Goal: Task Accomplishment & Management: Manage account settings

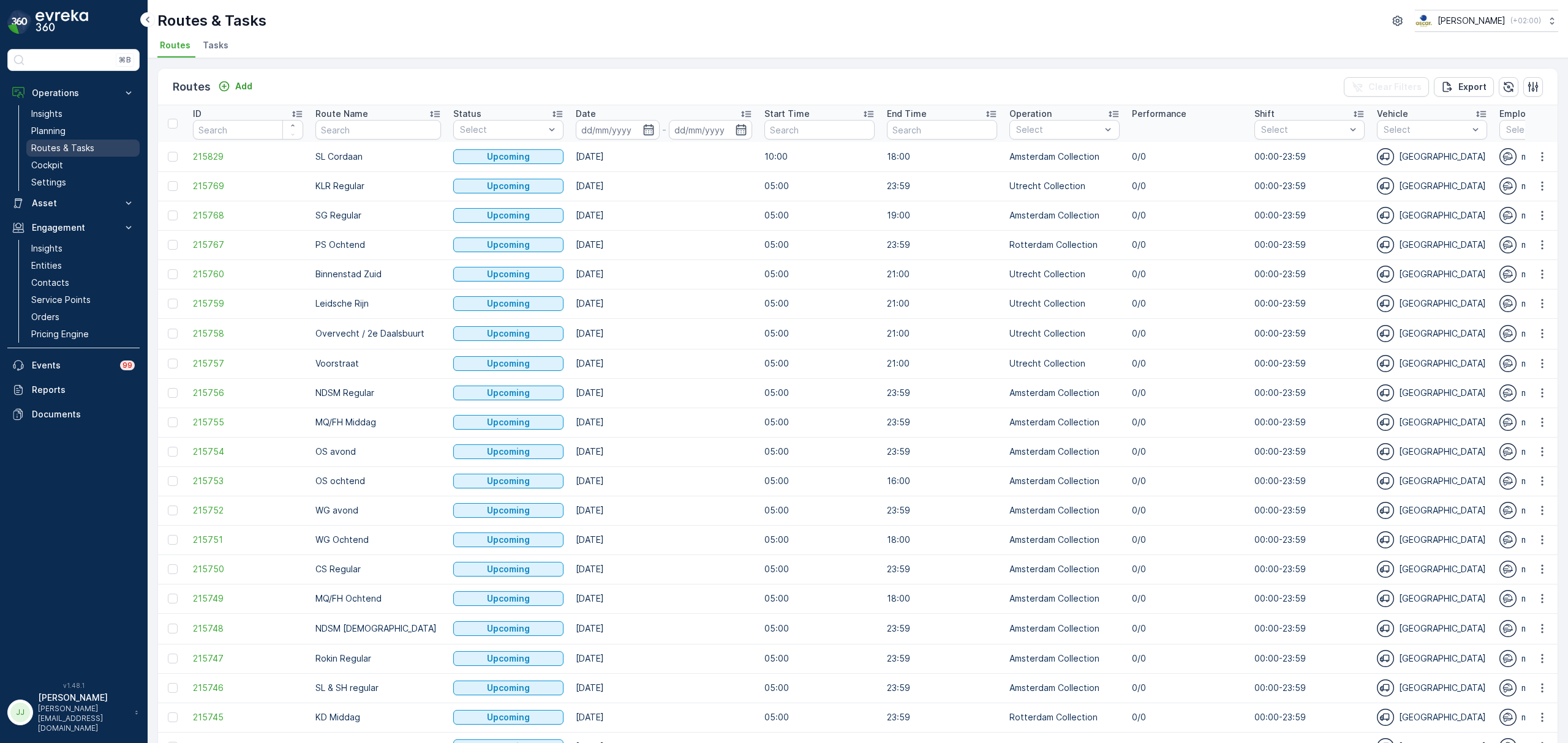
click at [58, 143] on p "Routes & Tasks" at bounding box center [62, 148] width 63 height 12
click at [219, 43] on span "Tasks" at bounding box center [216, 45] width 26 height 12
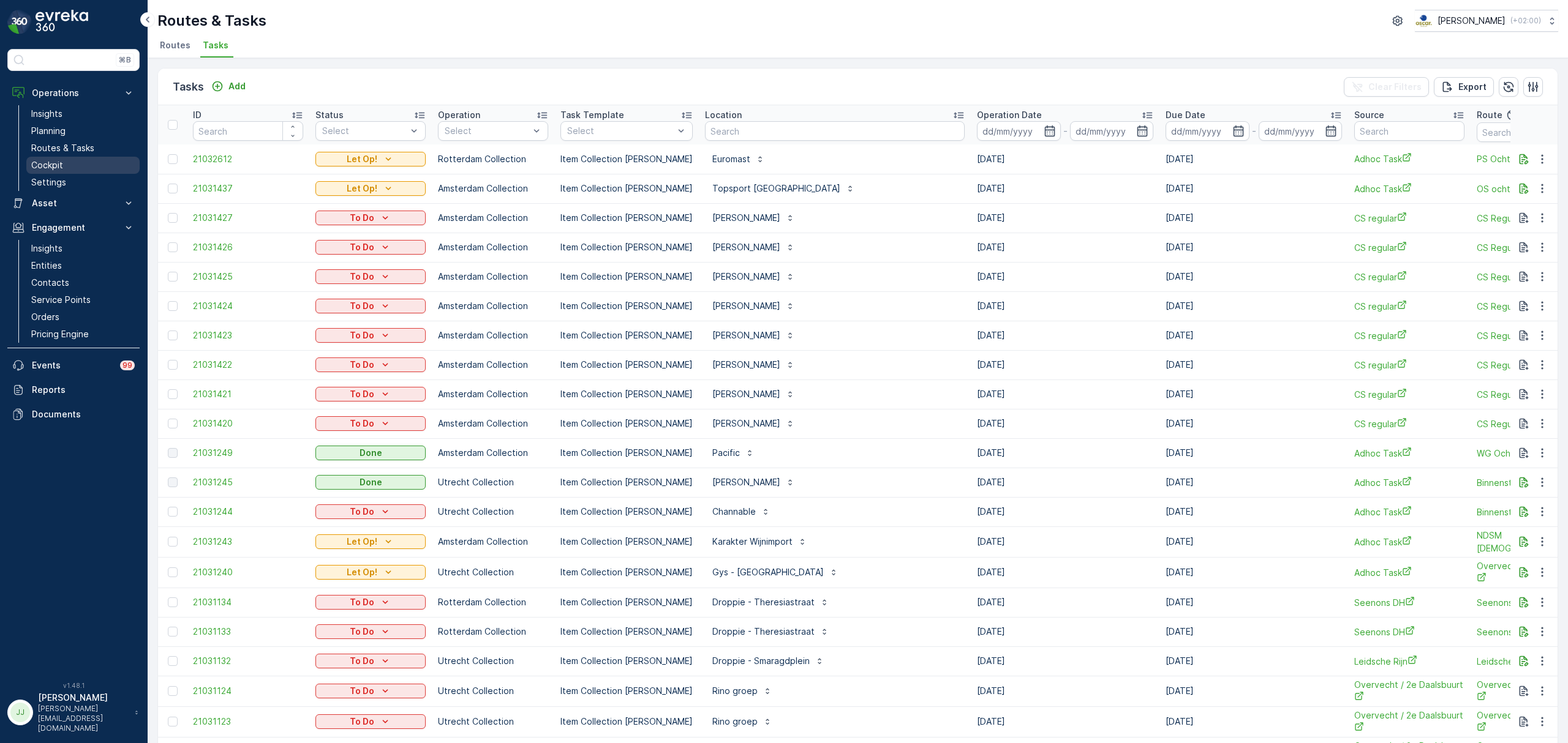
click at [65, 175] on link "Settings" at bounding box center [83, 182] width 113 height 17
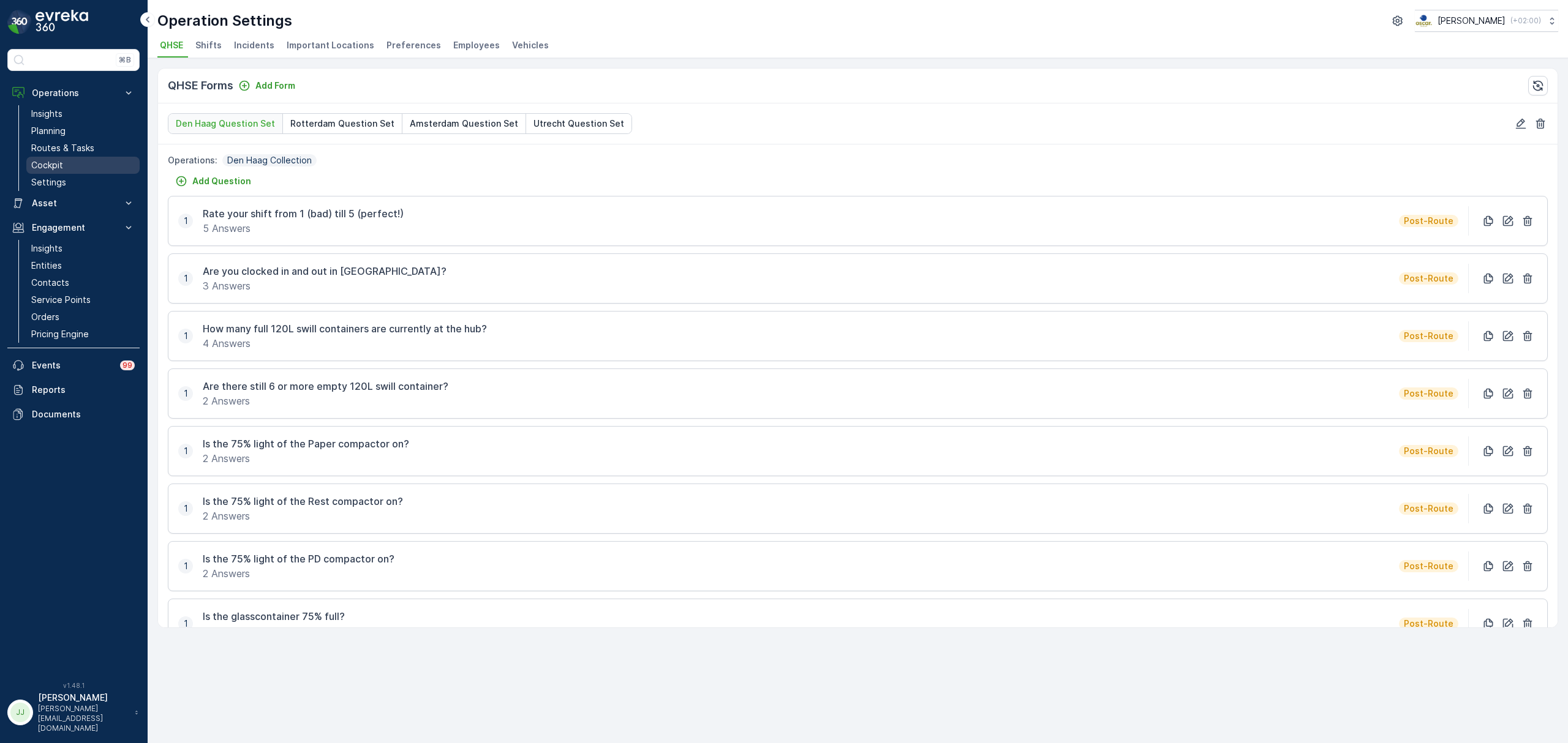
click at [86, 167] on link "Cockpit" at bounding box center [83, 165] width 113 height 17
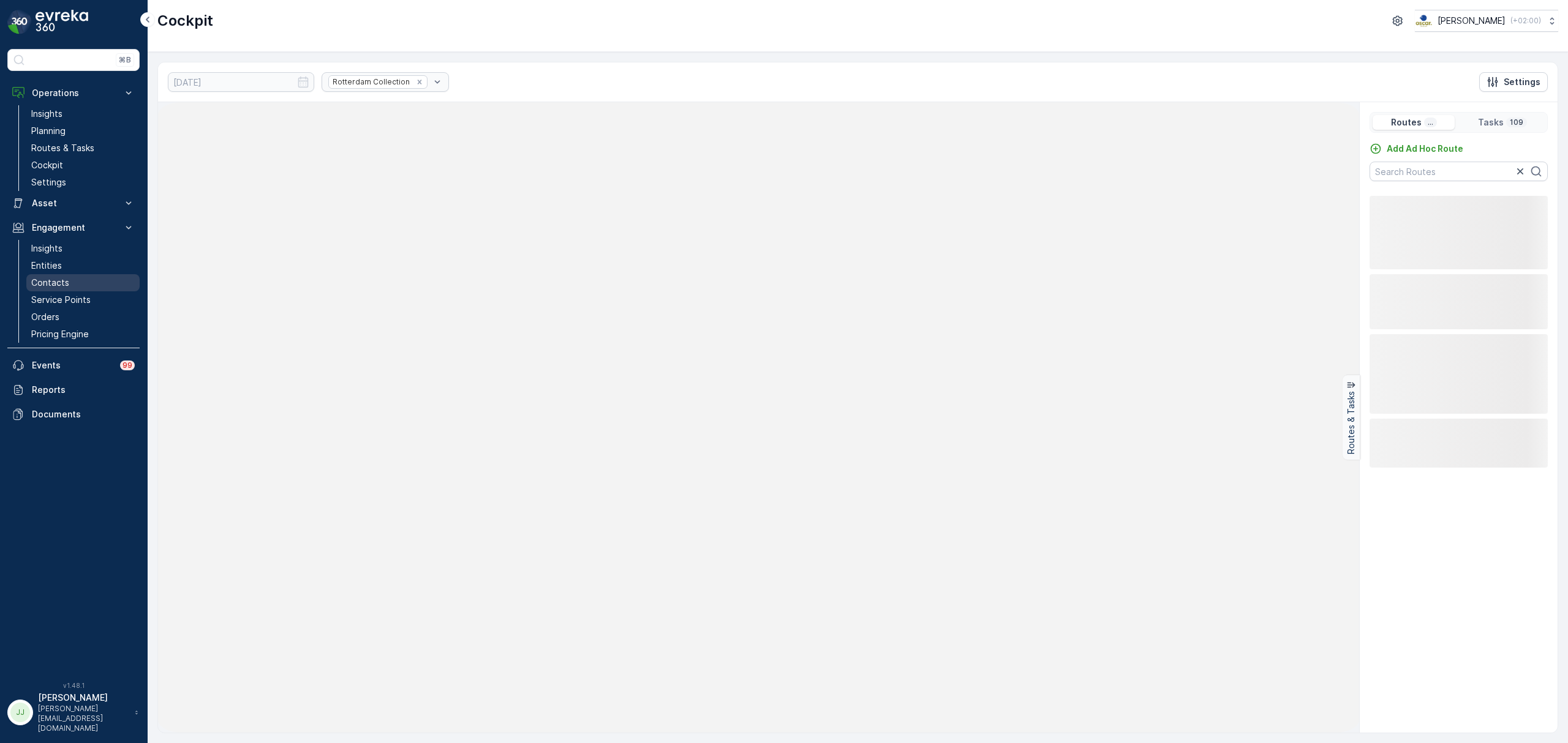
click at [67, 280] on p "Contacts" at bounding box center [50, 282] width 38 height 12
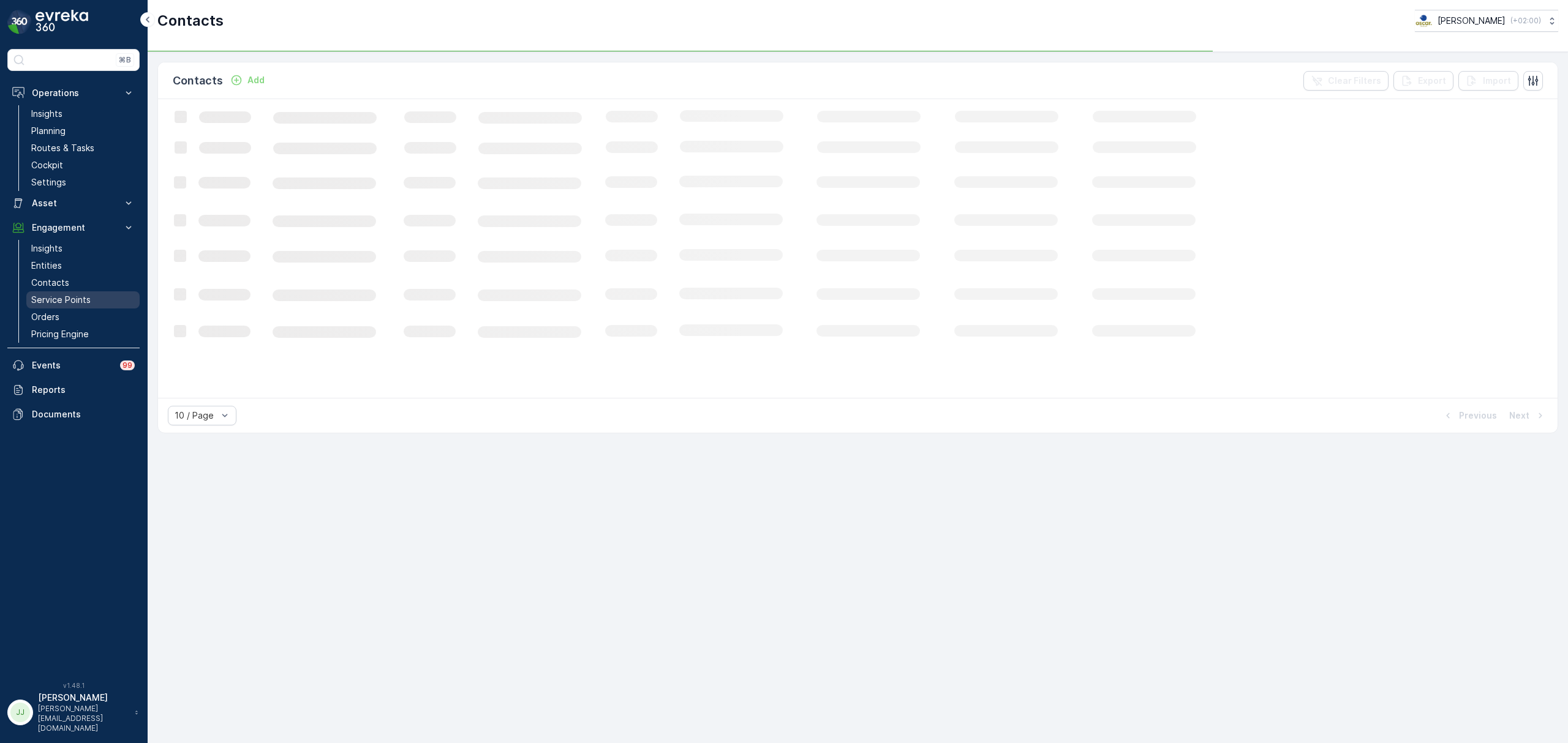
click at [78, 295] on p "Service Points" at bounding box center [61, 300] width 60 height 12
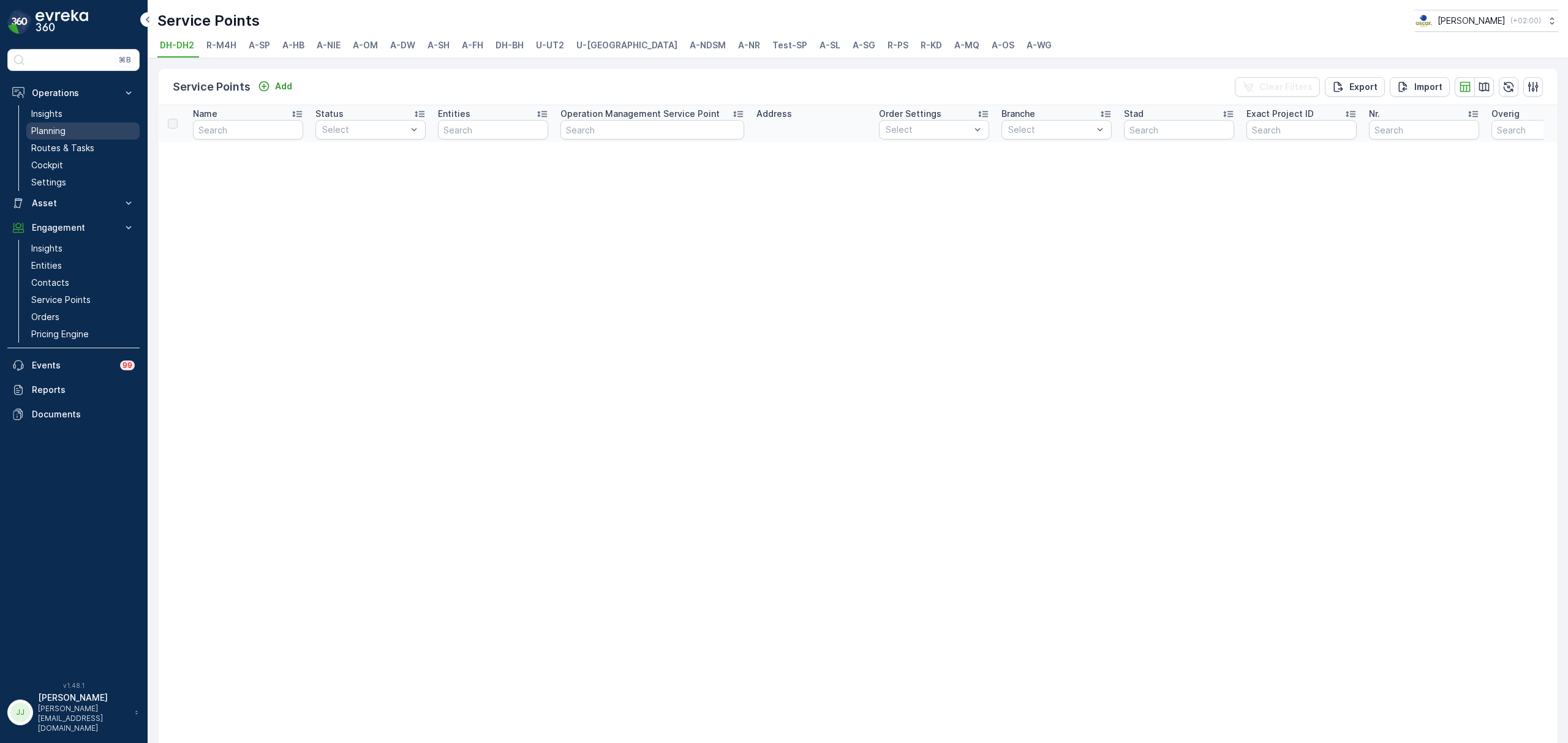
click at [72, 132] on link "Planning" at bounding box center [83, 131] width 113 height 17
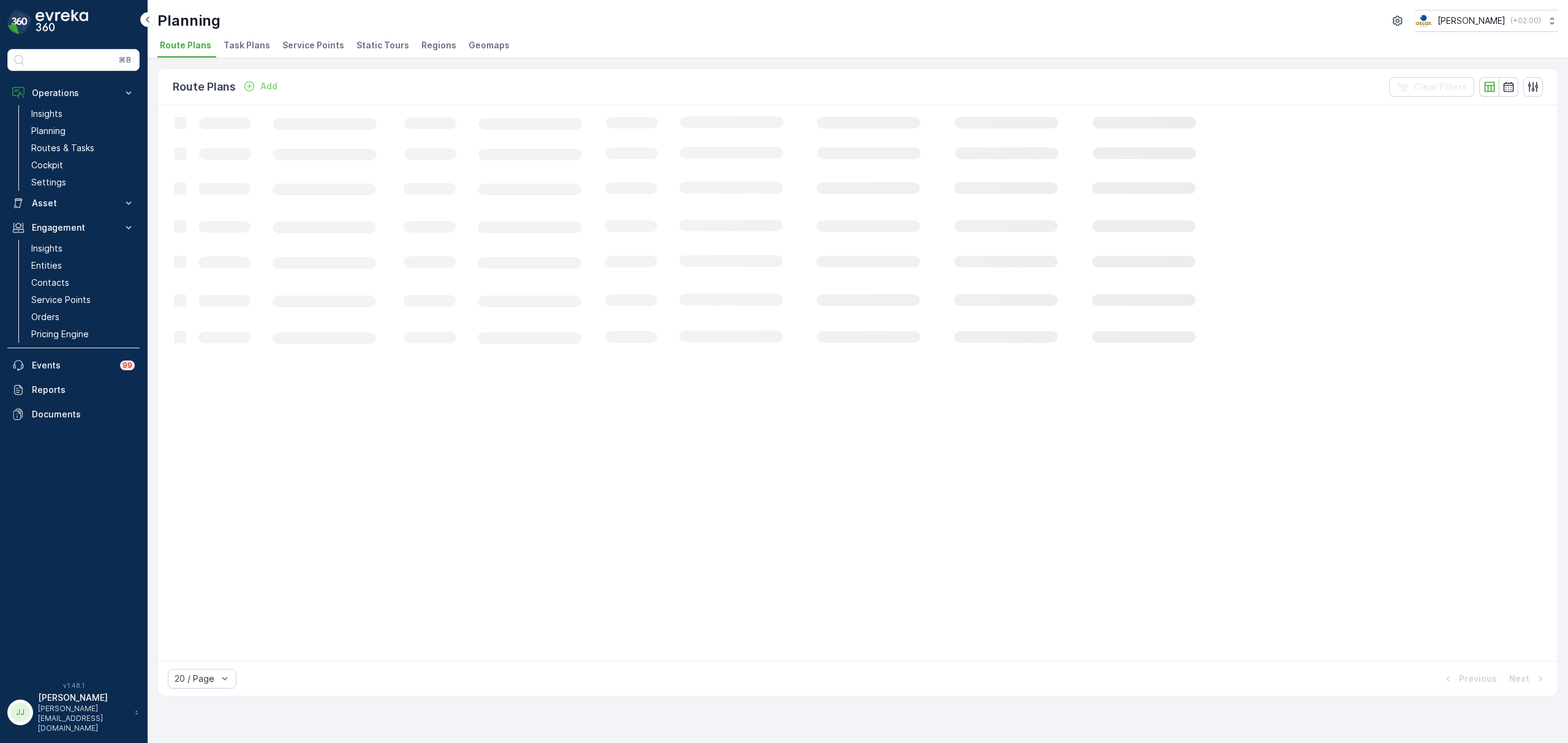
click at [301, 50] on span "Service Points" at bounding box center [313, 45] width 62 height 12
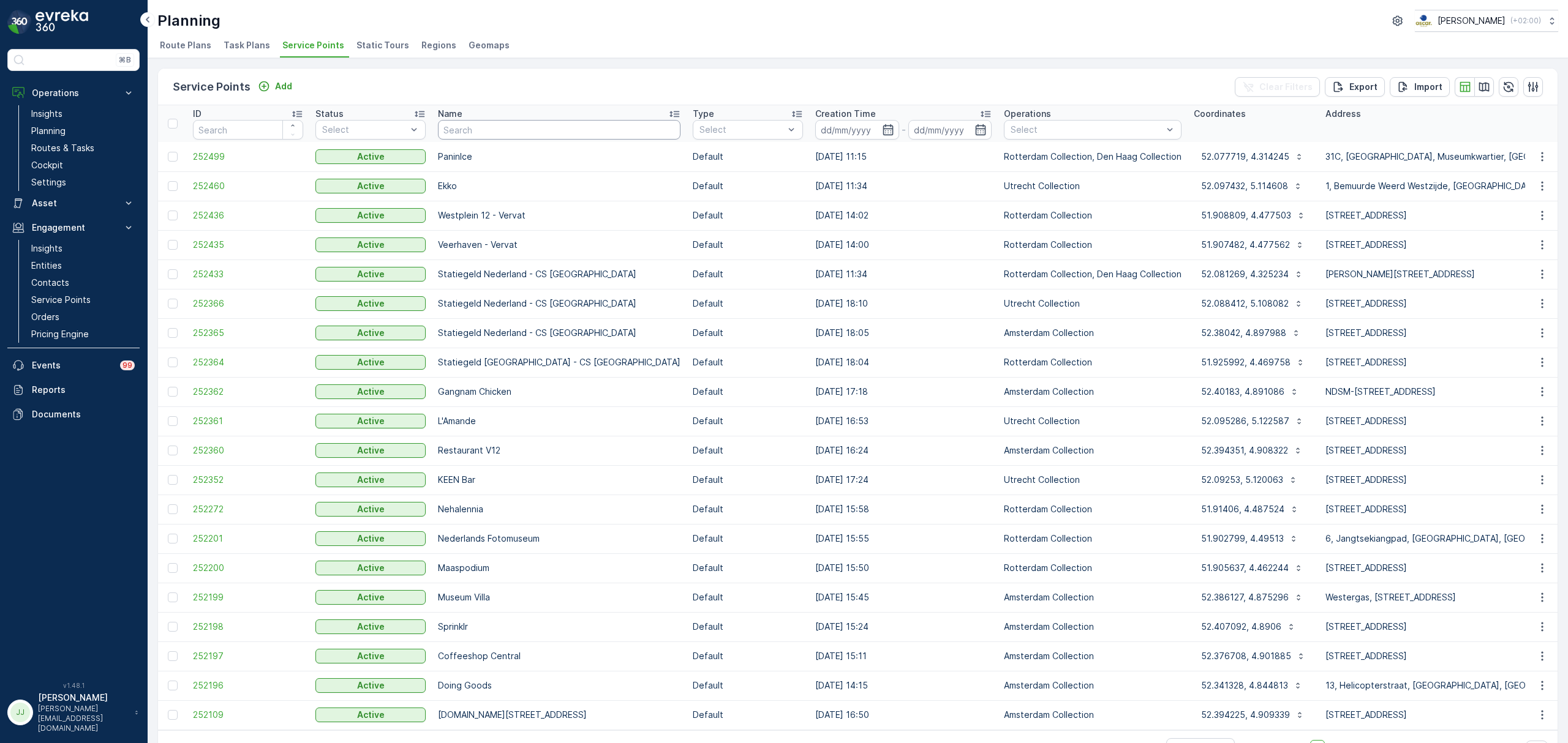
click at [489, 137] on input "text" at bounding box center [559, 130] width 242 height 19
type input "milieu"
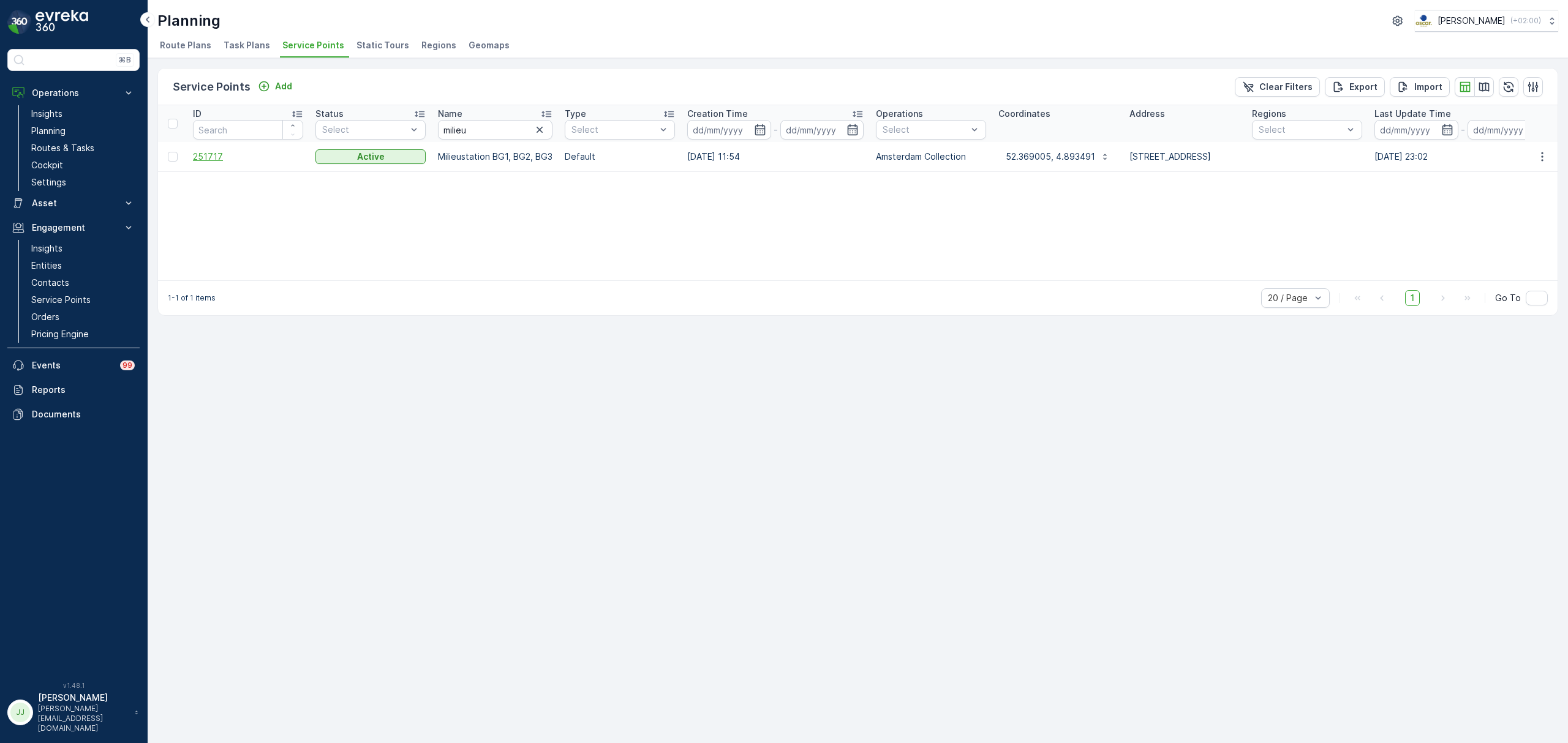
click at [213, 158] on span "251717" at bounding box center [248, 156] width 110 height 12
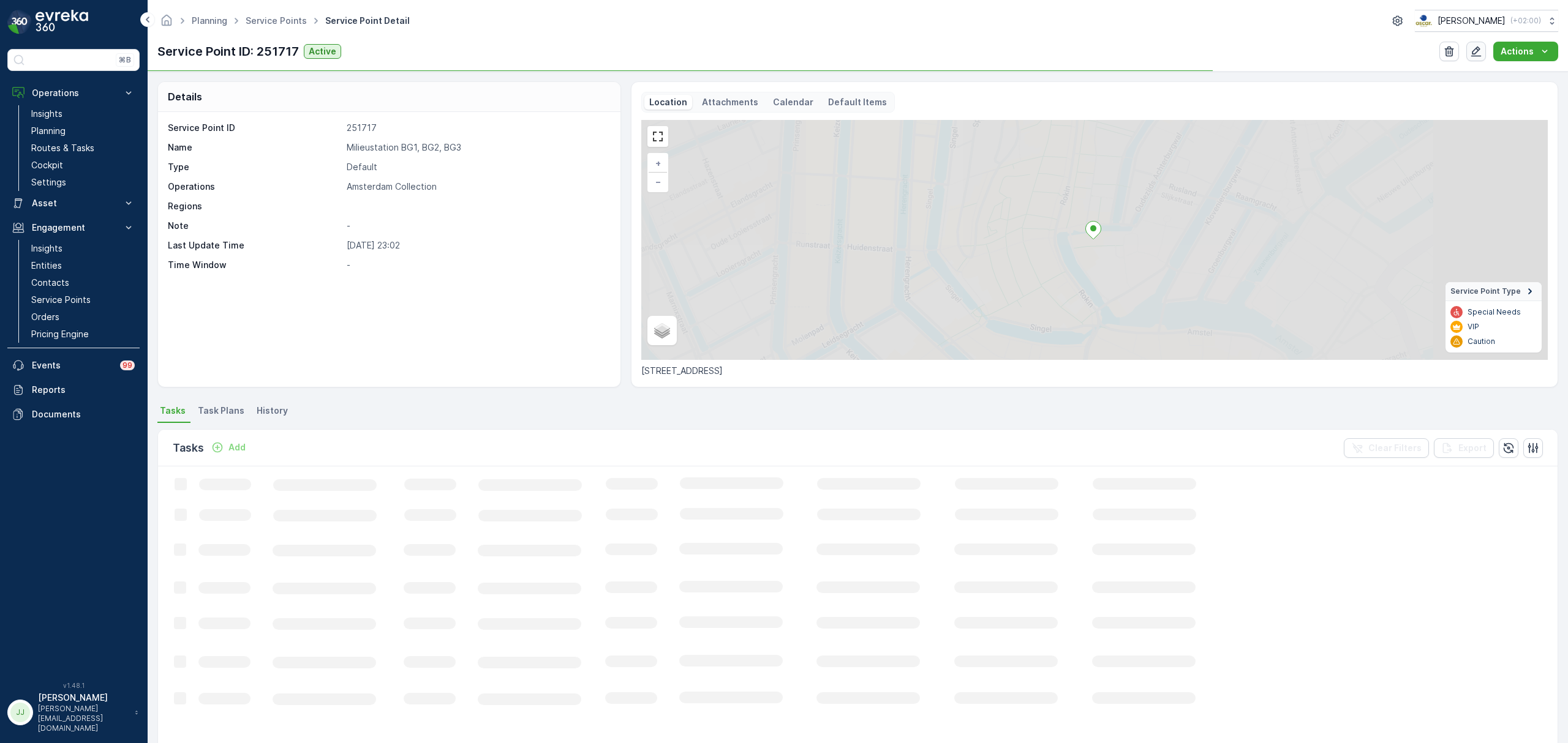
click at [1473, 51] on icon "button" at bounding box center [1476, 51] width 12 height 12
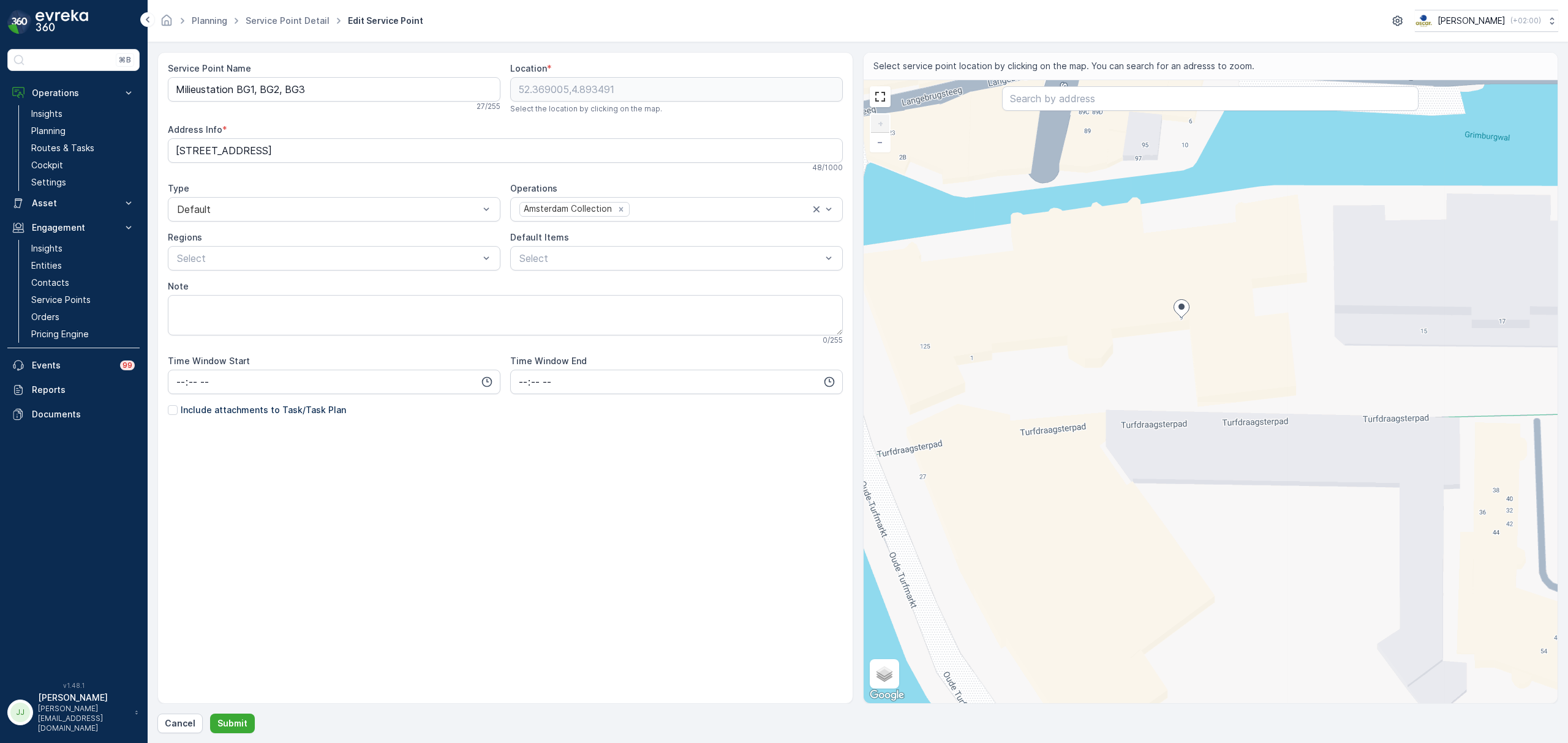
click at [1200, 409] on div "+ − Satellite Roadmap Terrain Hybrid Leaflet Keyboard shortcuts Map Data Map da…" at bounding box center [1211, 392] width 695 height 623
click at [214, 306] on textarea "Note" at bounding box center [506, 315] width 675 height 40
click at [205, 412] on p "Include attachments to Task/Task Plan" at bounding box center [263, 410] width 165 height 12
click at [168, 404] on input "Include attachments to Task/Task Plan" at bounding box center [168, 404] width 0 height 0
click at [228, 305] on textarea "Note" at bounding box center [506, 315] width 675 height 40
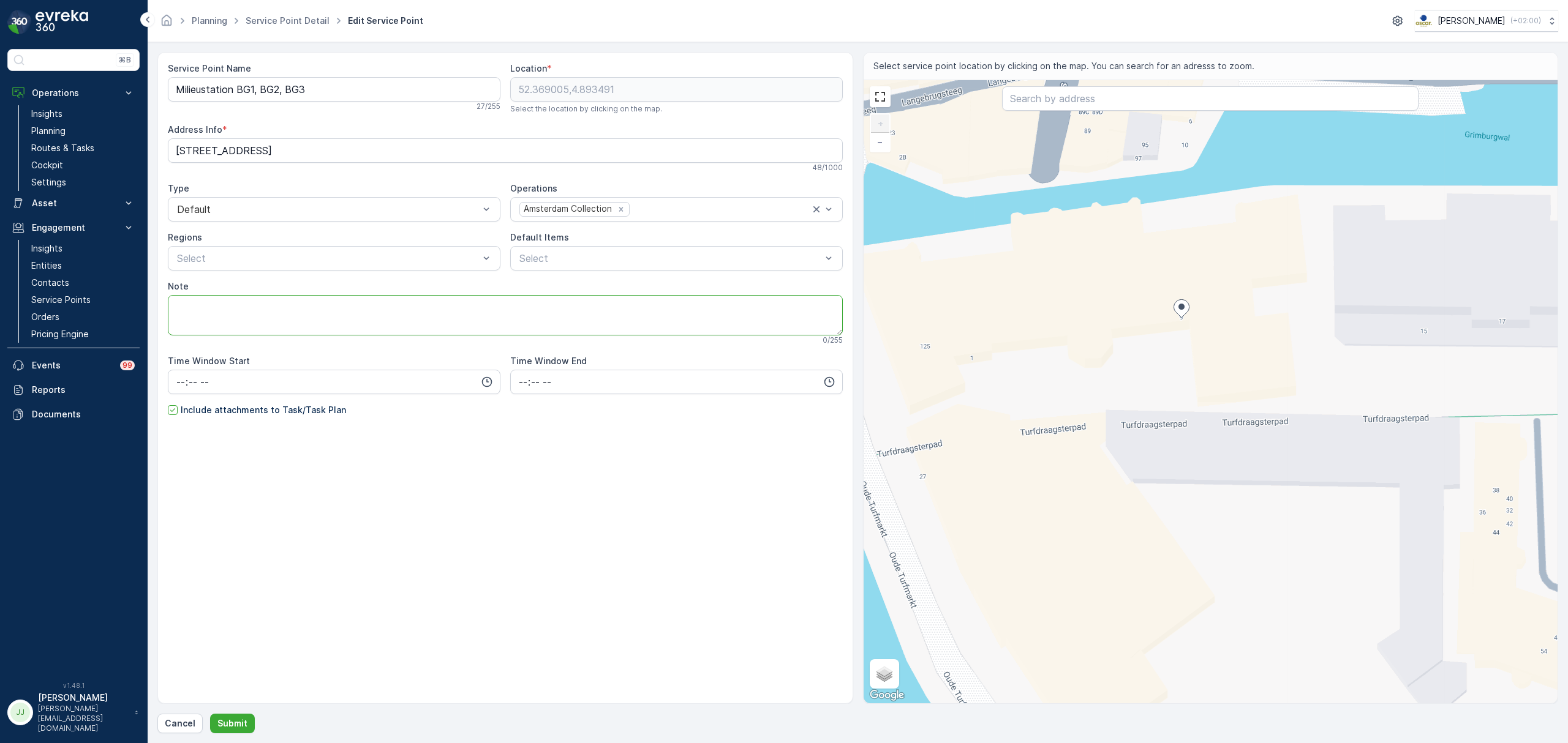
paste textarea "aanrijden kan via beide kanten -> via oude turfmarkt is beste -> slagboom (foto…"
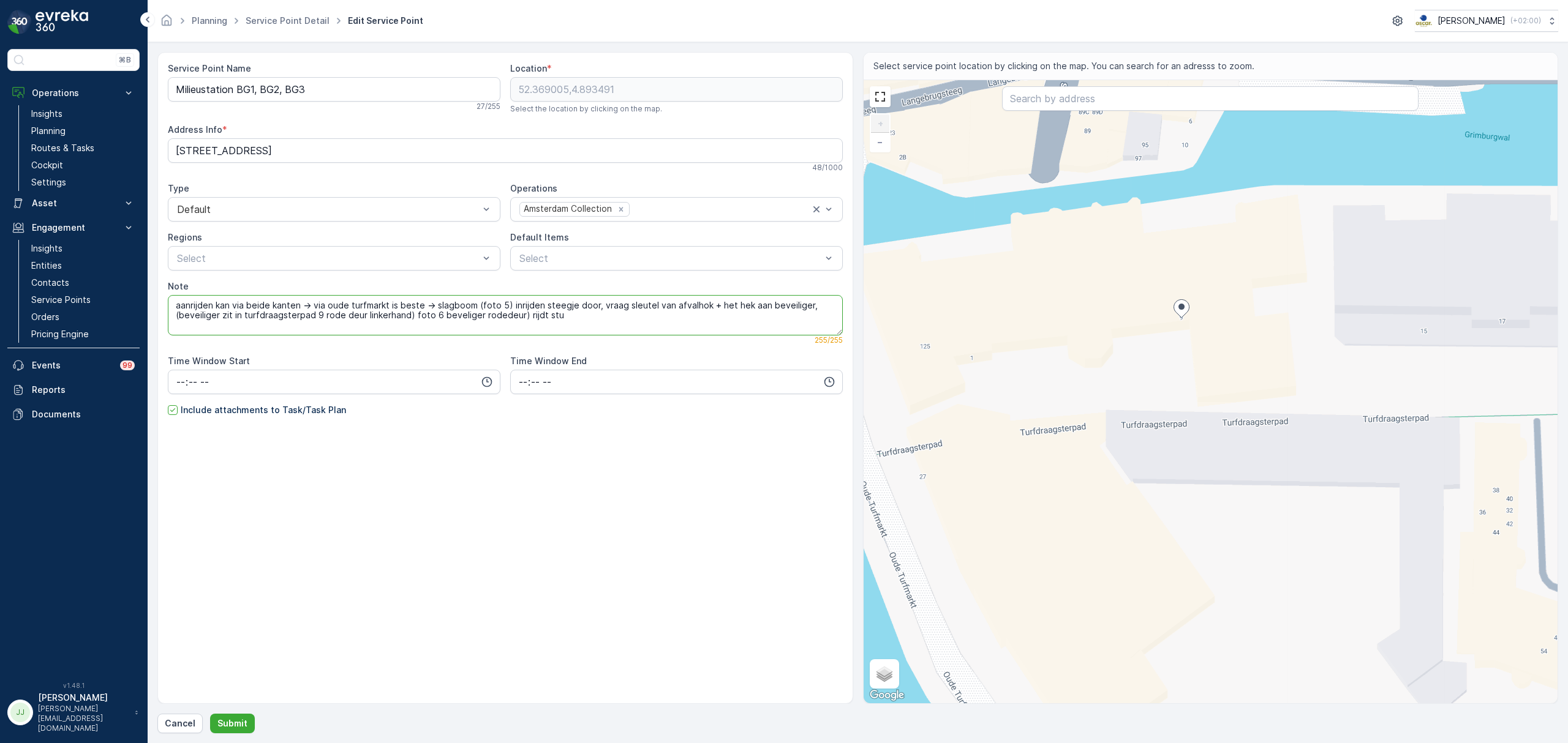
type textarea "aanrijden kan via beide kanten -> via oude turfmarkt is beste -> slagboom (foto…"
drag, startPoint x: 471, startPoint y: 306, endPoint x: 172, endPoint y: 300, distance: 299.1
click at [172, 300] on textarea "aanrijden kan via beide kanten -> via oude turfmarkt is beste -> slagboom (foto…" at bounding box center [506, 315] width 675 height 40
click at [174, 321] on textarea "Zie instructies in bijgevoegde foto's Instructions in attached media" at bounding box center [506, 315] width 675 height 40
click at [189, 306] on textarea "Zie instructies in bijgevoegde foto's Follow Instructions in attached media" at bounding box center [506, 315] width 675 height 40
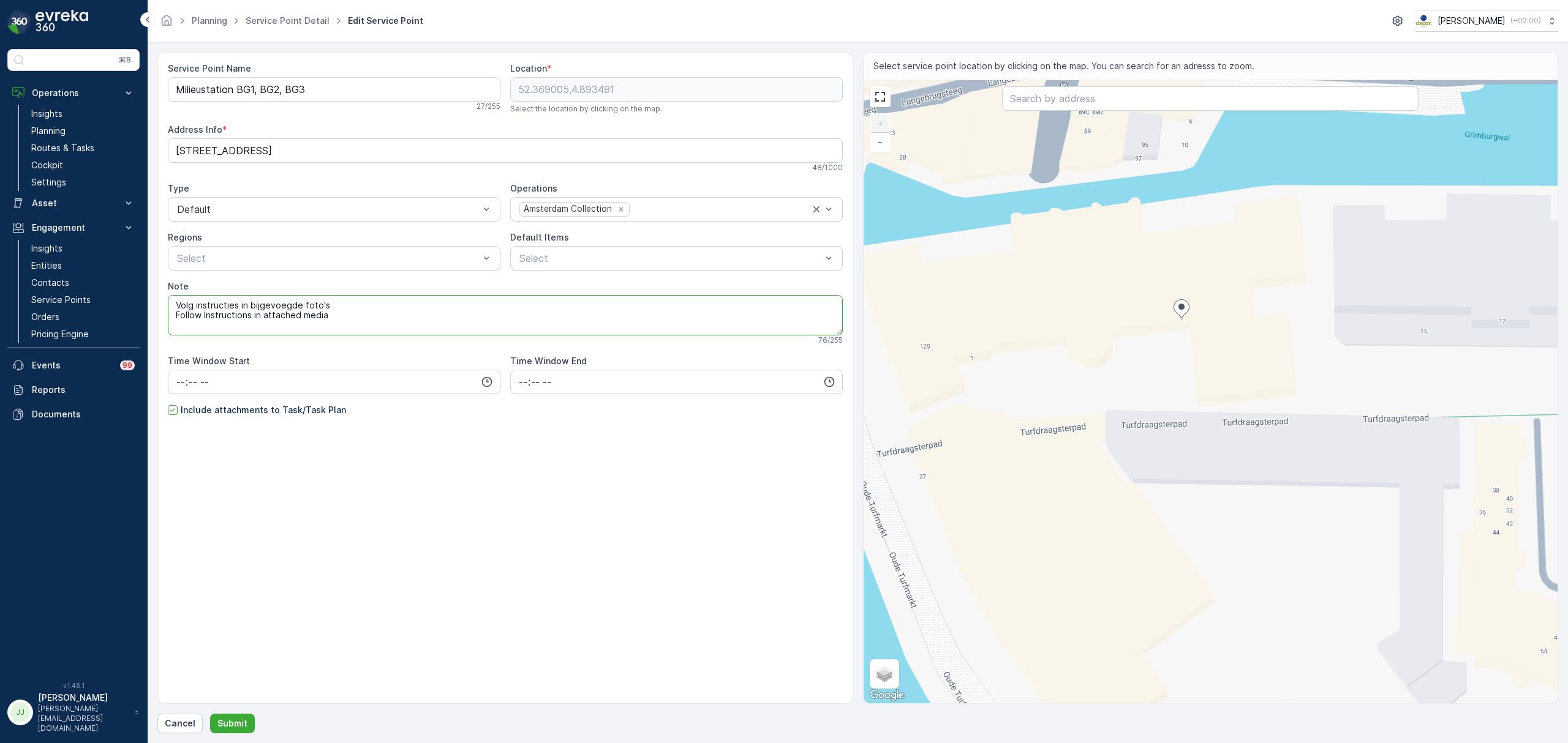
click at [351, 306] on textarea "Volg instructies in bijgevoegde foto's Follow Instructions in attached media" at bounding box center [506, 315] width 675 height 40
type textarea "Volg instructies in bijgevoegde foto's Follow Instructions in attached media"
click at [237, 727] on p "Submit" at bounding box center [233, 724] width 30 height 12
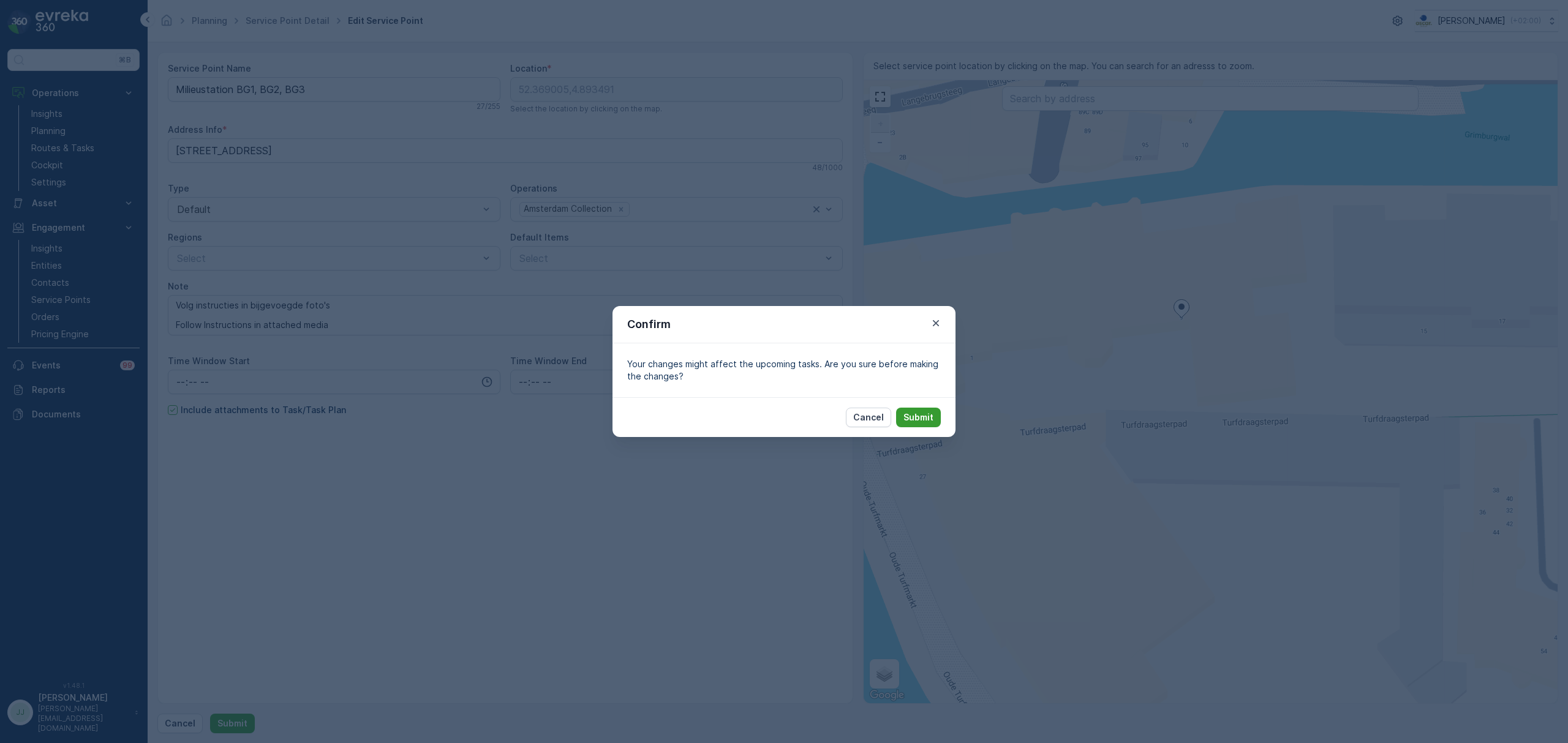
click at [908, 420] on p "Submit" at bounding box center [919, 417] width 30 height 12
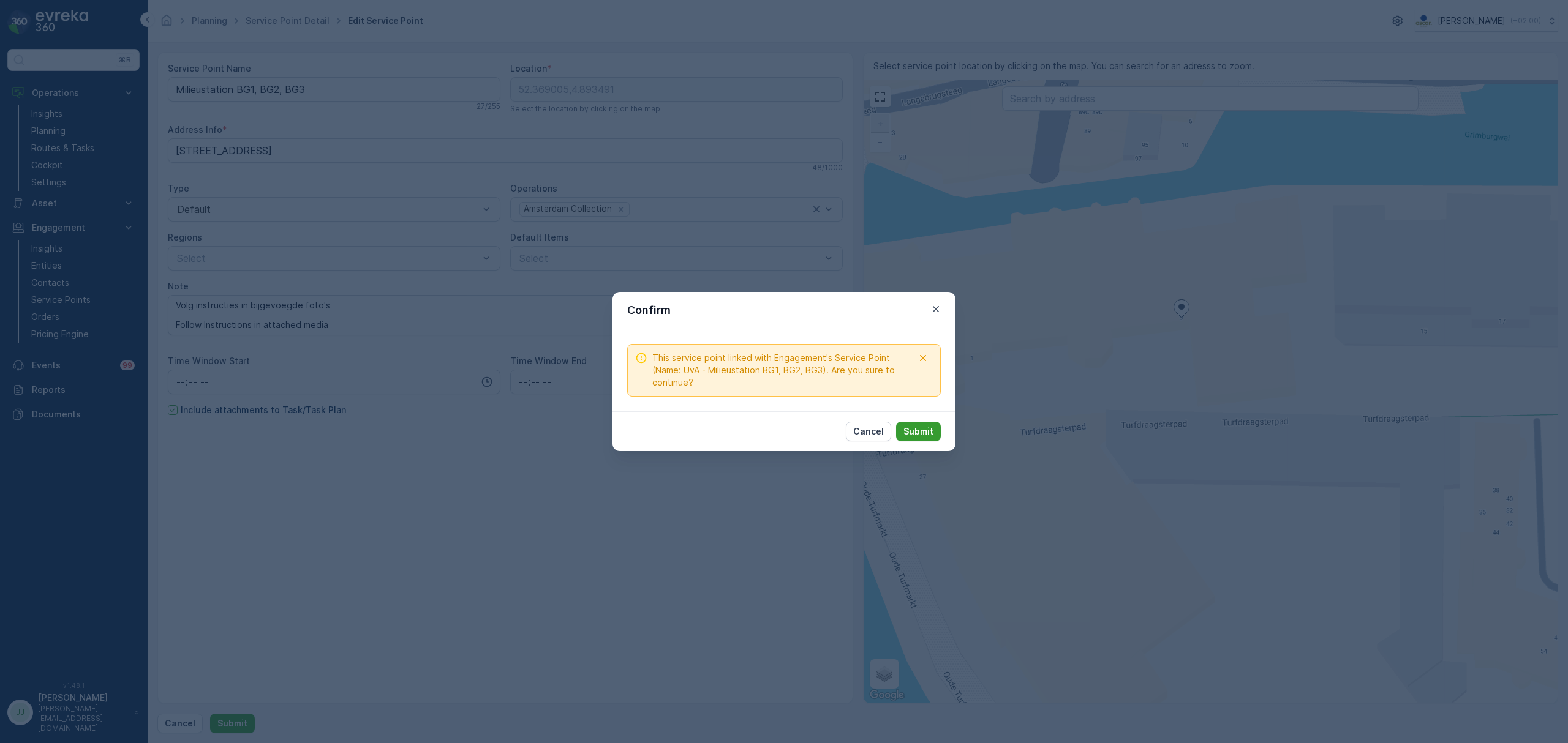
click at [917, 440] on button "Submit" at bounding box center [919, 431] width 45 height 19
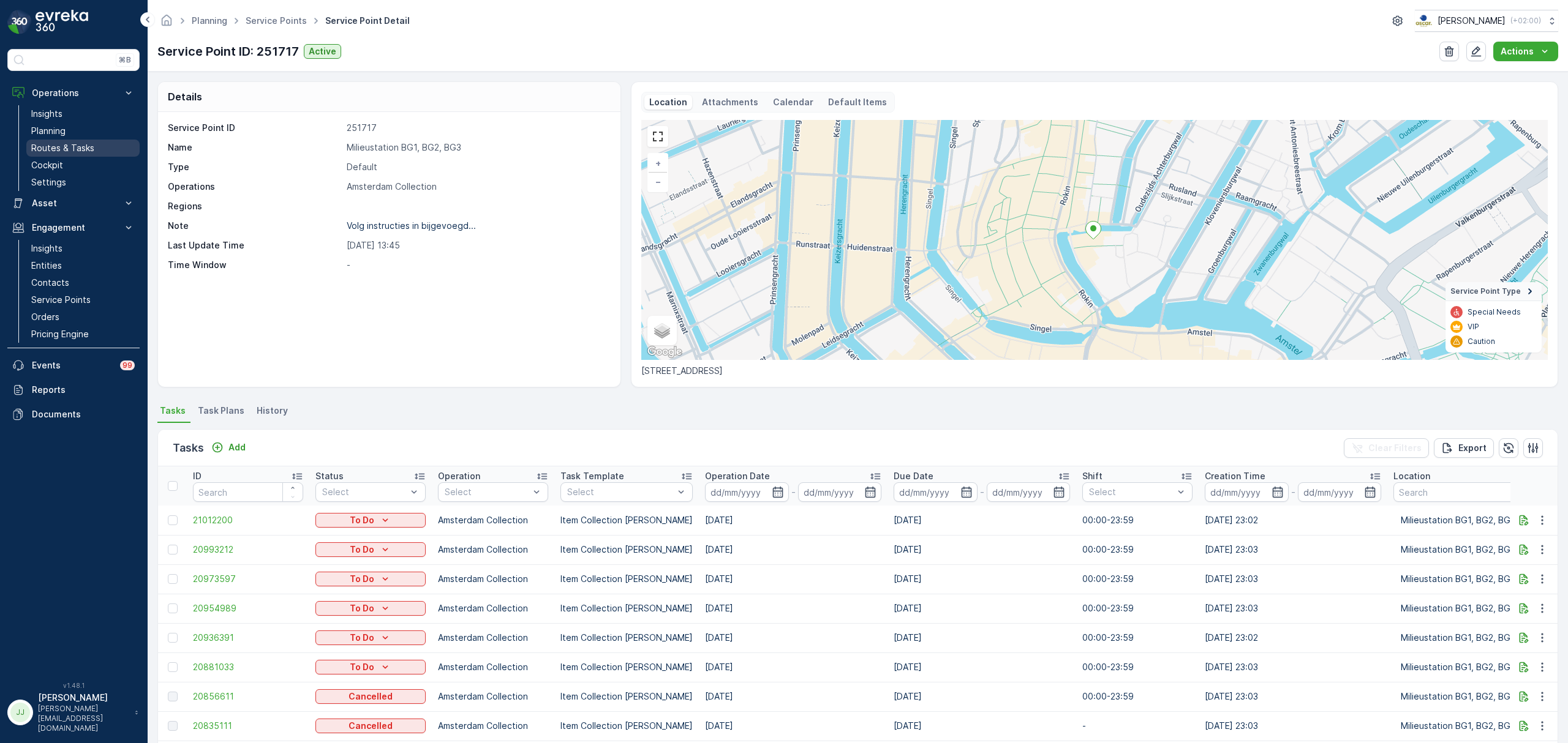
click at [89, 150] on p "Routes & Tasks" at bounding box center [62, 148] width 63 height 12
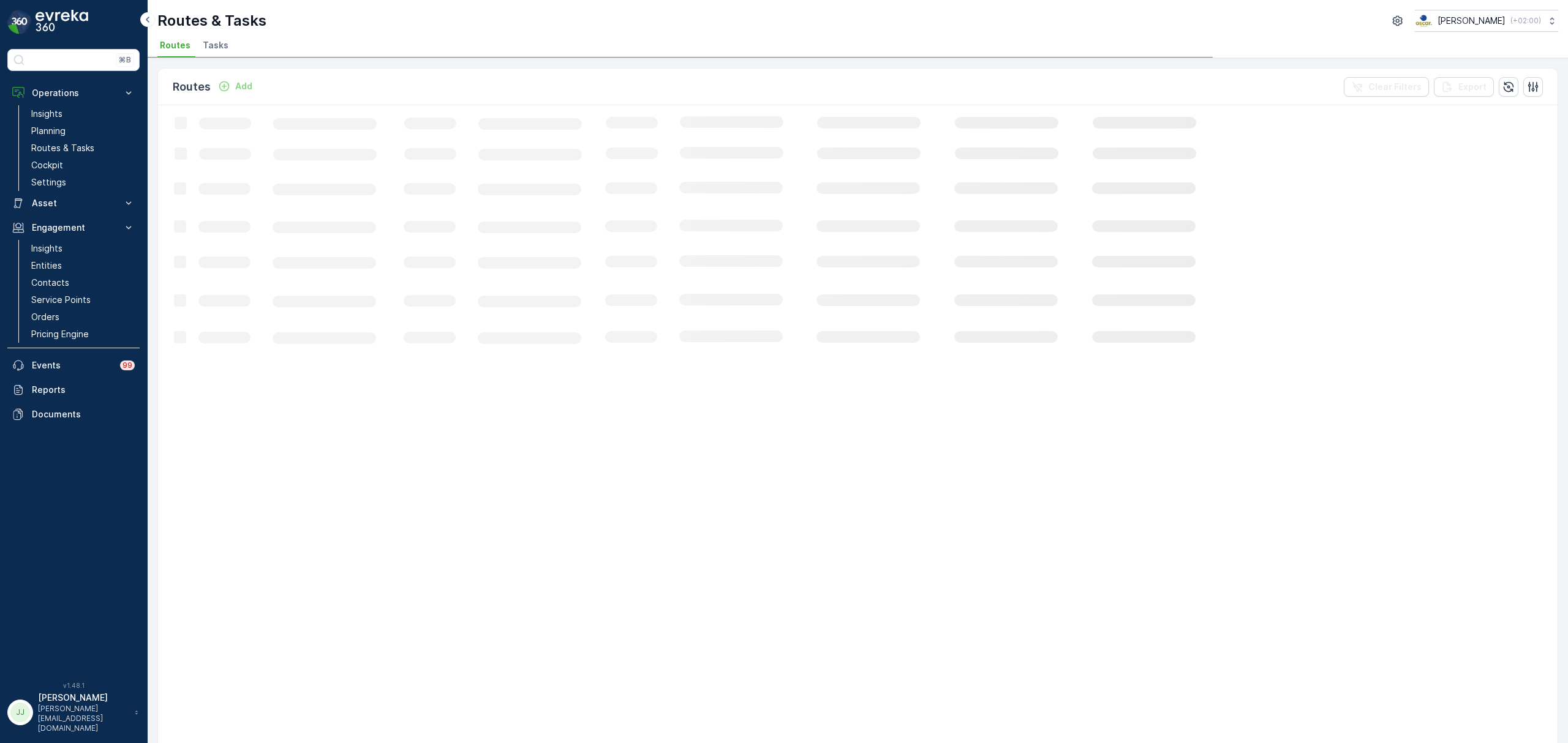
click at [218, 37] on li "Tasks" at bounding box center [216, 47] width 33 height 21
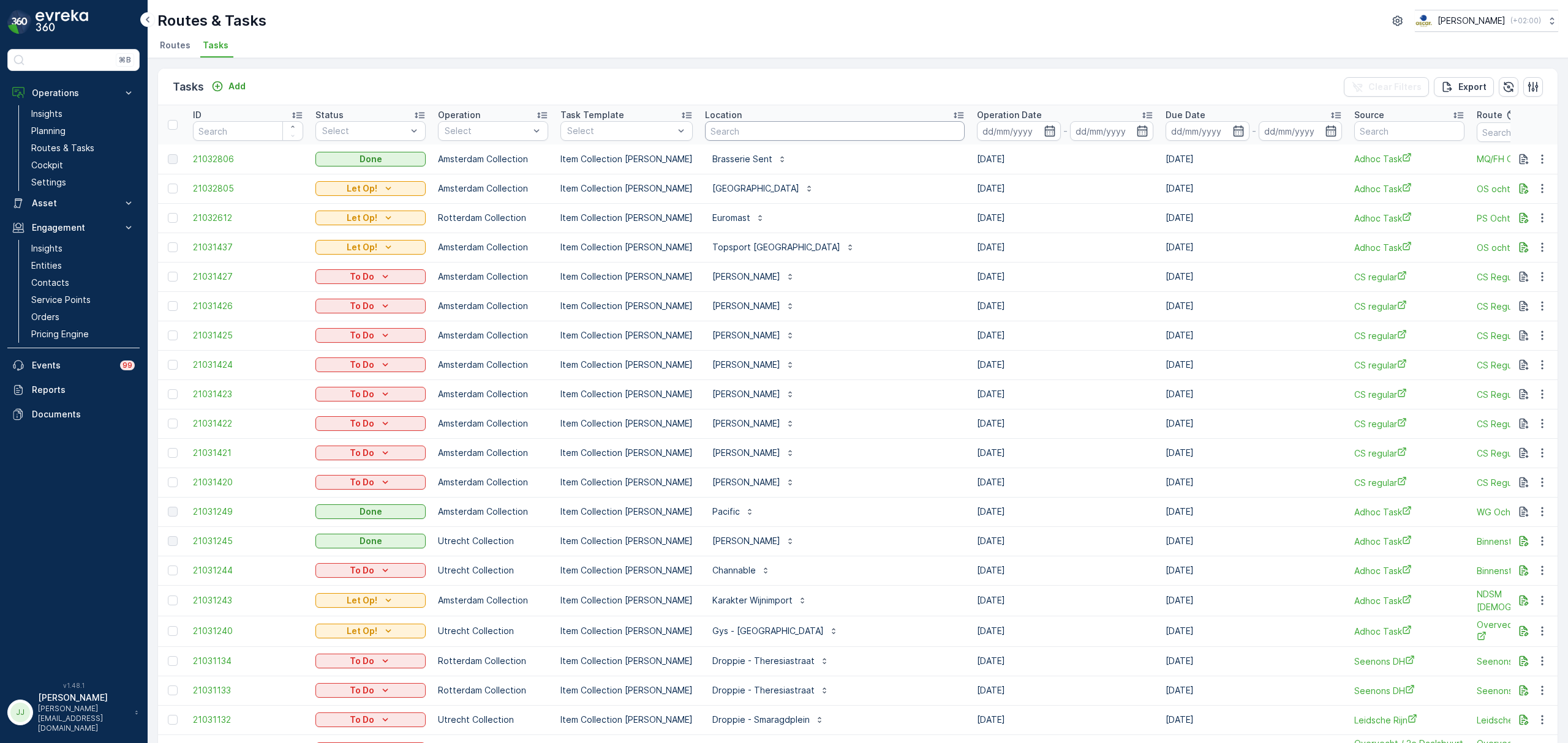
click at [720, 131] on input "text" at bounding box center [835, 131] width 260 height 19
type input "b"
type input "g"
type input "quee"
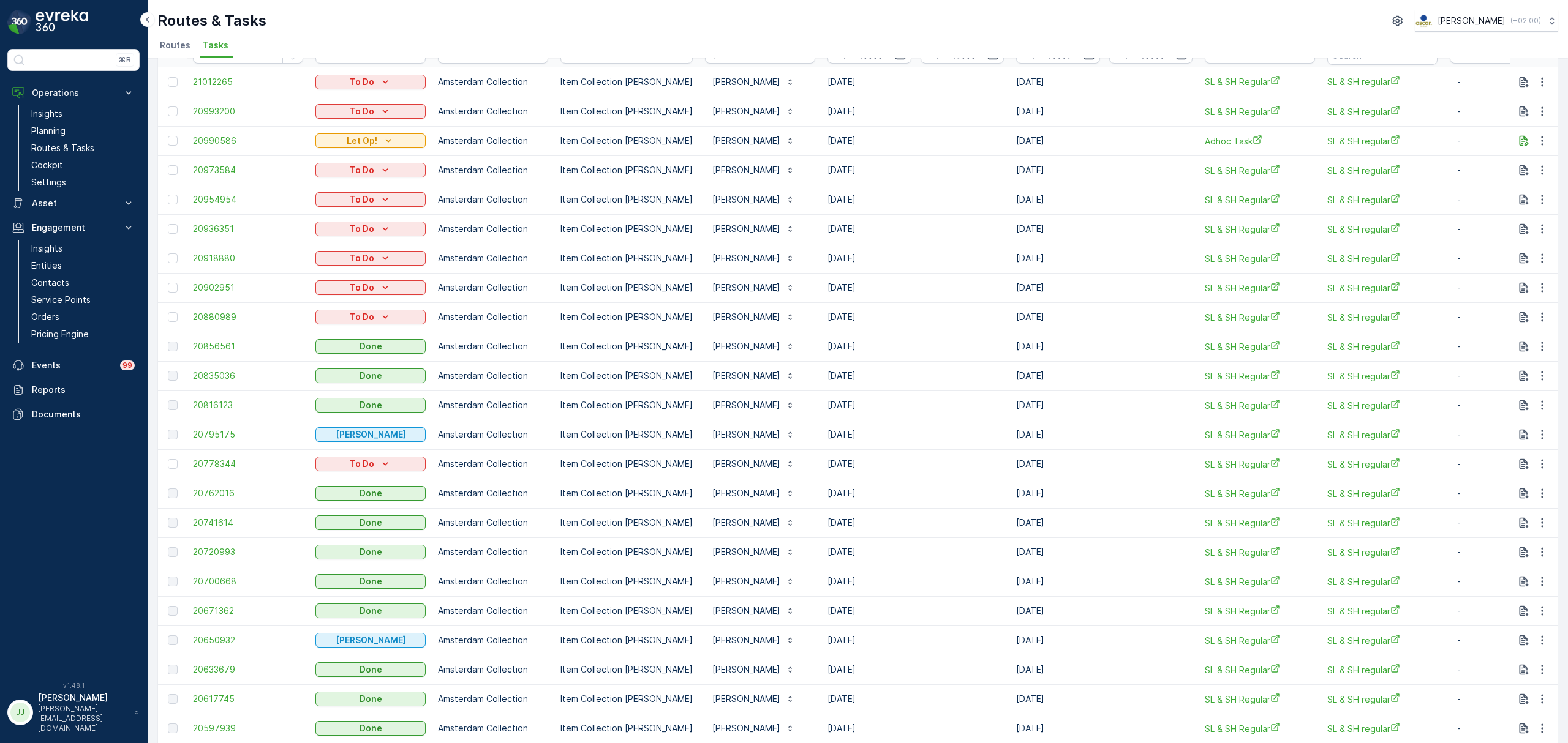
scroll to position [82, 0]
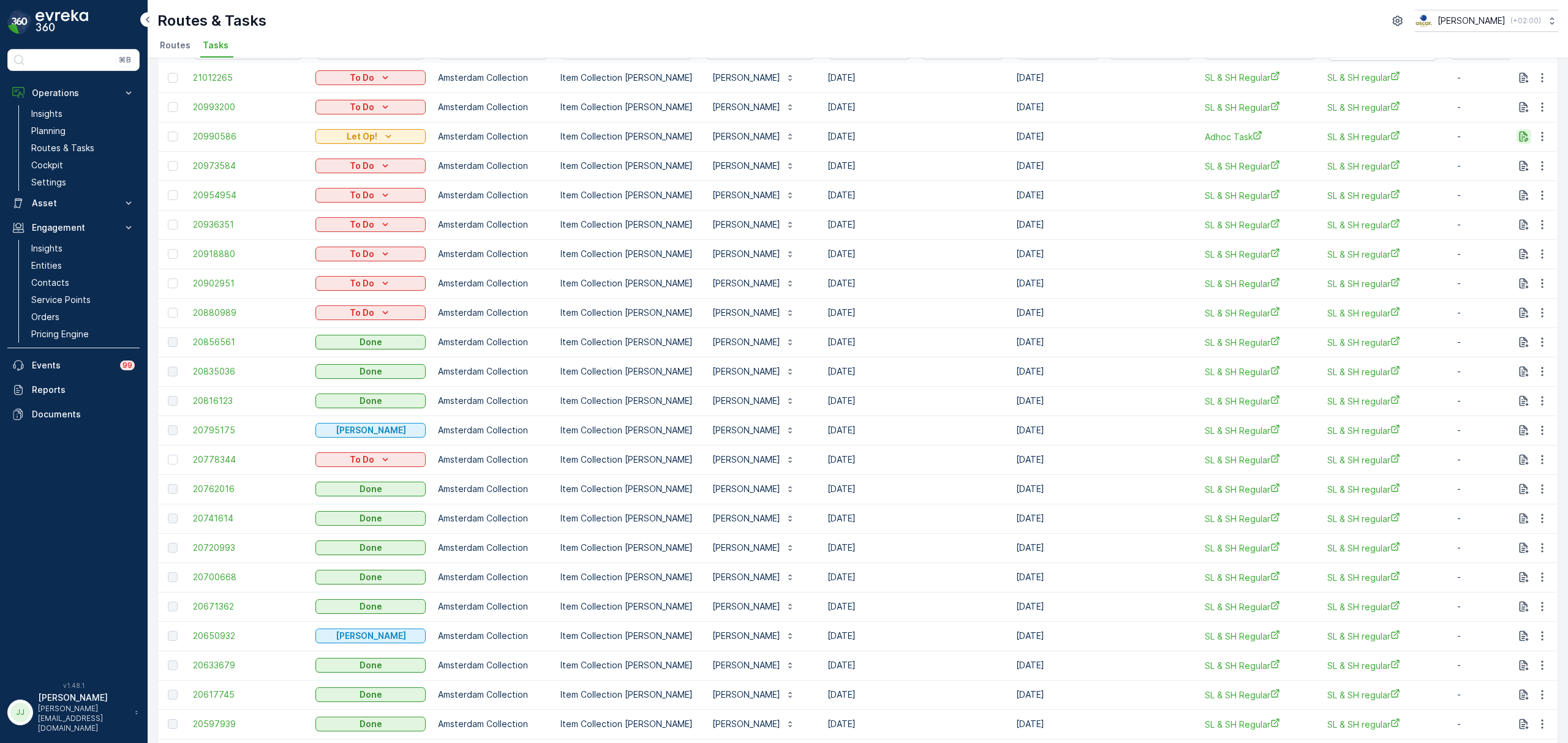
click at [1517, 135] on button "button" at bounding box center [1524, 136] width 15 height 15
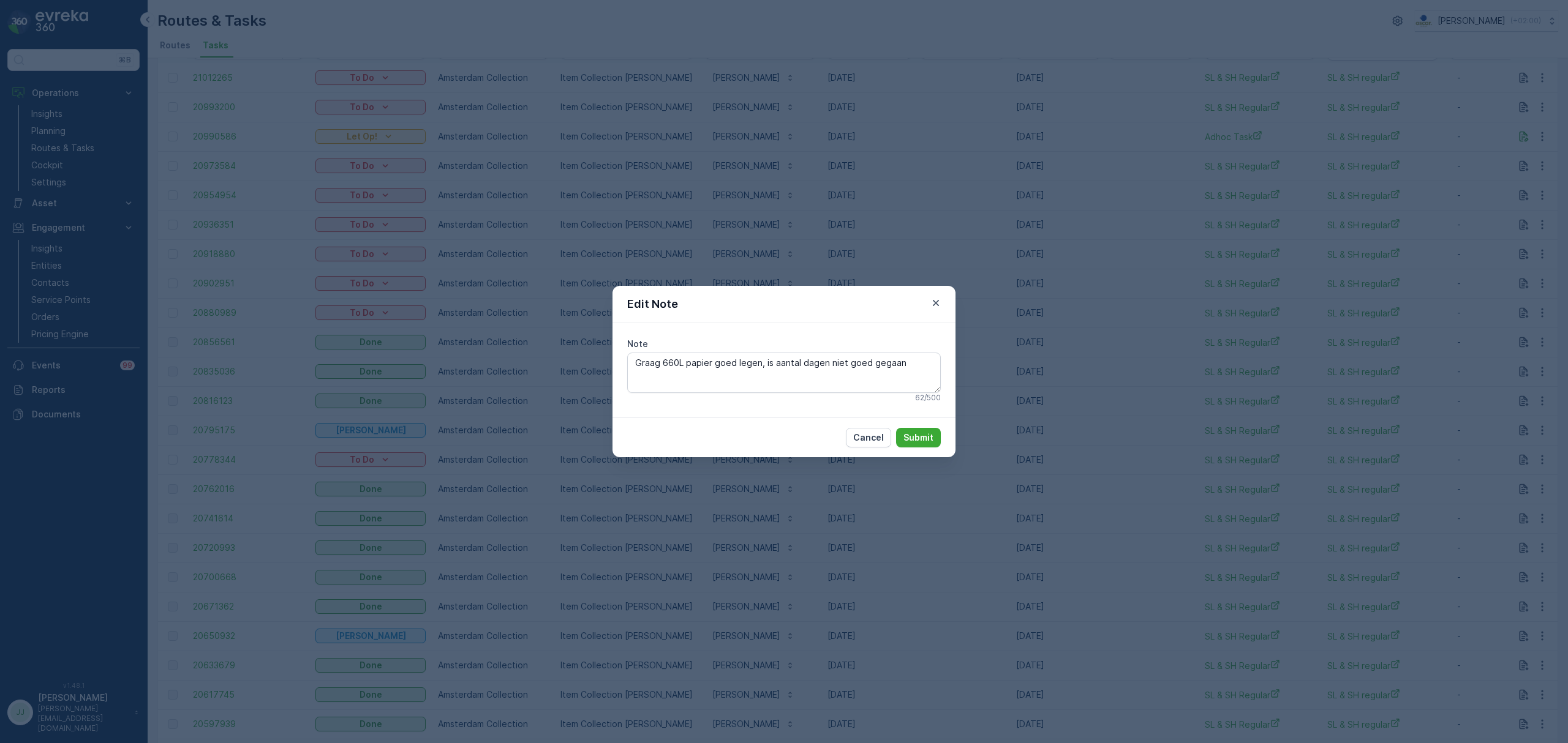
click at [936, 299] on icon "button" at bounding box center [936, 303] width 12 height 12
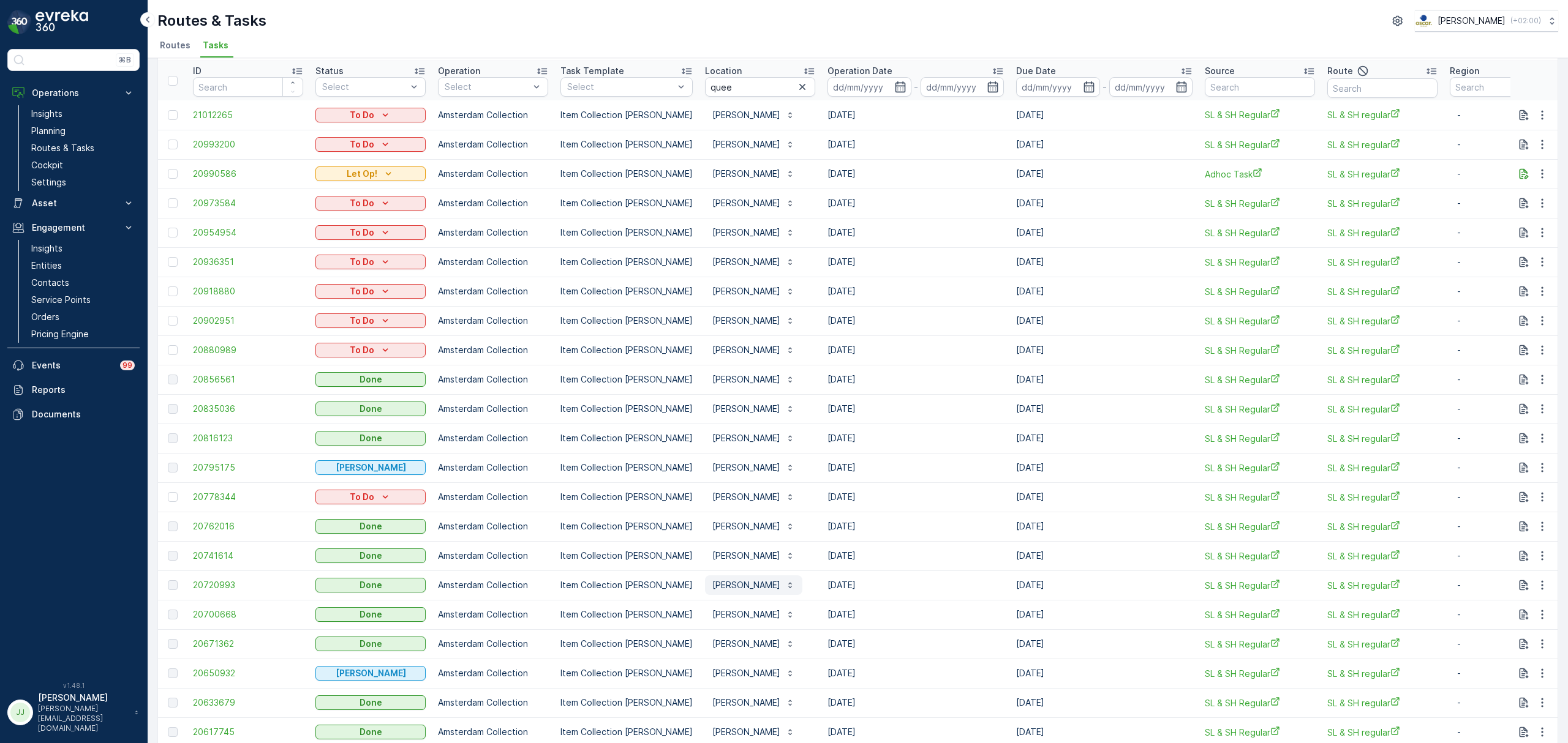
scroll to position [0, 0]
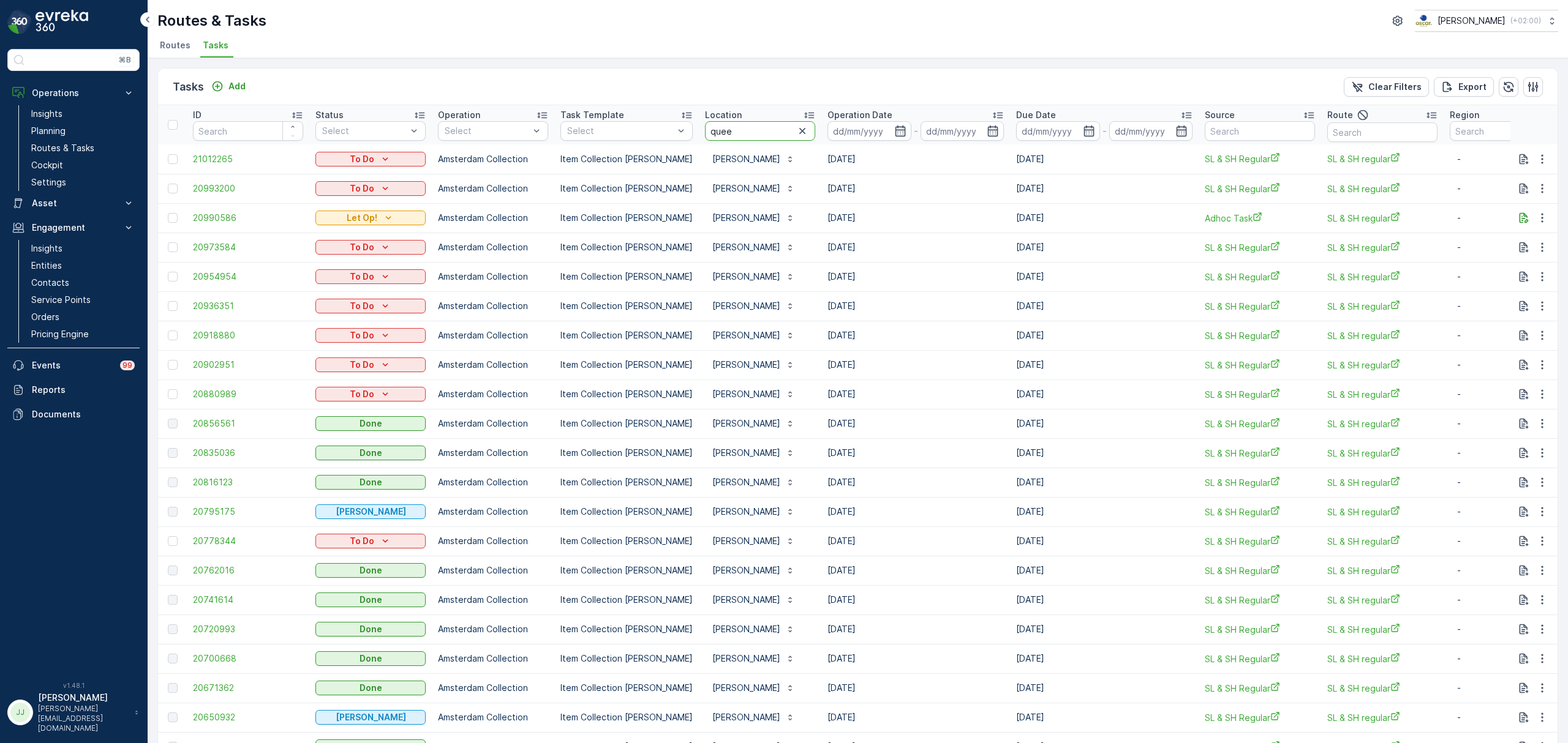
drag, startPoint x: 727, startPoint y: 133, endPoint x: 699, endPoint y: 128, distance: 28.4
click at [705, 128] on input "quee" at bounding box center [760, 131] width 110 height 19
type input "rem"
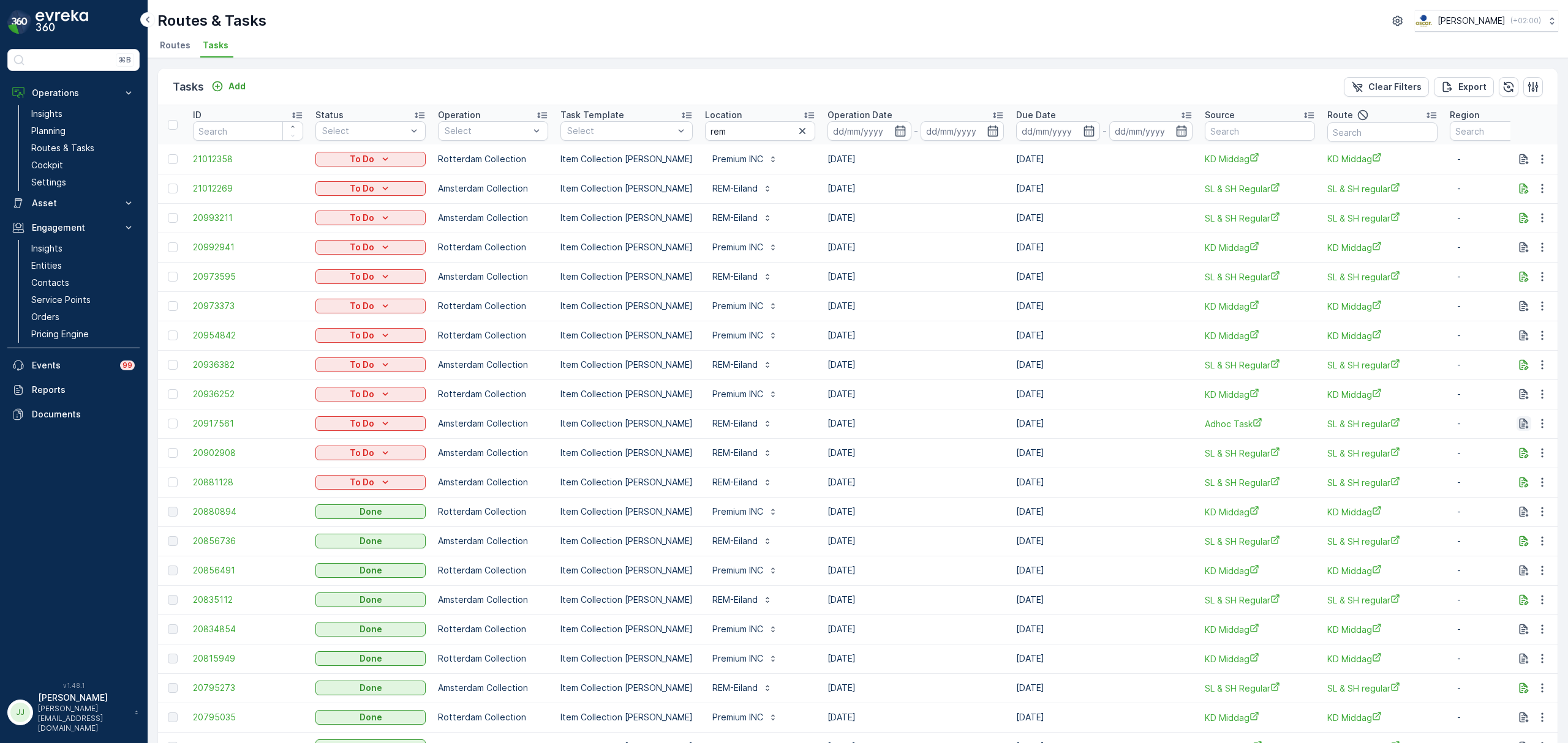
click at [1521, 428] on icon "button" at bounding box center [1524, 424] width 12 height 12
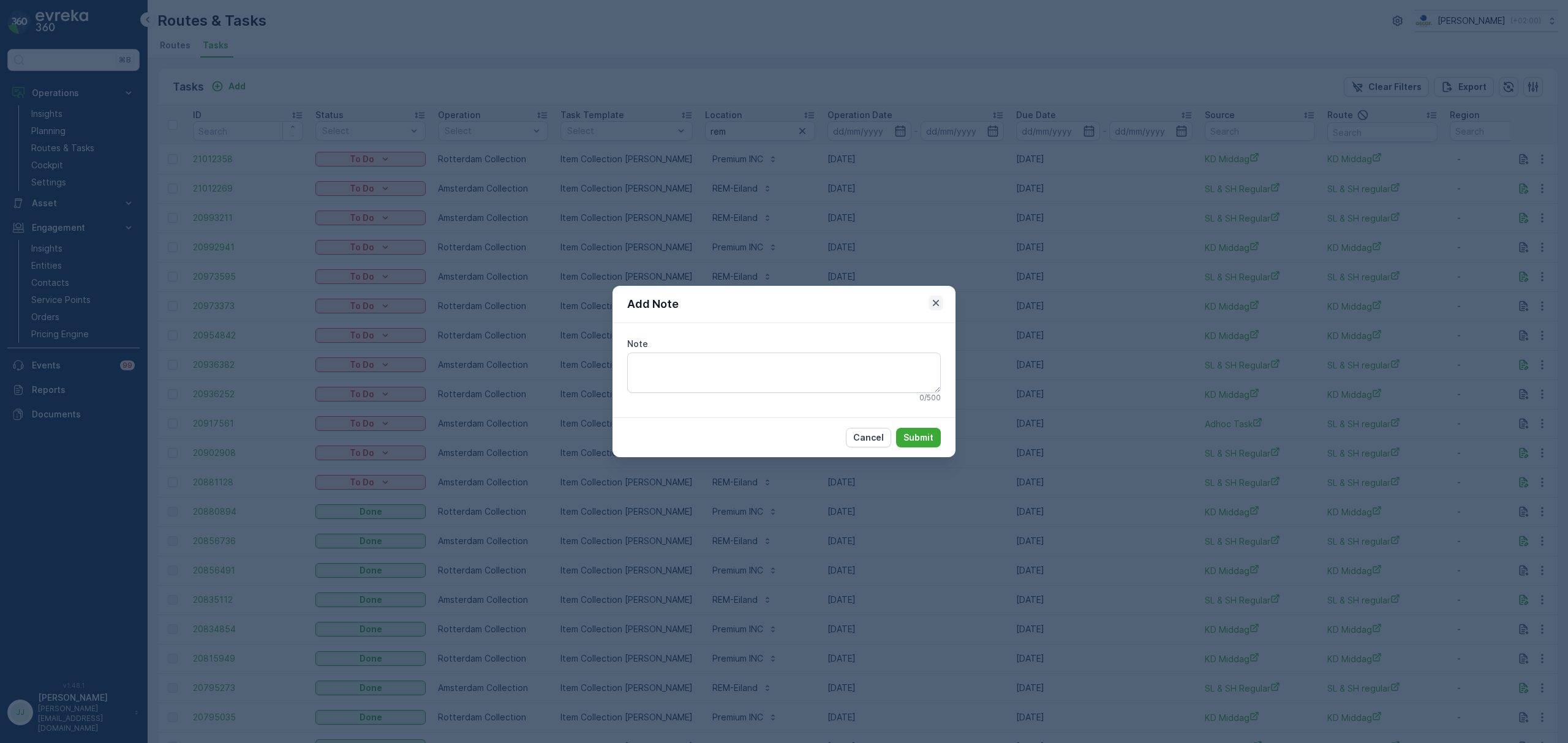
click at [937, 302] on icon "button" at bounding box center [935, 303] width 6 height 6
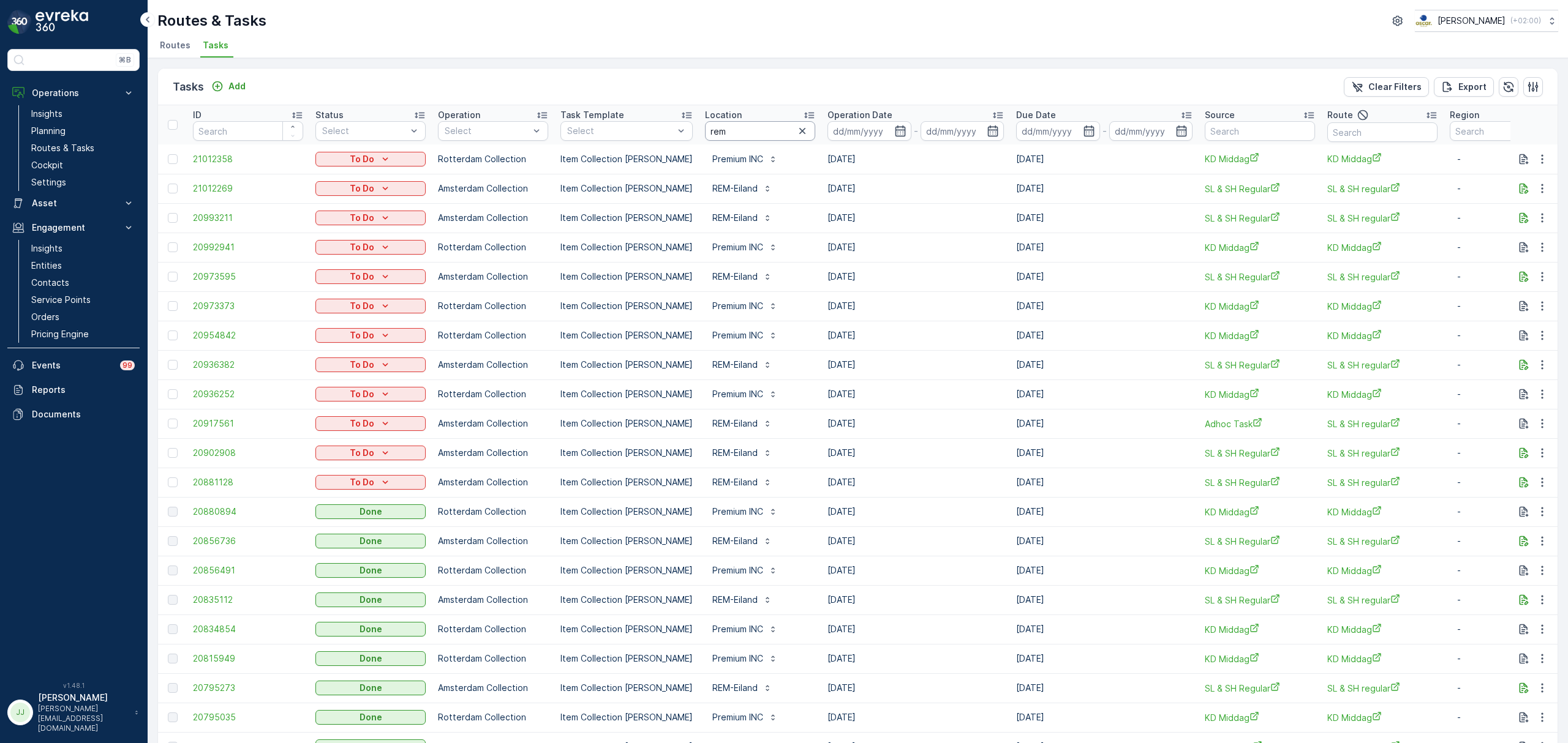
click at [724, 128] on input "rem" at bounding box center [760, 131] width 110 height 19
type input "rem-ei"
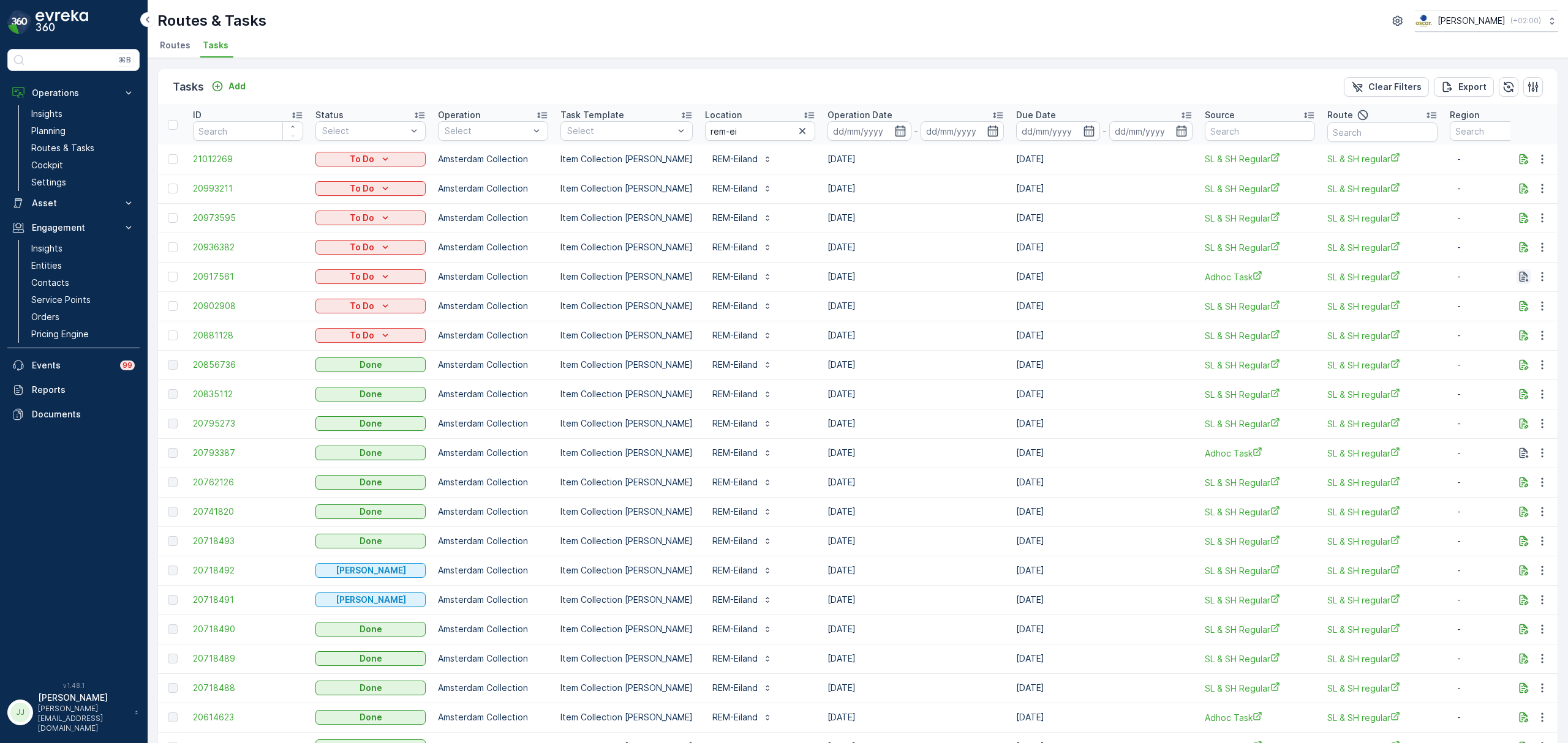
click at [1518, 275] on icon "button" at bounding box center [1524, 277] width 12 height 12
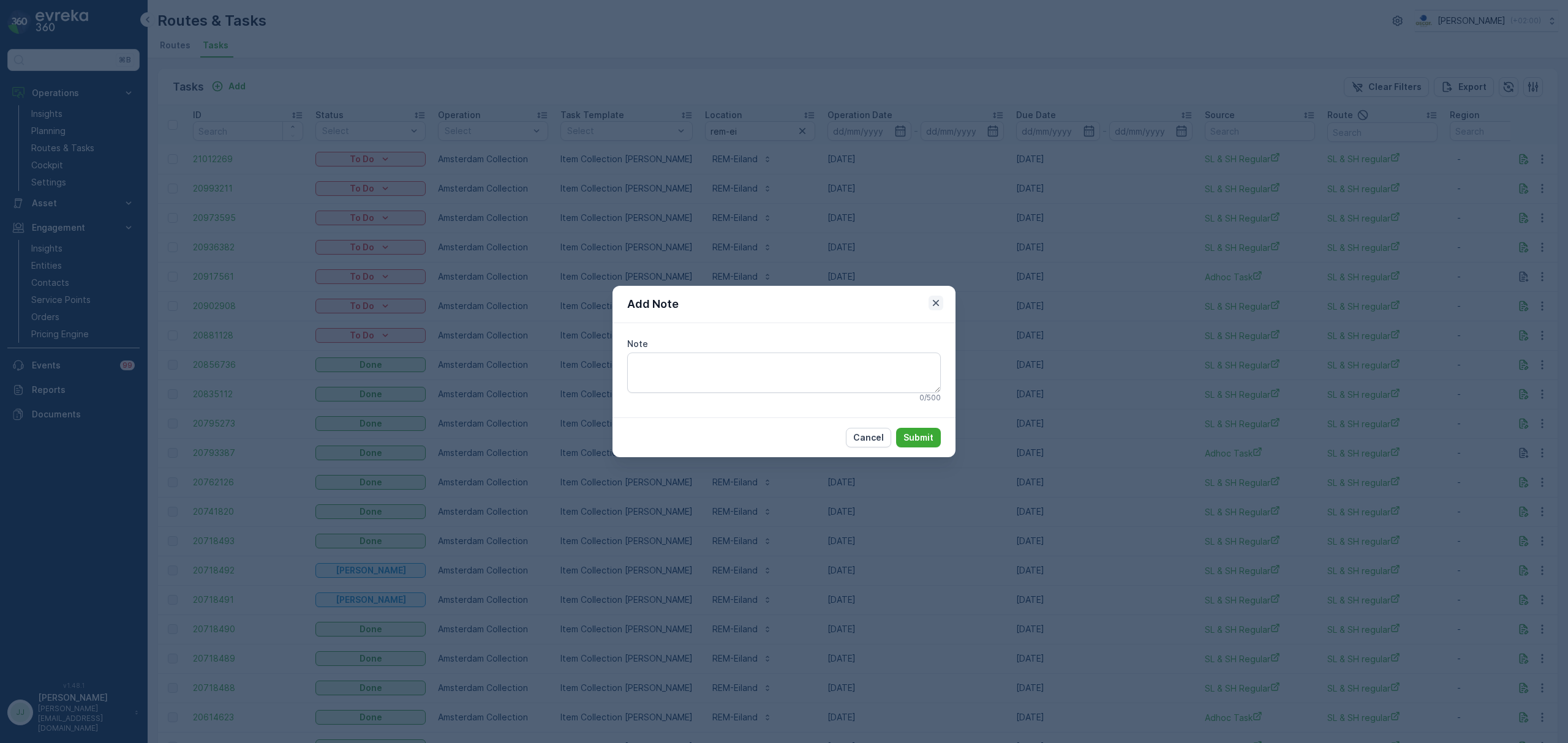
click at [934, 303] on icon "button" at bounding box center [936, 303] width 12 height 12
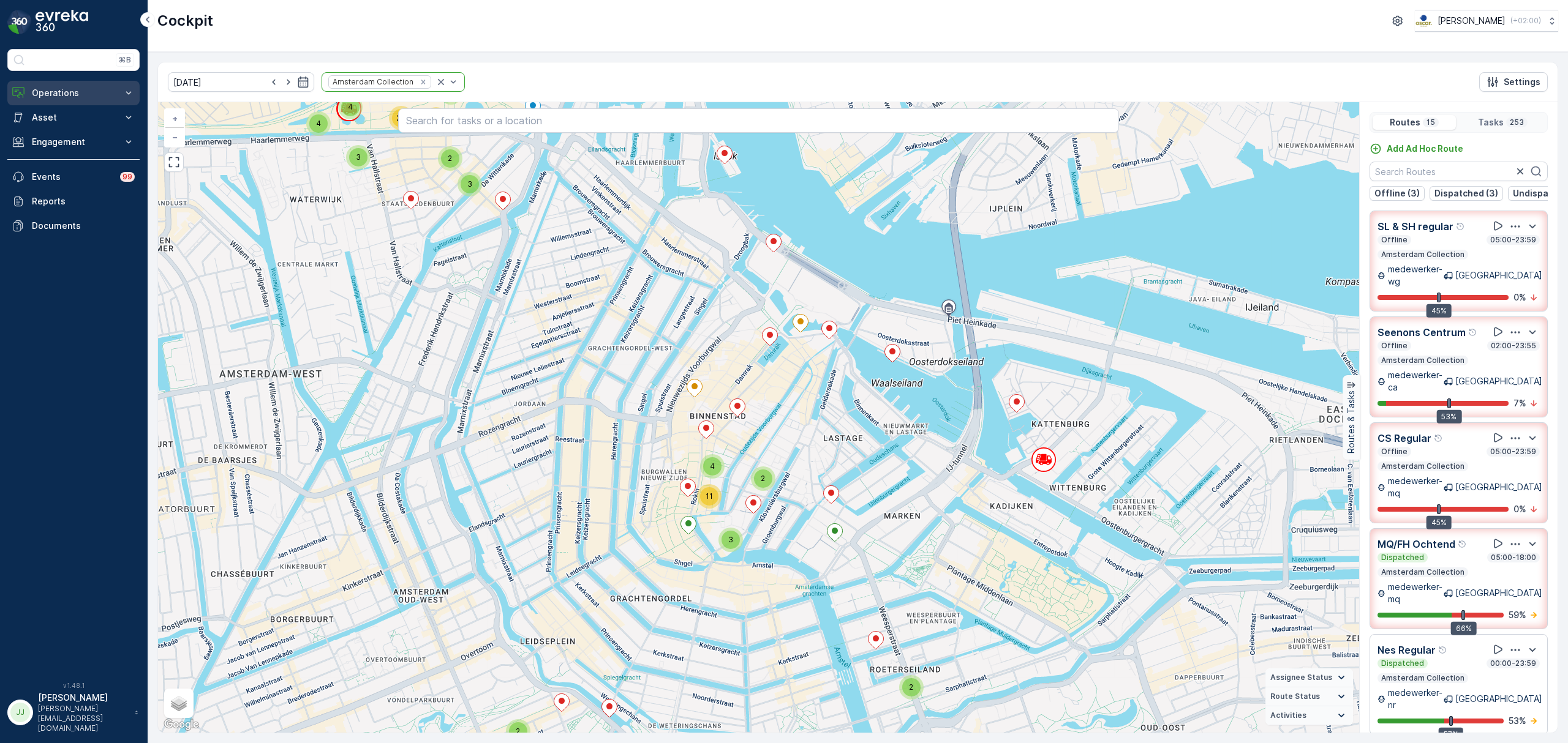
click at [104, 97] on p "Operations" at bounding box center [73, 93] width 84 height 12
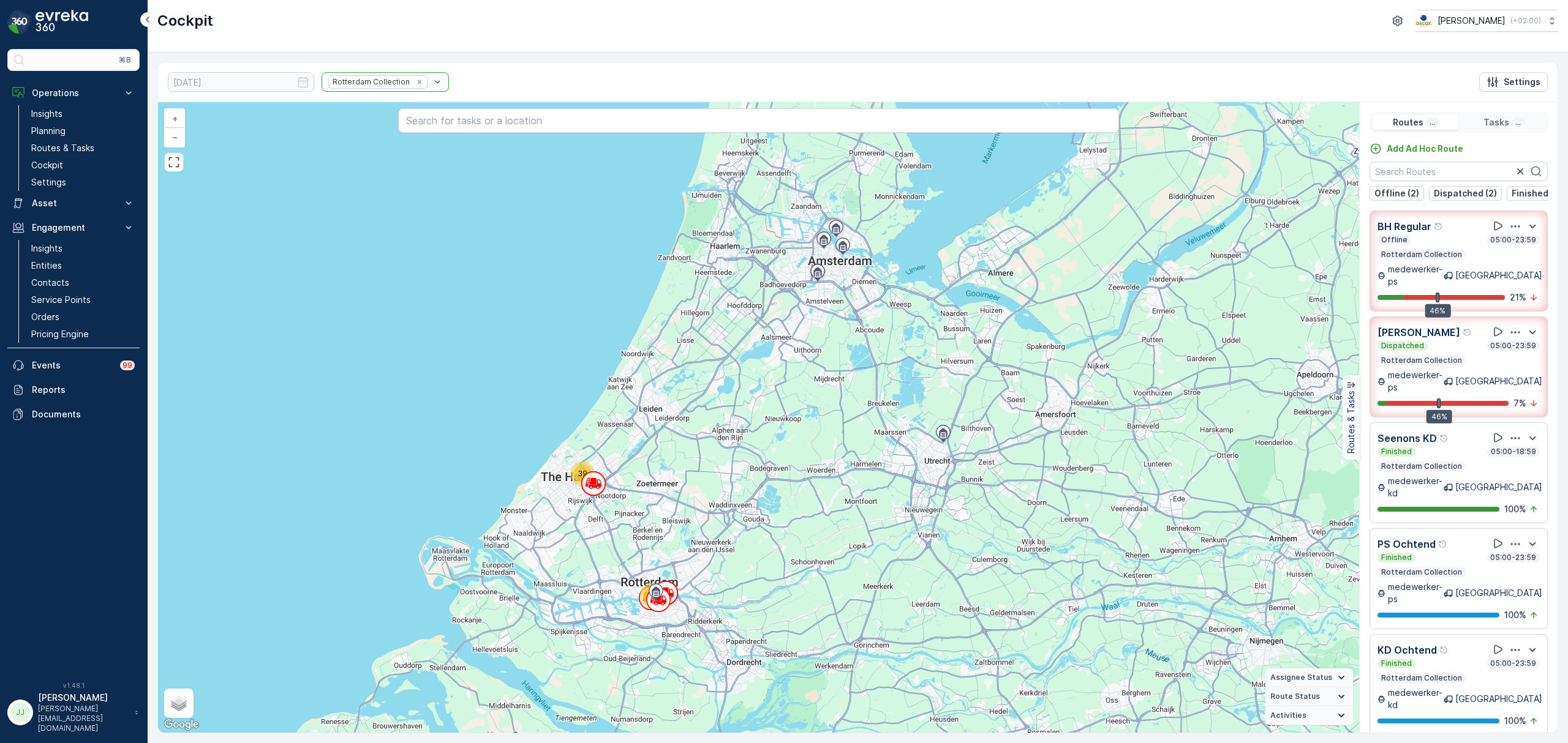
scroll to position [30, 0]
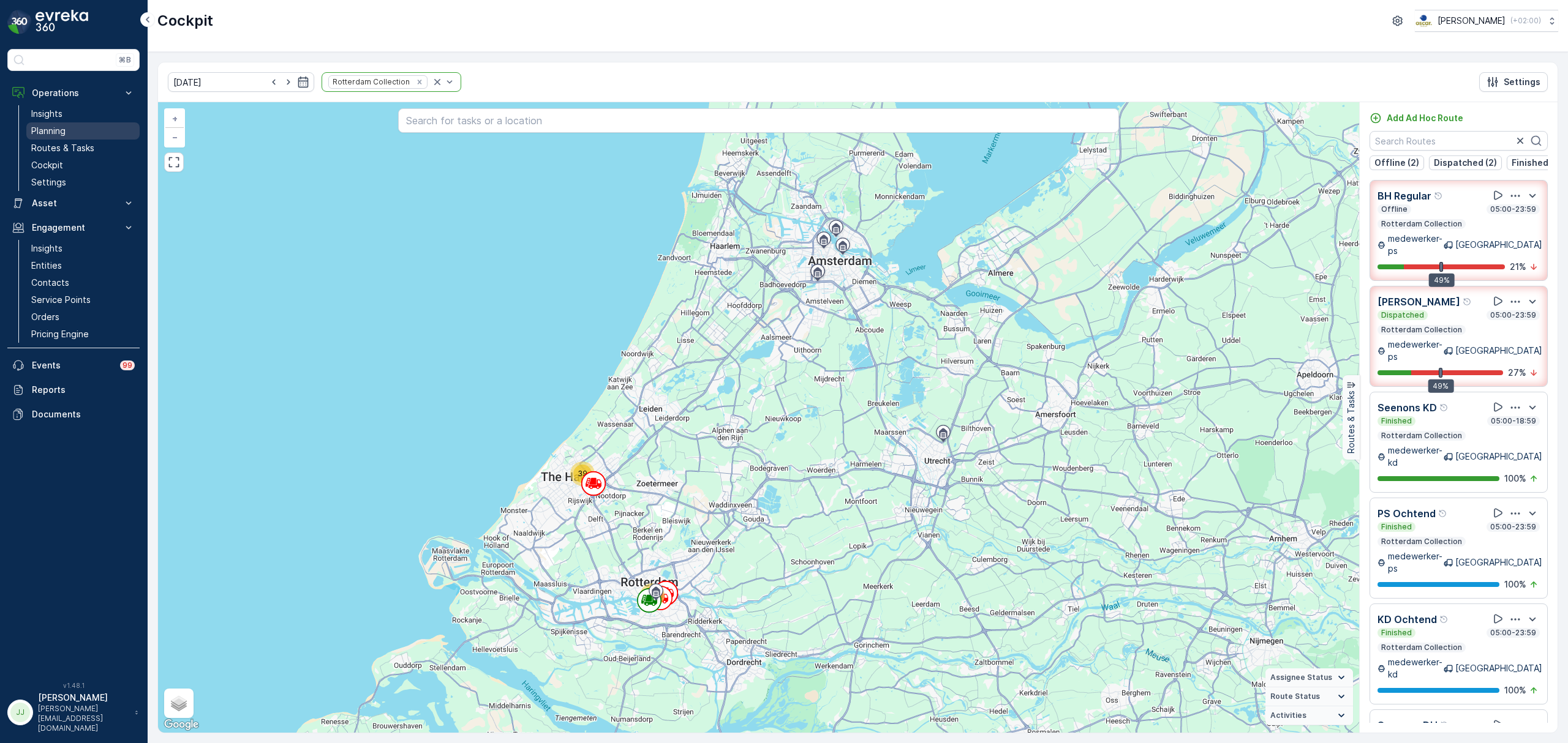
click at [82, 133] on link "Planning" at bounding box center [83, 131] width 113 height 17
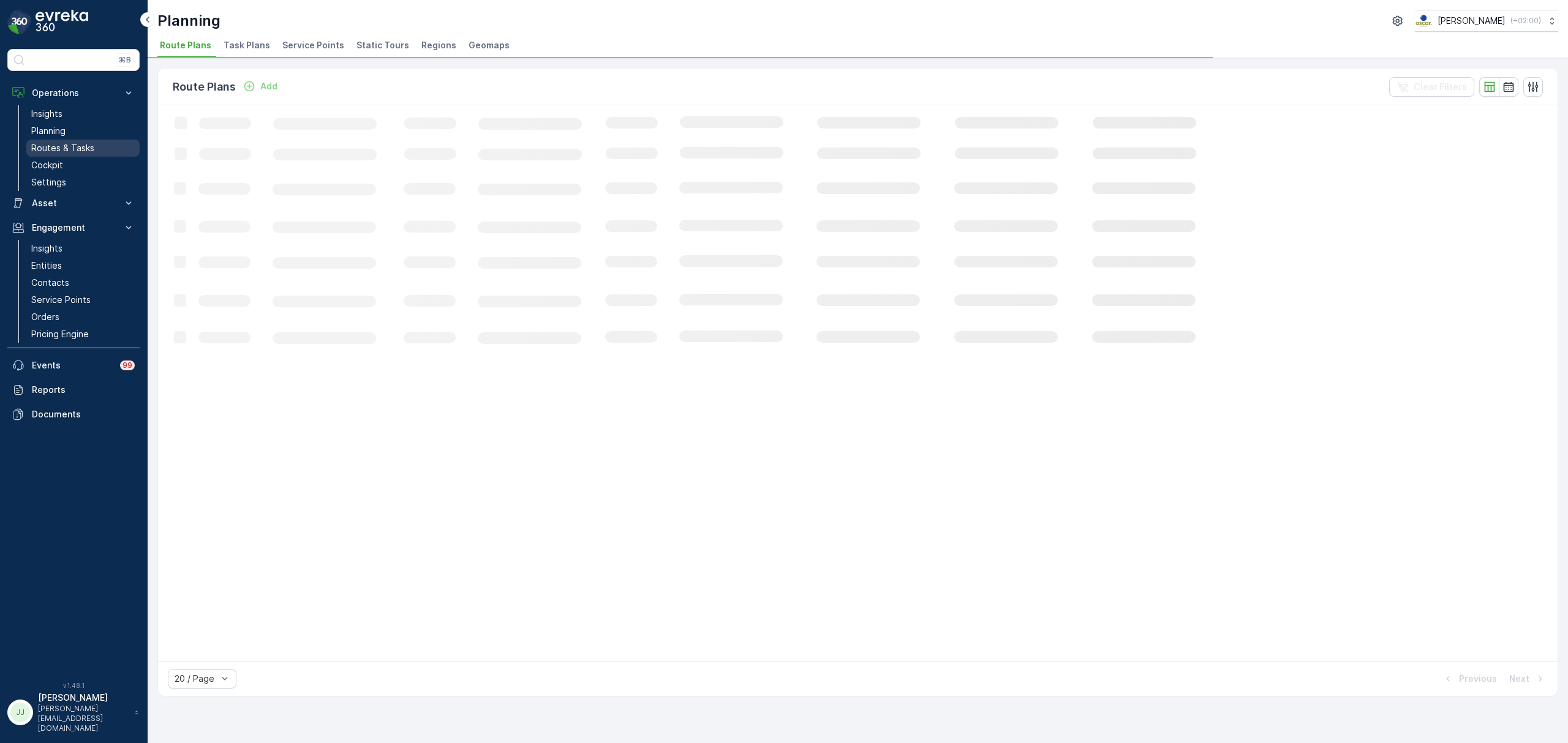
click at [84, 143] on p "Routes & Tasks" at bounding box center [62, 148] width 63 height 12
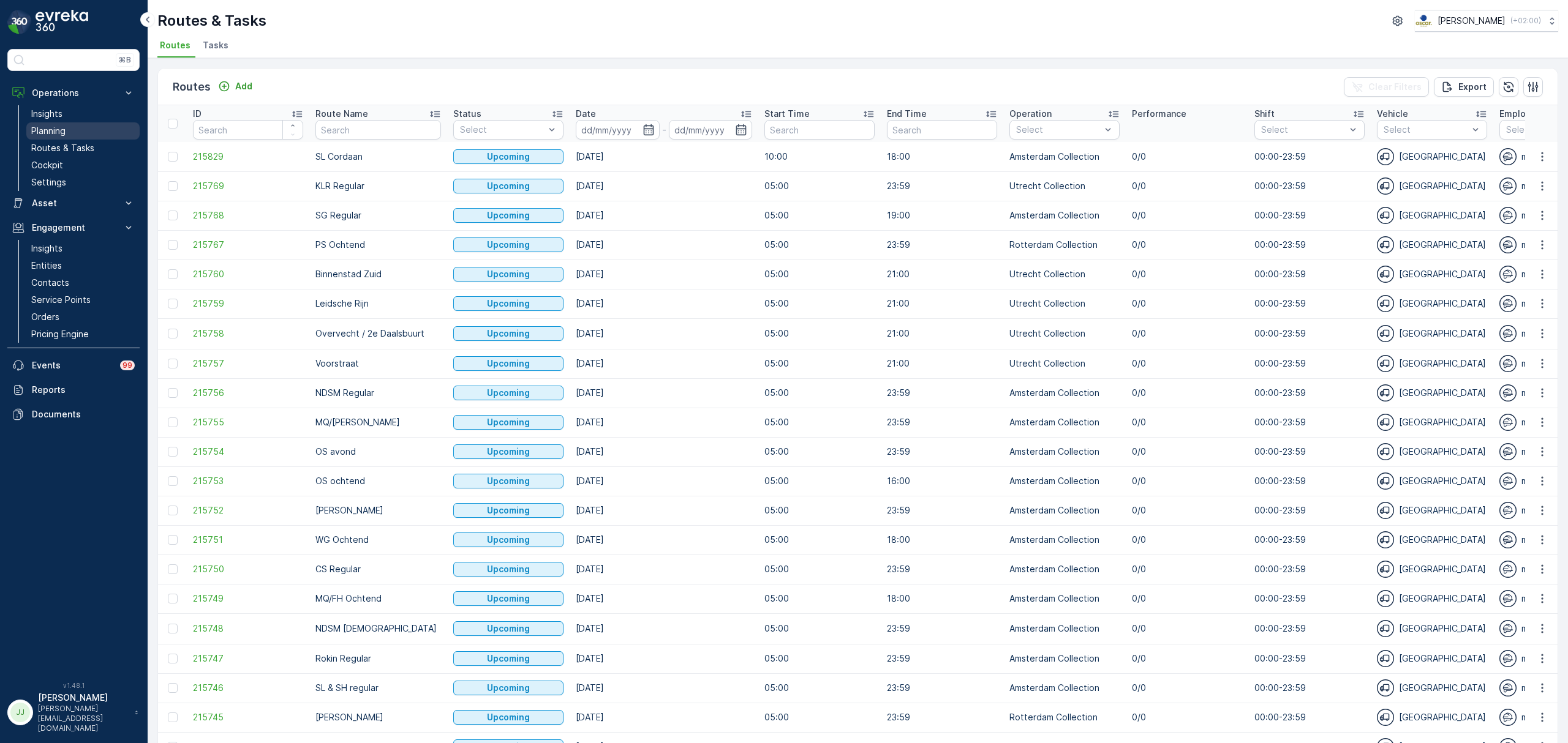
click at [67, 126] on link "Planning" at bounding box center [83, 131] width 113 height 17
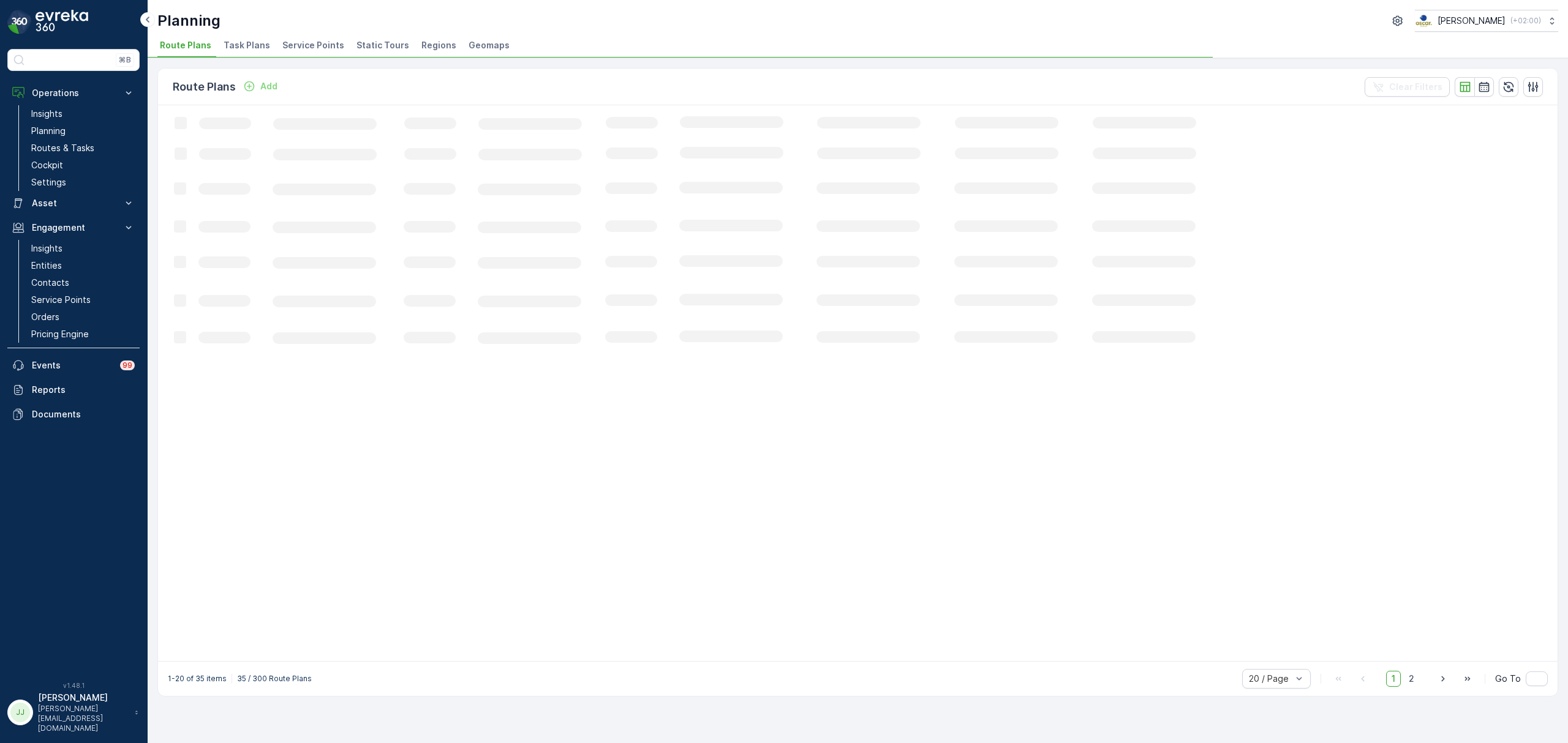
click at [287, 44] on span "Service Points" at bounding box center [313, 45] width 62 height 12
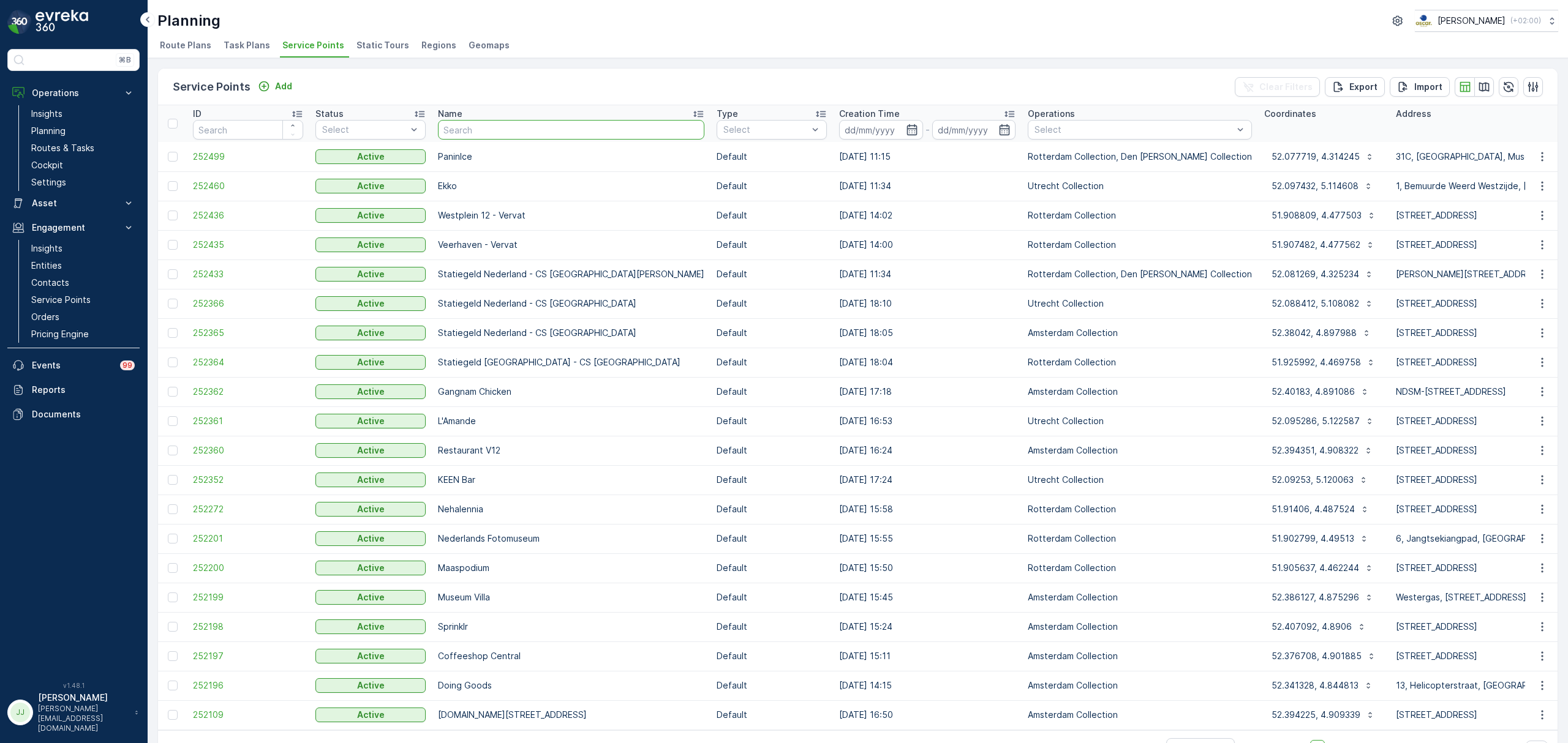
click at [557, 133] on input "text" at bounding box center [571, 130] width 266 height 19
type input "milieu"
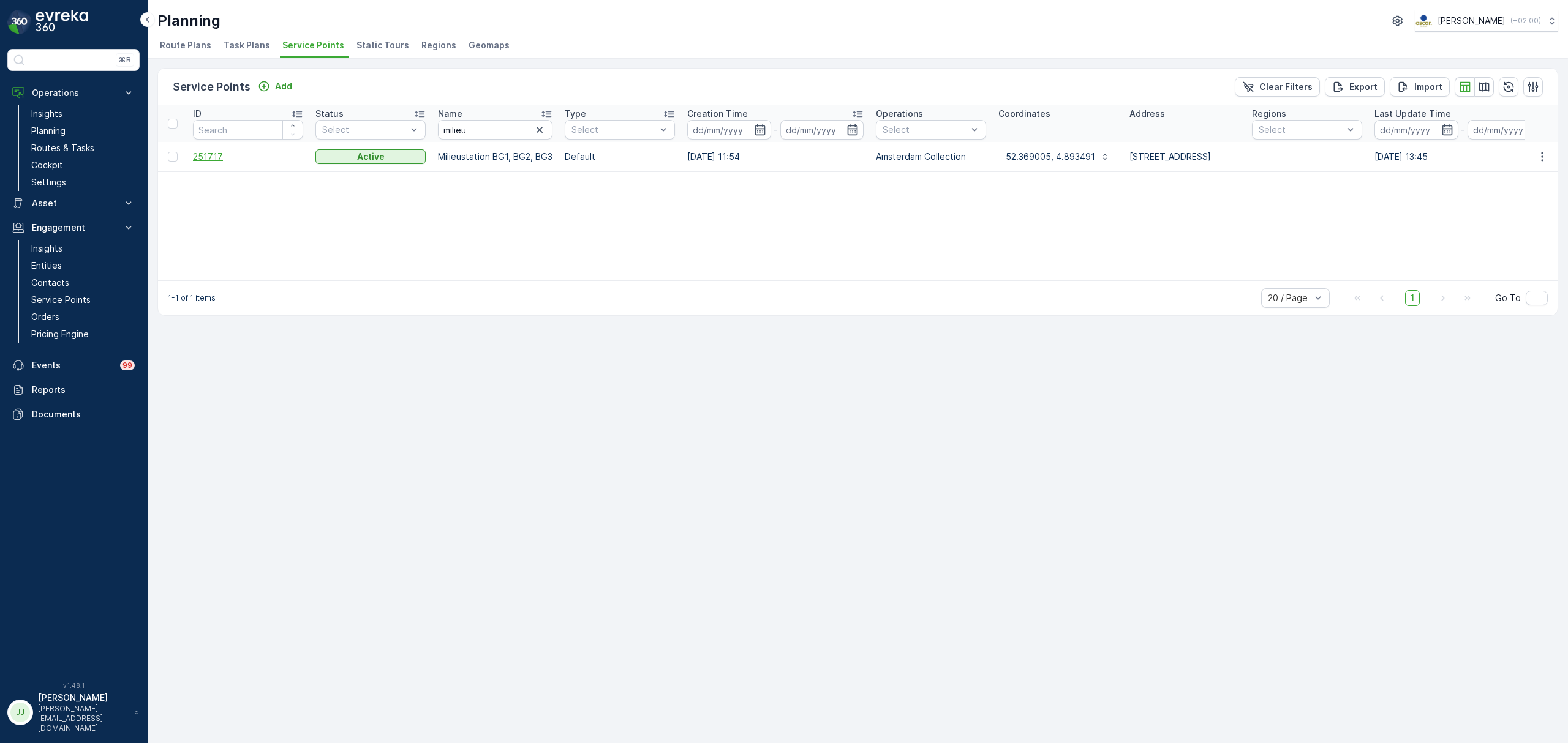
click at [216, 157] on span "251717" at bounding box center [248, 156] width 110 height 12
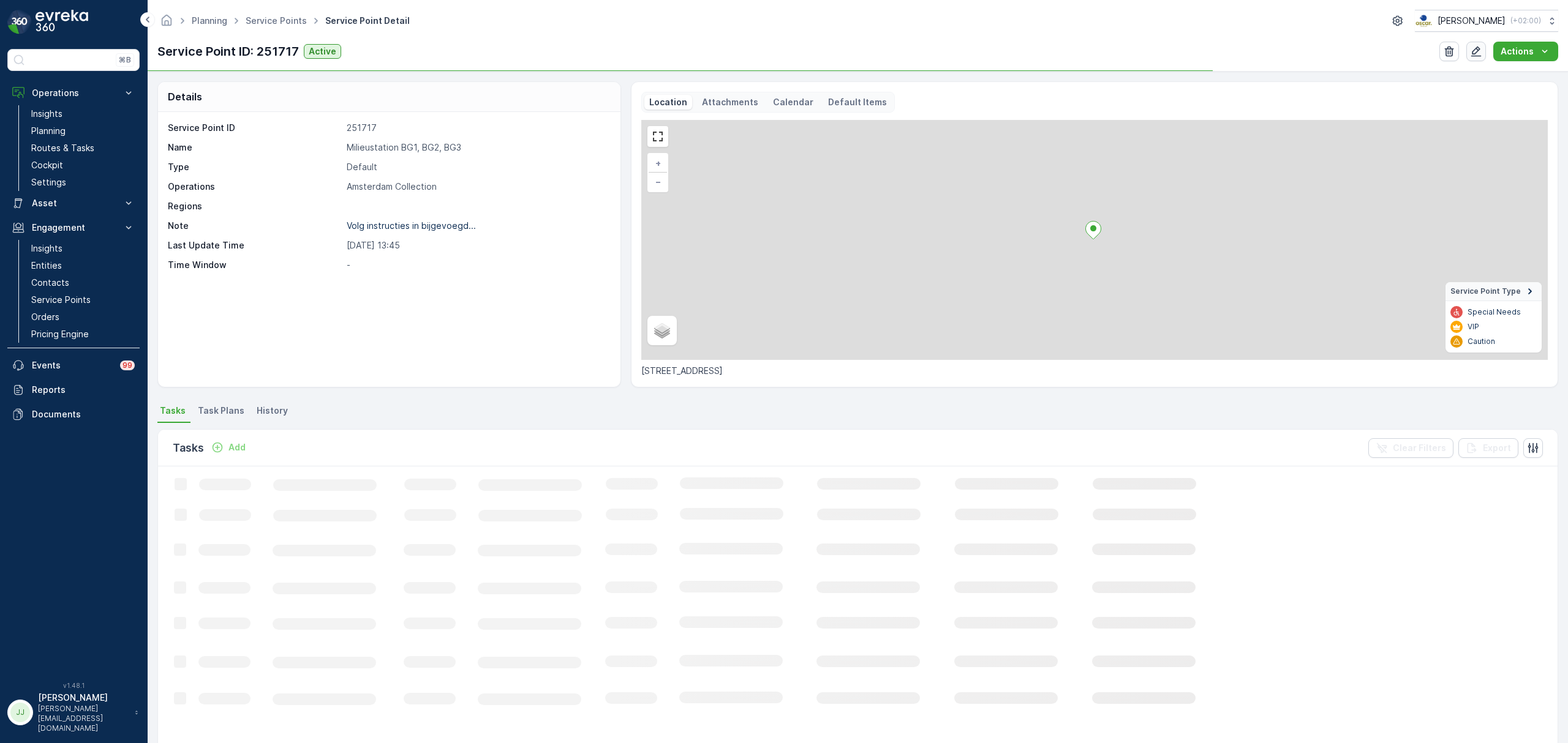
click at [1478, 47] on icon "button" at bounding box center [1476, 51] width 12 height 12
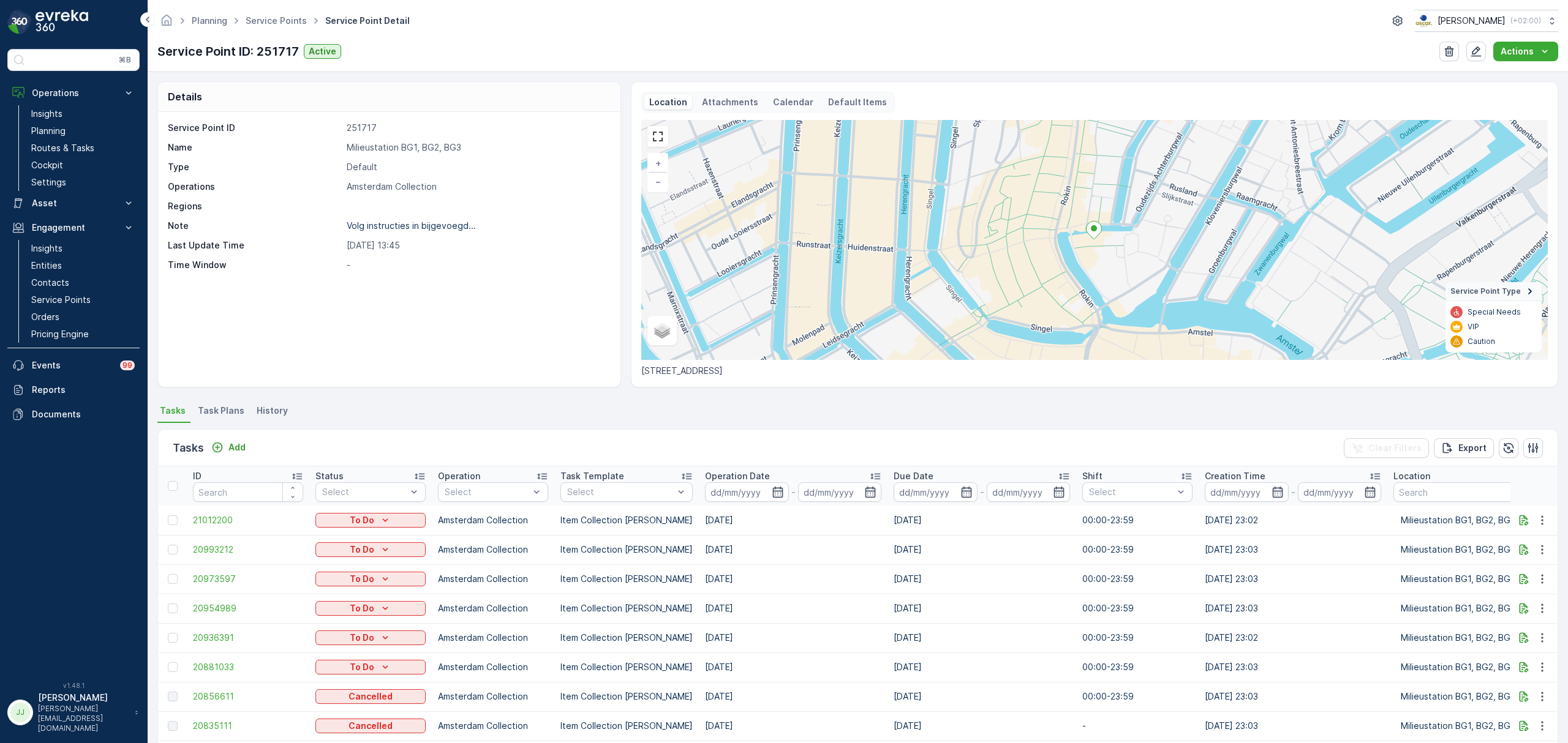
click at [736, 111] on div "Location Attachments Calendar Default Items" at bounding box center [768, 102] width 253 height 21
click at [725, 106] on p "Attachments" at bounding box center [730, 102] width 56 height 12
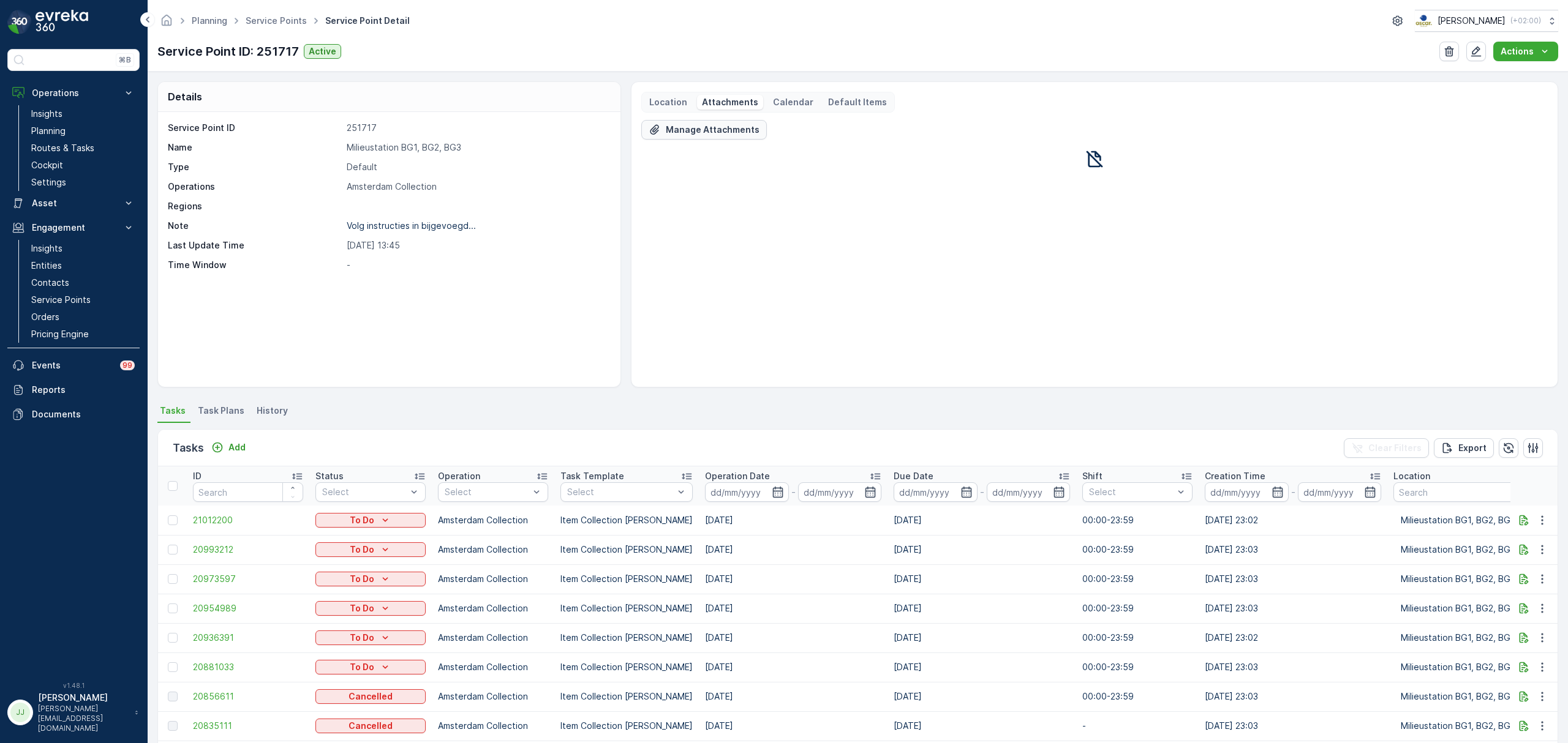
click at [691, 133] on p "Manage Attachments" at bounding box center [712, 130] width 94 height 12
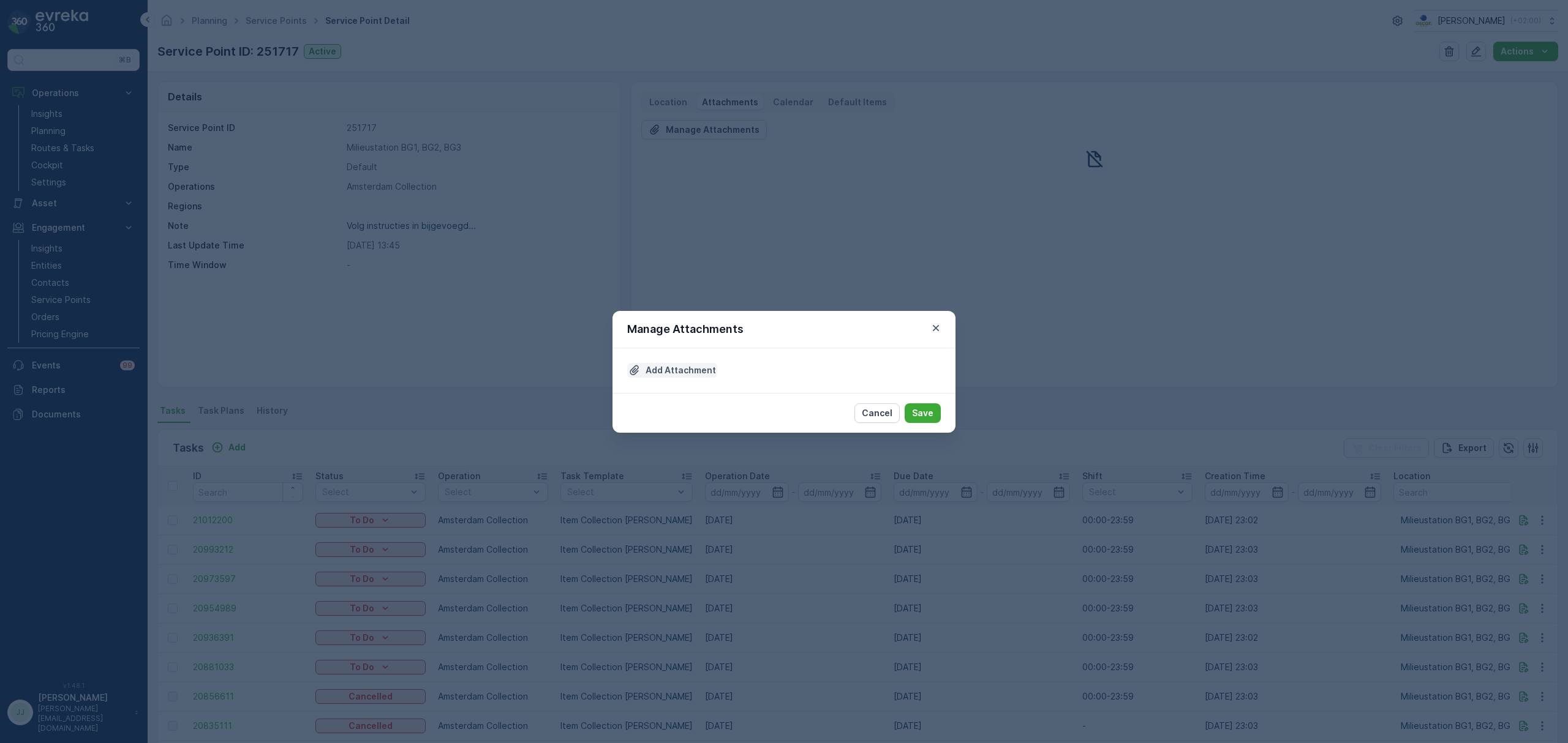
click at [655, 371] on p "Add Attachment" at bounding box center [681, 370] width 71 height 12
click at [683, 369] on p "Add Attachment" at bounding box center [681, 370] width 71 height 12
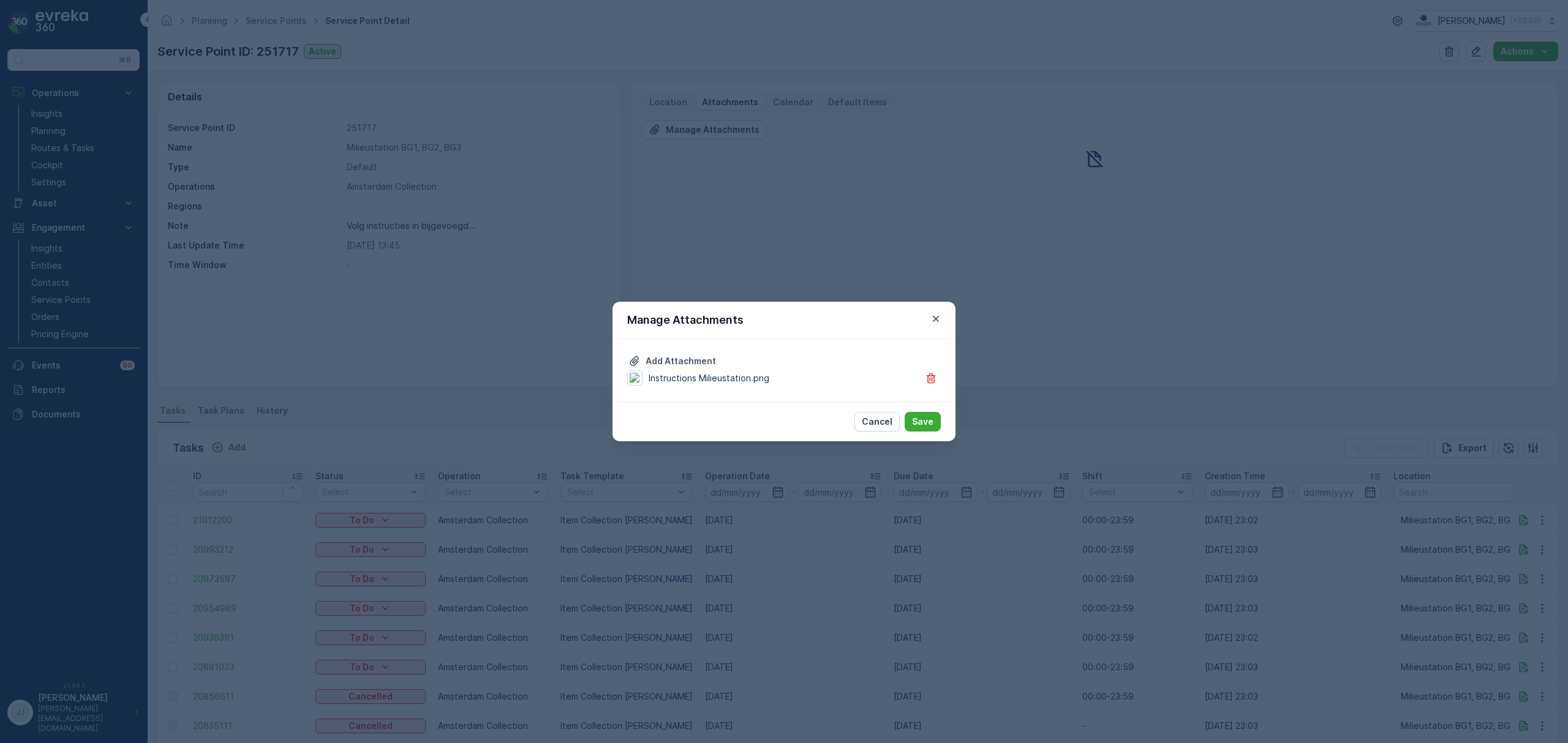
click at [716, 361] on div "Add Attachment Instructions Milieustation.png" at bounding box center [784, 371] width 343 height 63
click at [699, 361] on p "Add Attachment" at bounding box center [681, 361] width 71 height 12
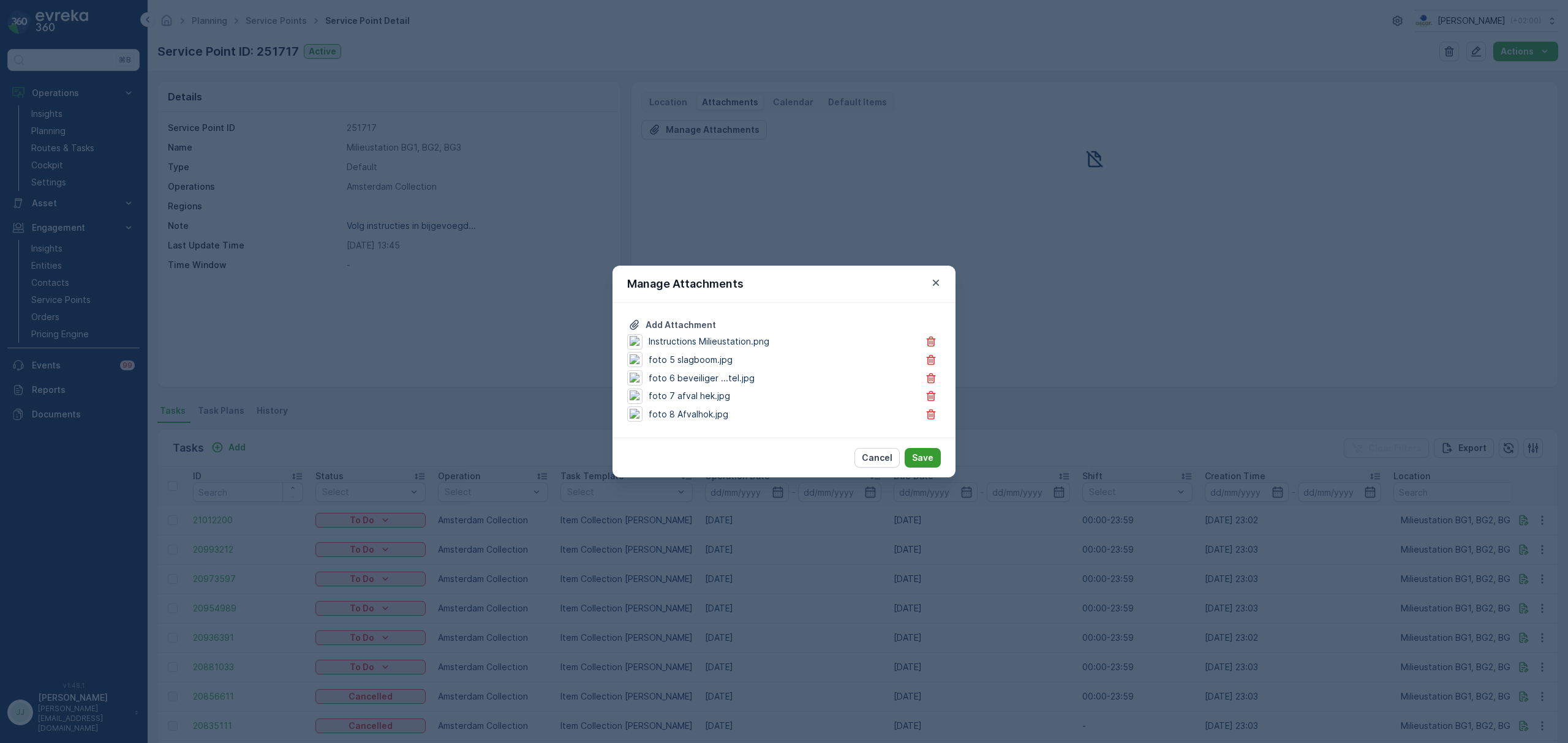
click at [929, 459] on p "Save" at bounding box center [922, 457] width 21 height 12
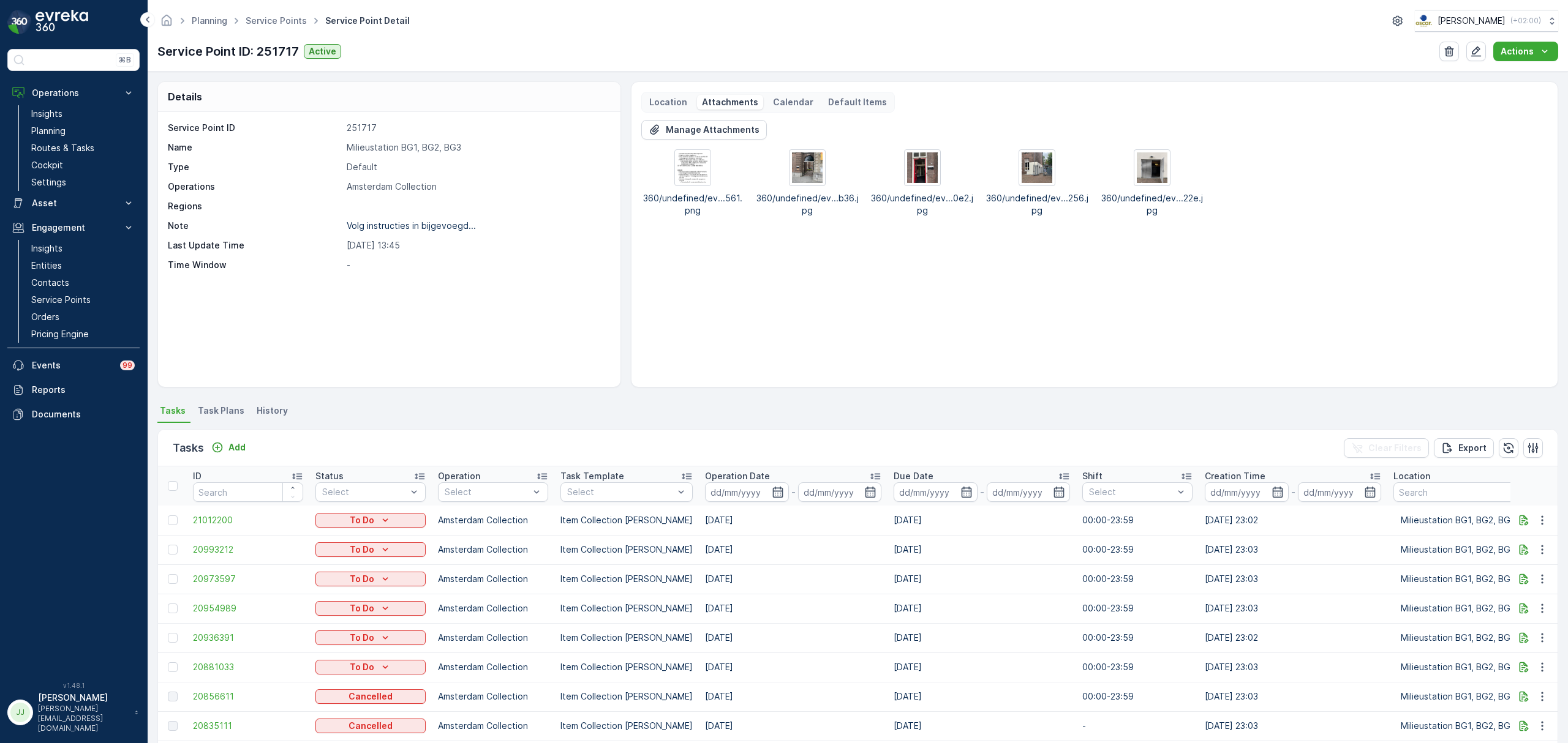
click at [848, 98] on p "Default Items" at bounding box center [858, 102] width 59 height 12
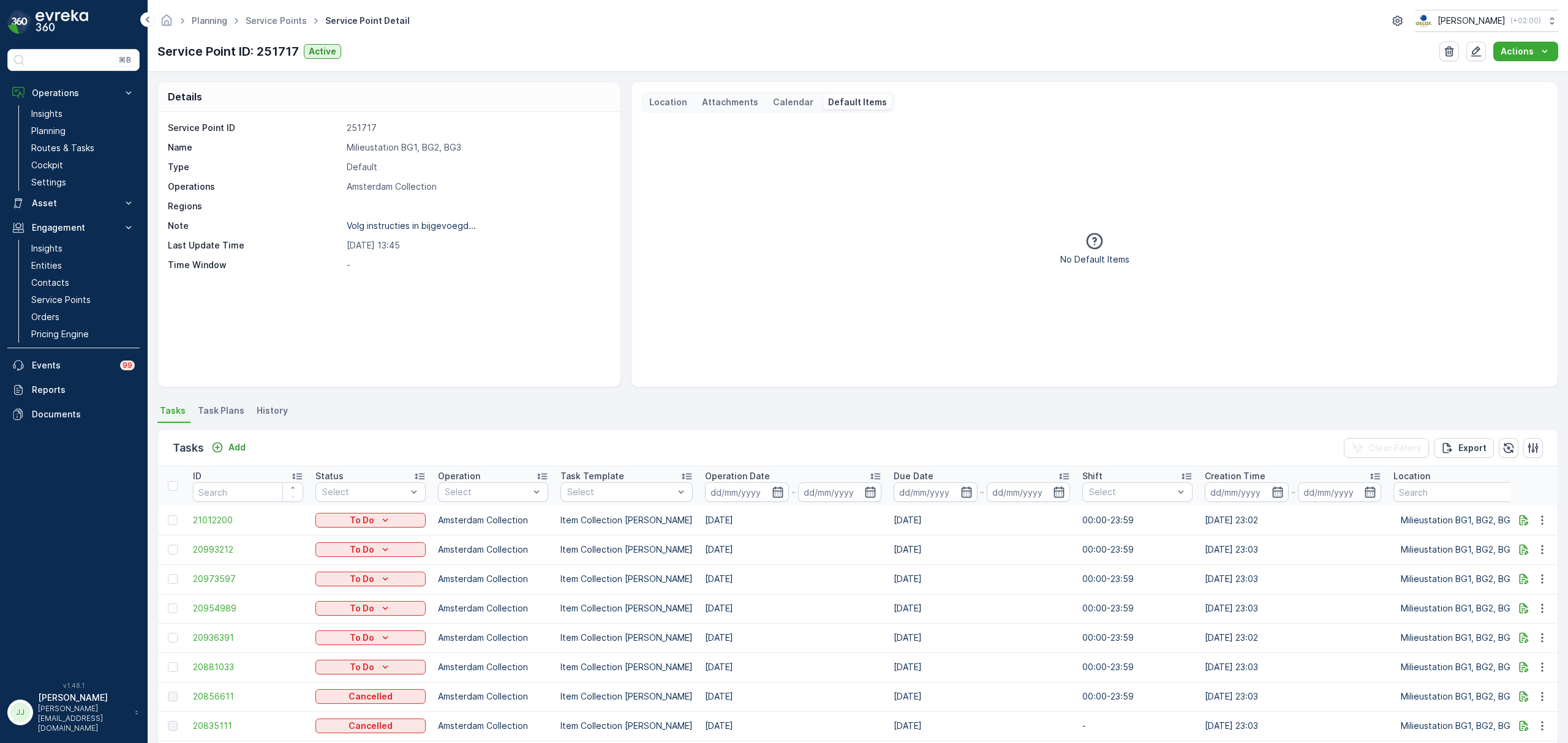
click at [778, 101] on p "Calendar" at bounding box center [793, 102] width 40 height 12
click at [725, 104] on p "Attachments" at bounding box center [730, 102] width 56 height 12
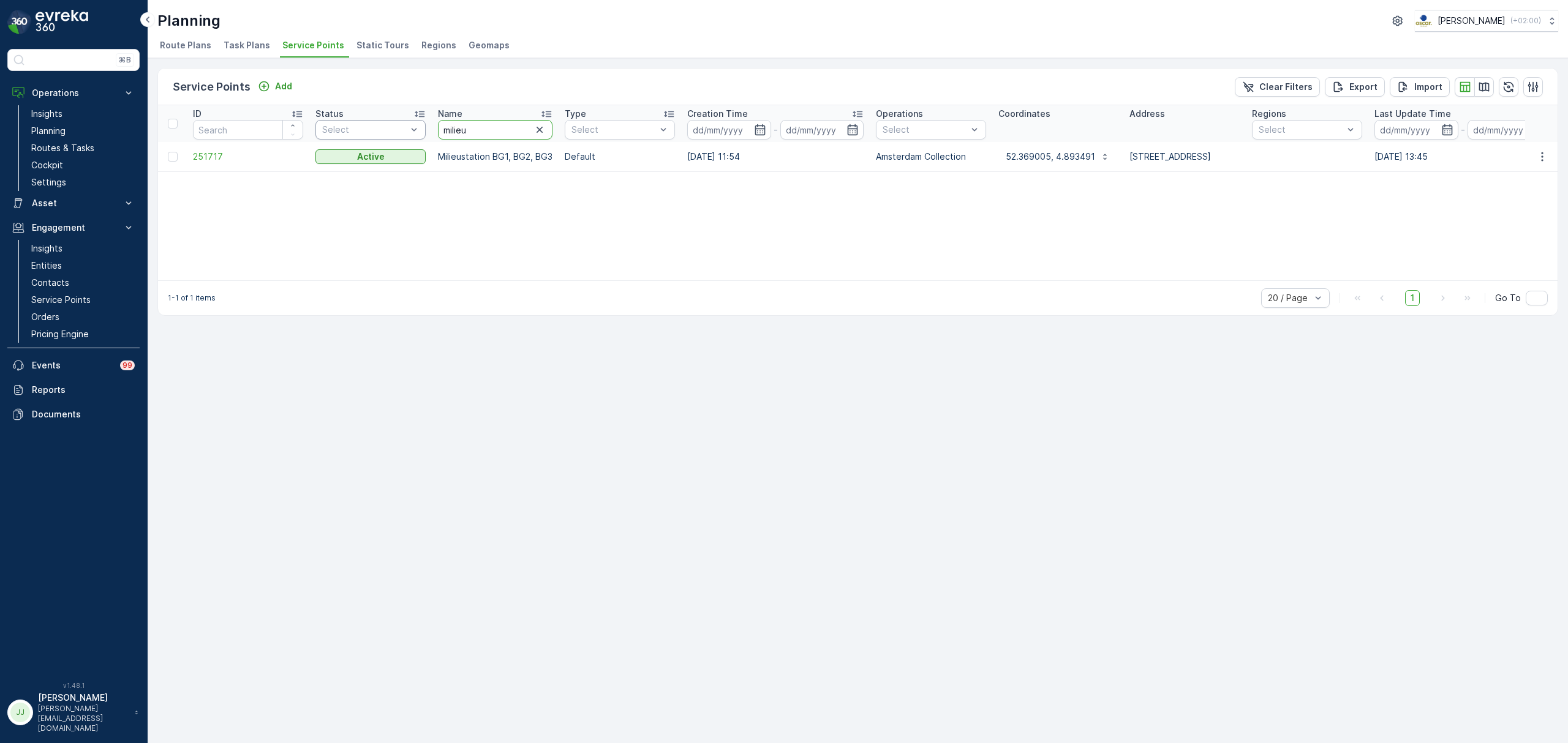
drag, startPoint x: 471, startPoint y: 126, endPoint x: 422, endPoint y: 122, distance: 49.2
click at [422, 122] on tr "ID Status Select Name milieu Type Select Creation Time - Operations Select Coor…" at bounding box center [1058, 124] width 1800 height 37
type input "agnieten"
click at [212, 162] on span "251718" at bounding box center [248, 156] width 110 height 12
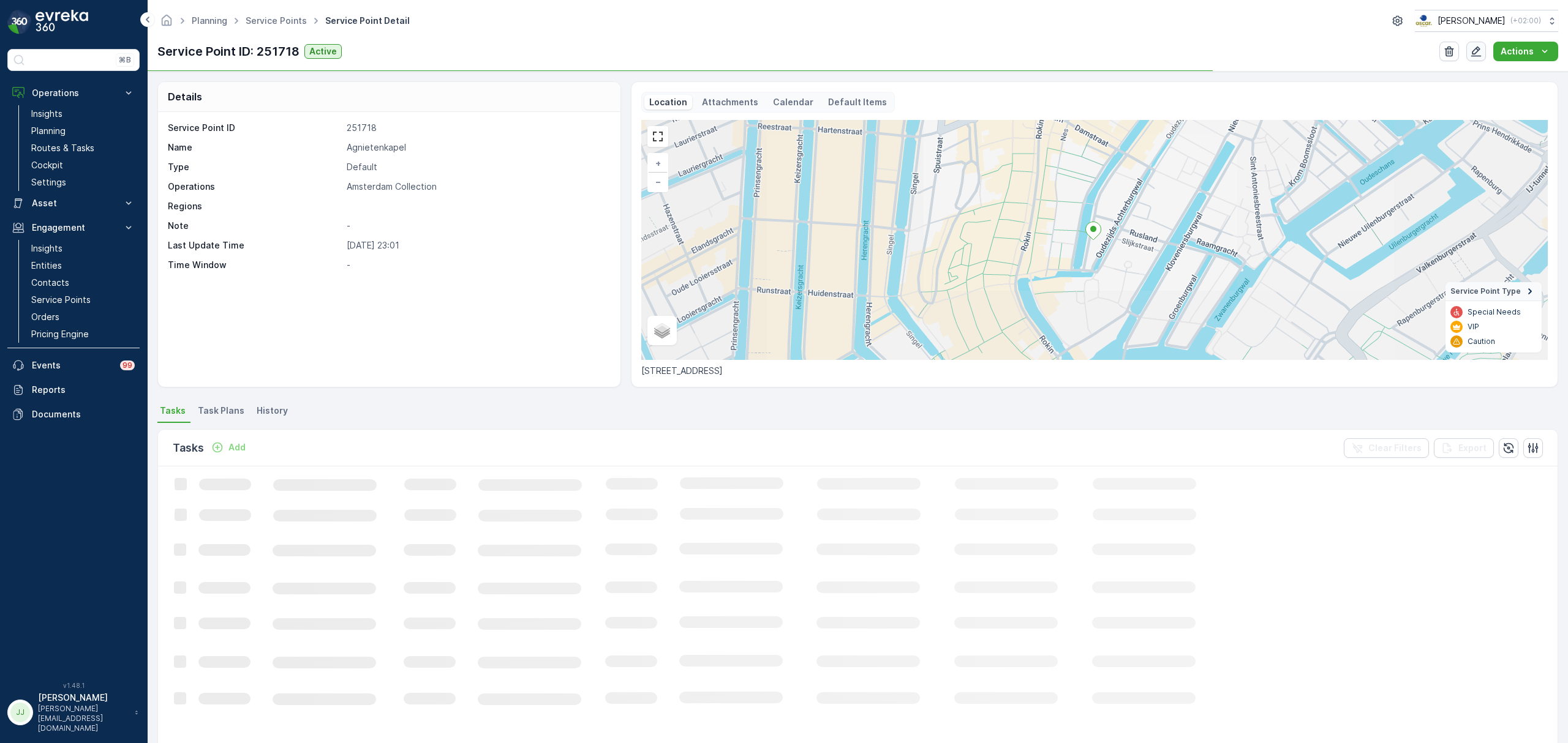
click at [1480, 54] on icon "button" at bounding box center [1476, 51] width 12 height 12
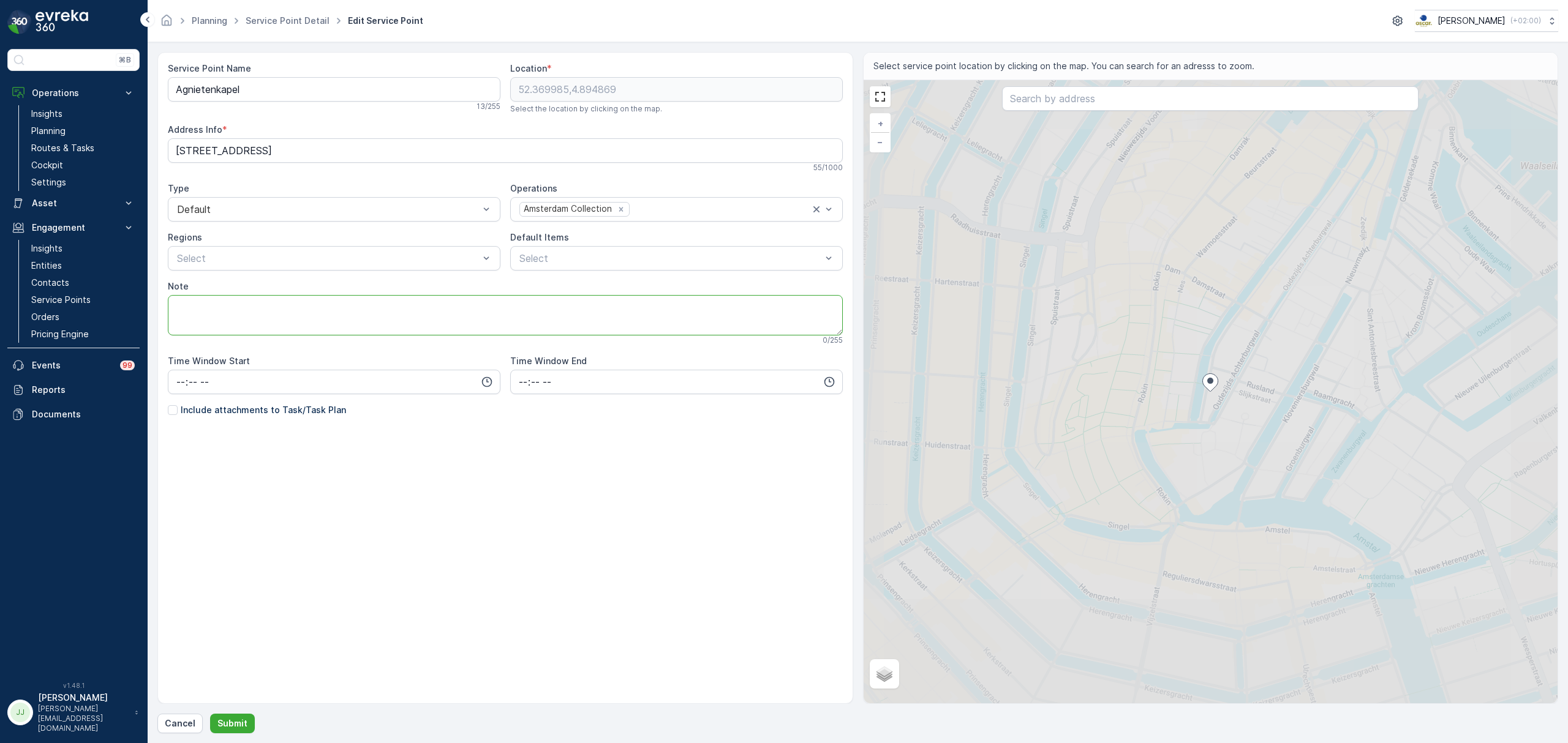
click at [244, 324] on textarea "Note" at bounding box center [506, 315] width 675 height 40
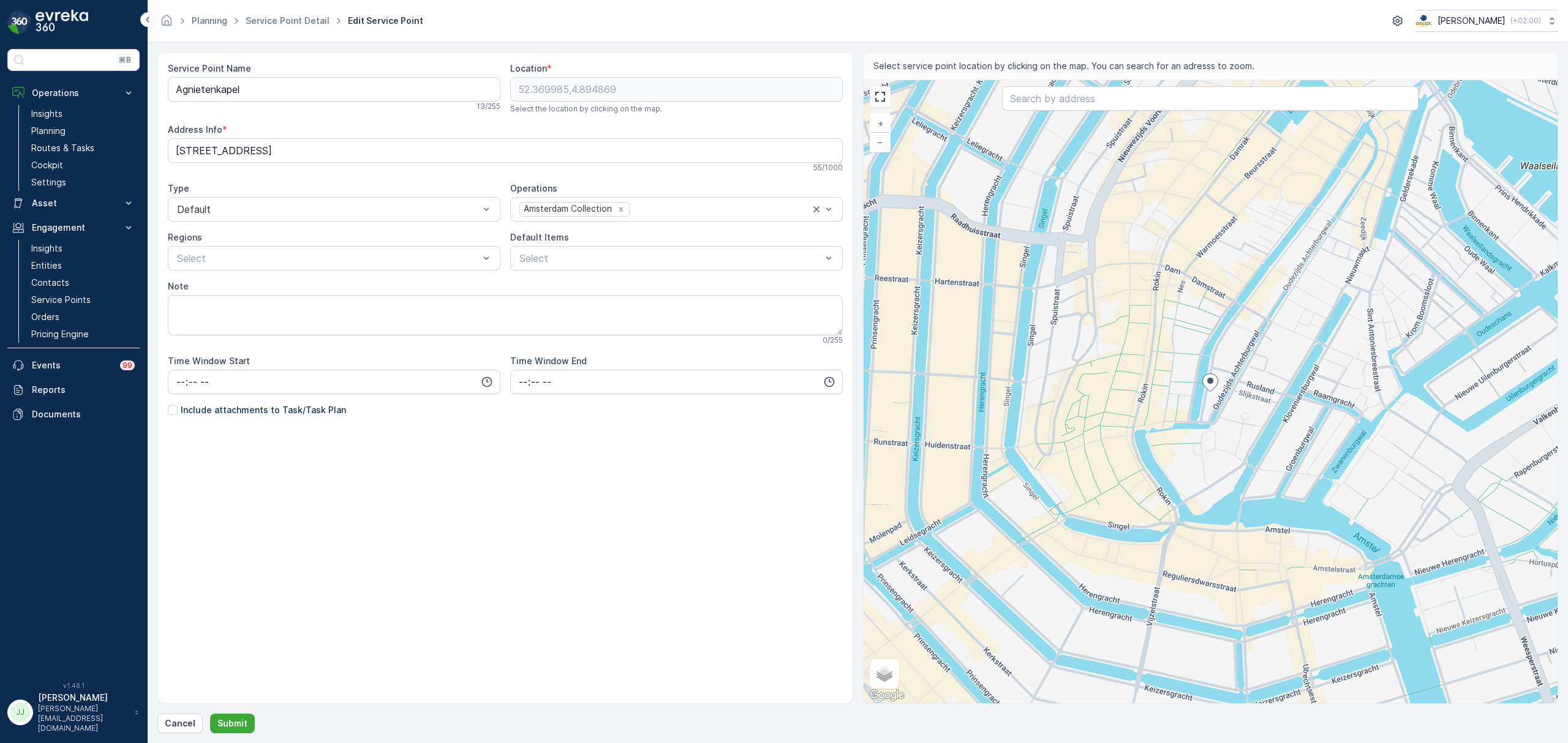
drag, startPoint x: 214, startPoint y: 403, endPoint x: 214, endPoint y: 409, distance: 6.0
click at [214, 409] on div "Service Point Name Agnietenkapel 13 / 255 Location * 52.369985,4.894869 Select …" at bounding box center [506, 268] width 675 height 413
click at [213, 409] on p "Include attachments to Task/Task Plan" at bounding box center [263, 410] width 165 height 12
click at [168, 404] on input "Include attachments to Task/Task Plan" at bounding box center [168, 404] width 0 height 0
click at [218, 319] on textarea "Note" at bounding box center [506, 315] width 675 height 40
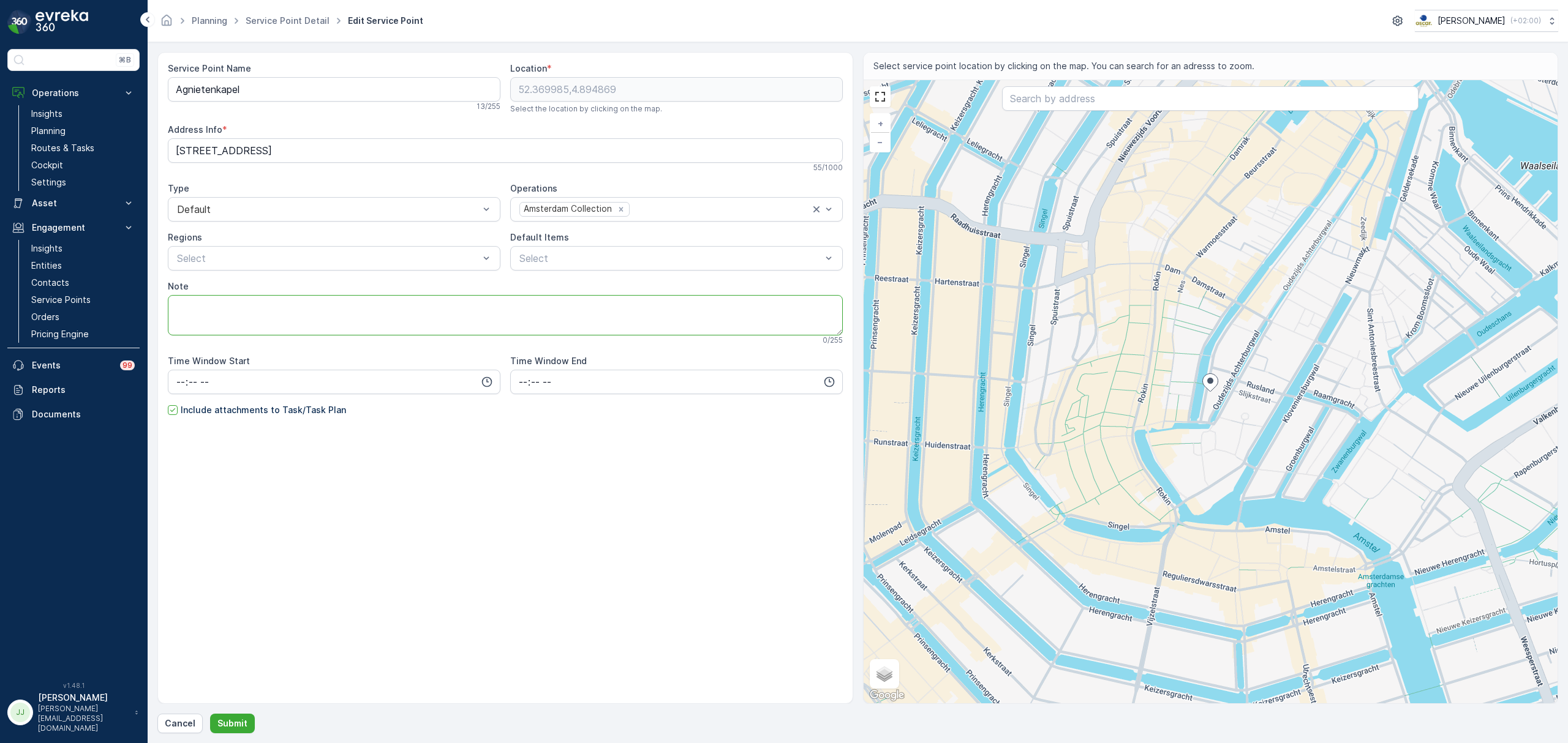
click at [396, 323] on textarea "Note" at bounding box center [506, 315] width 675 height 40
type textarea "Ring doorbel"
click at [229, 728] on p "Submit" at bounding box center [233, 724] width 30 height 12
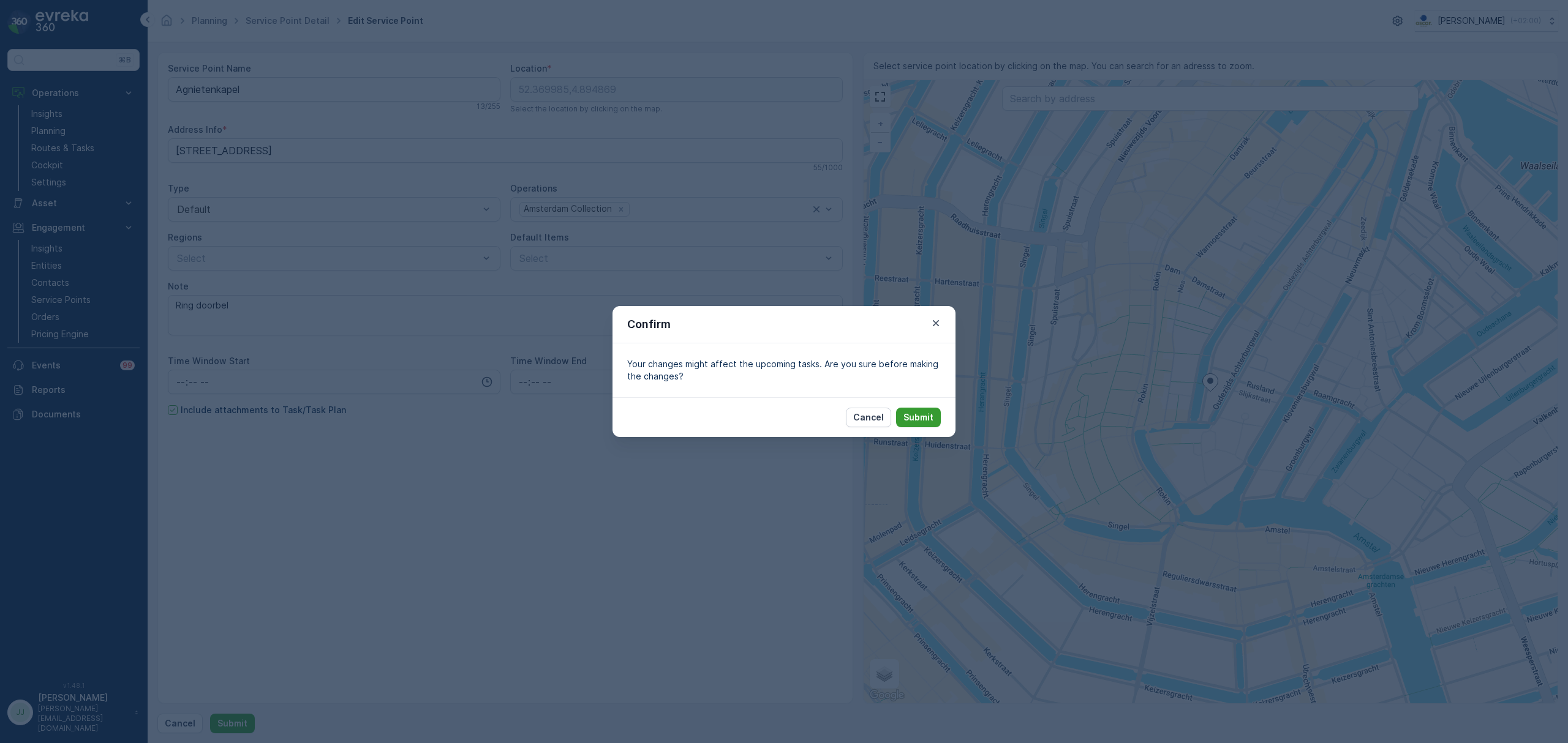
click at [922, 418] on p "Submit" at bounding box center [919, 417] width 30 height 12
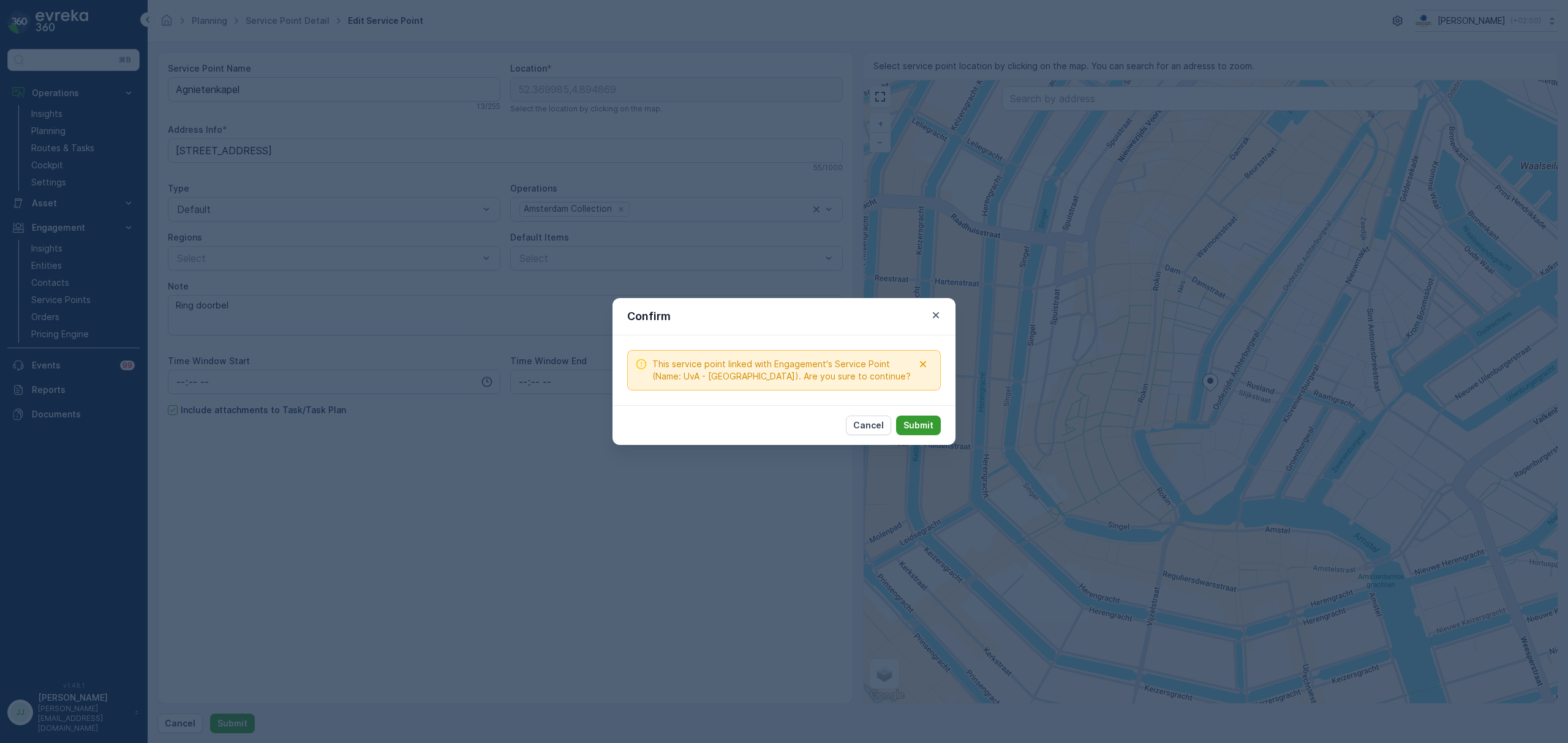
click at [922, 426] on p "Submit" at bounding box center [919, 425] width 30 height 12
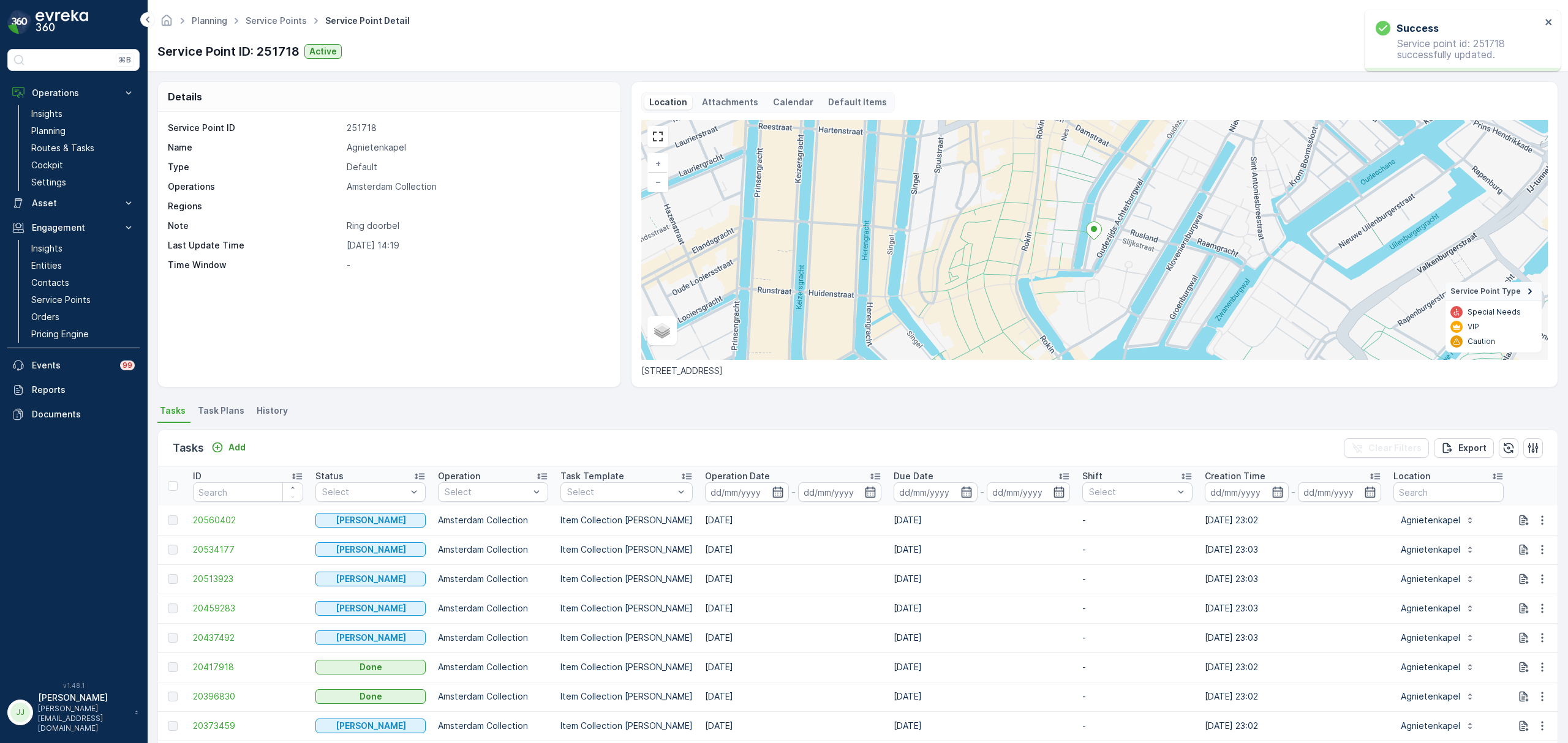
click at [731, 101] on p "Attachments" at bounding box center [730, 102] width 56 height 12
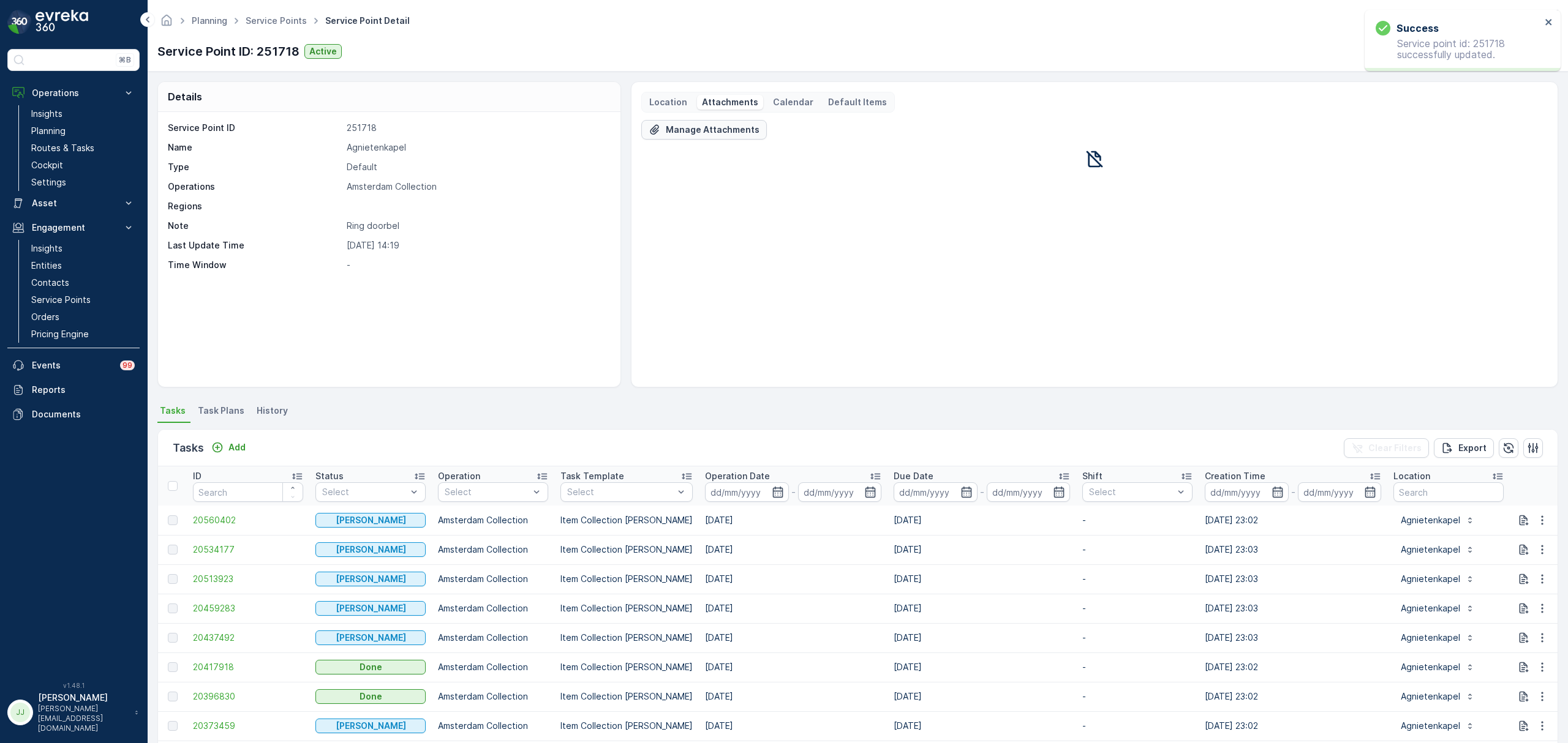
click at [707, 139] on button "Manage Attachments" at bounding box center [705, 130] width 126 height 19
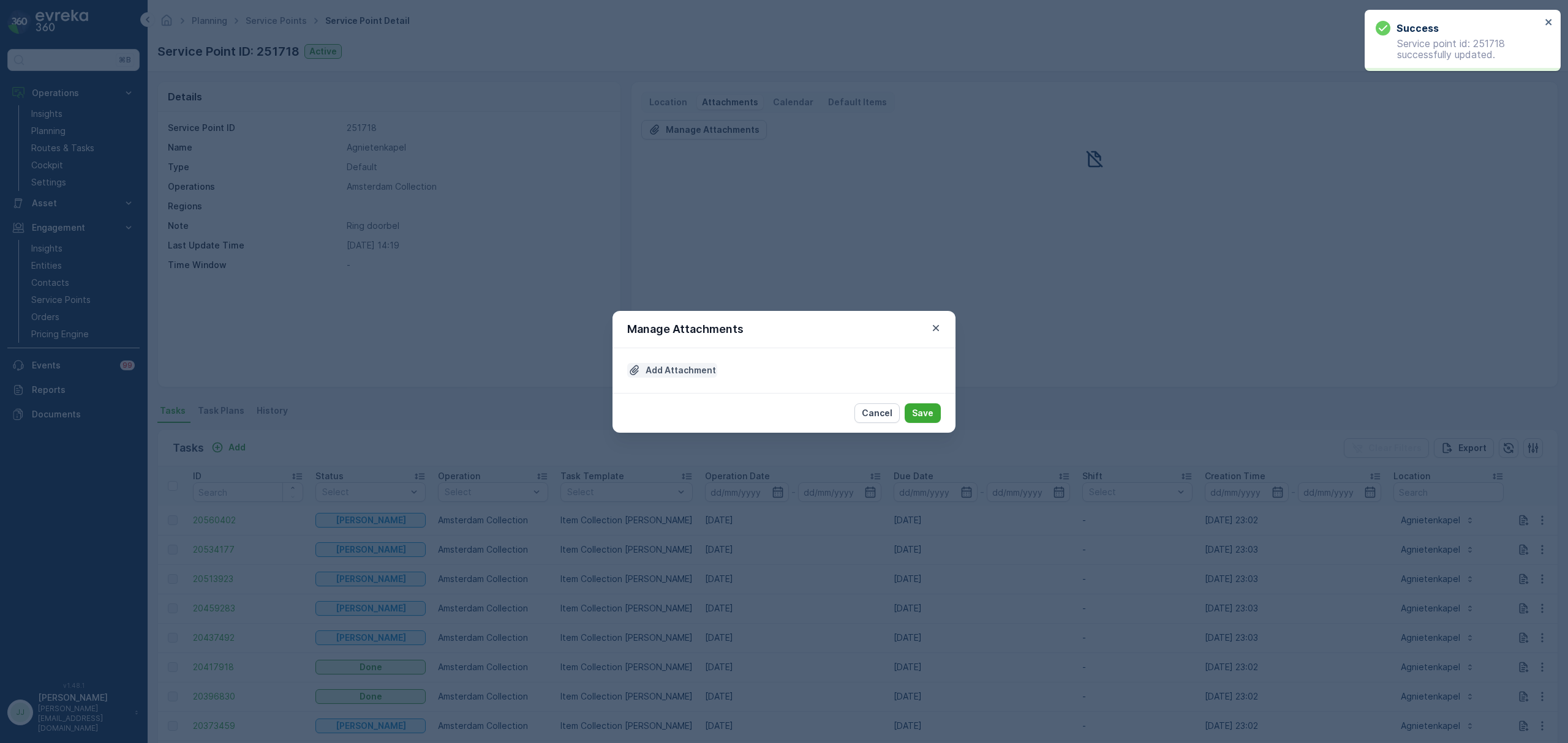
click at [675, 371] on p "Add Attachment" at bounding box center [681, 370] width 71 height 12
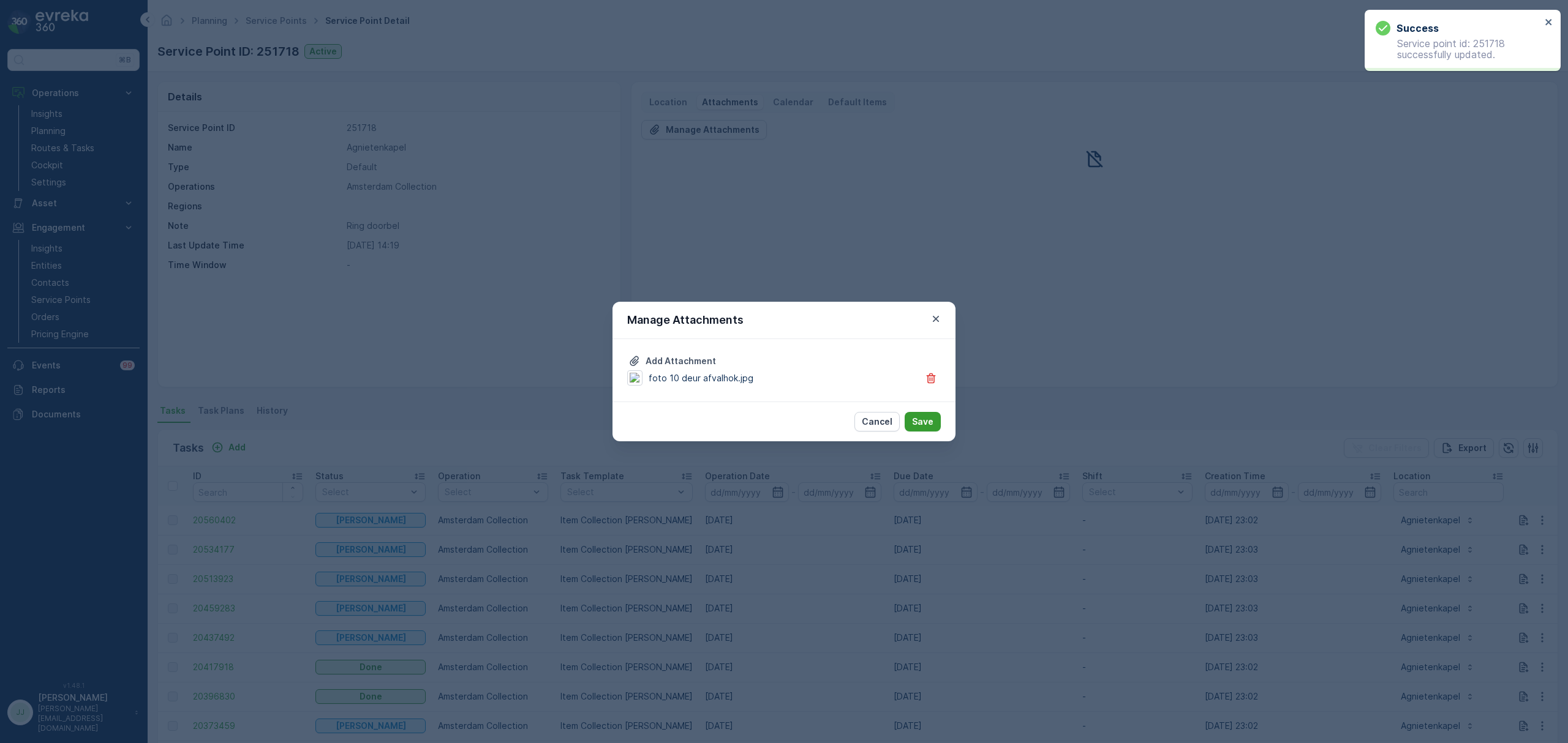
click at [929, 424] on p "Save" at bounding box center [922, 422] width 21 height 12
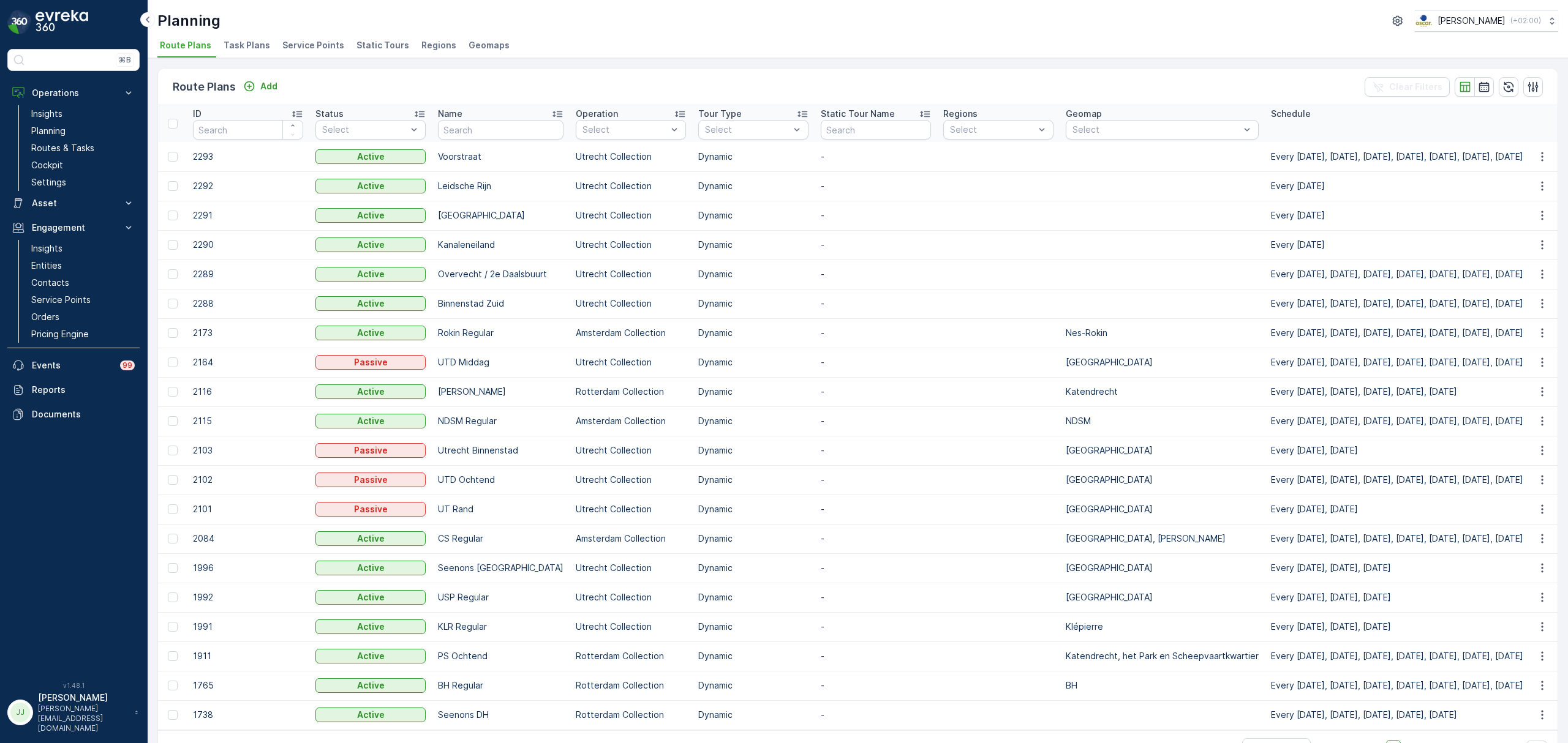
click at [252, 44] on span "Task Plans" at bounding box center [247, 45] width 47 height 12
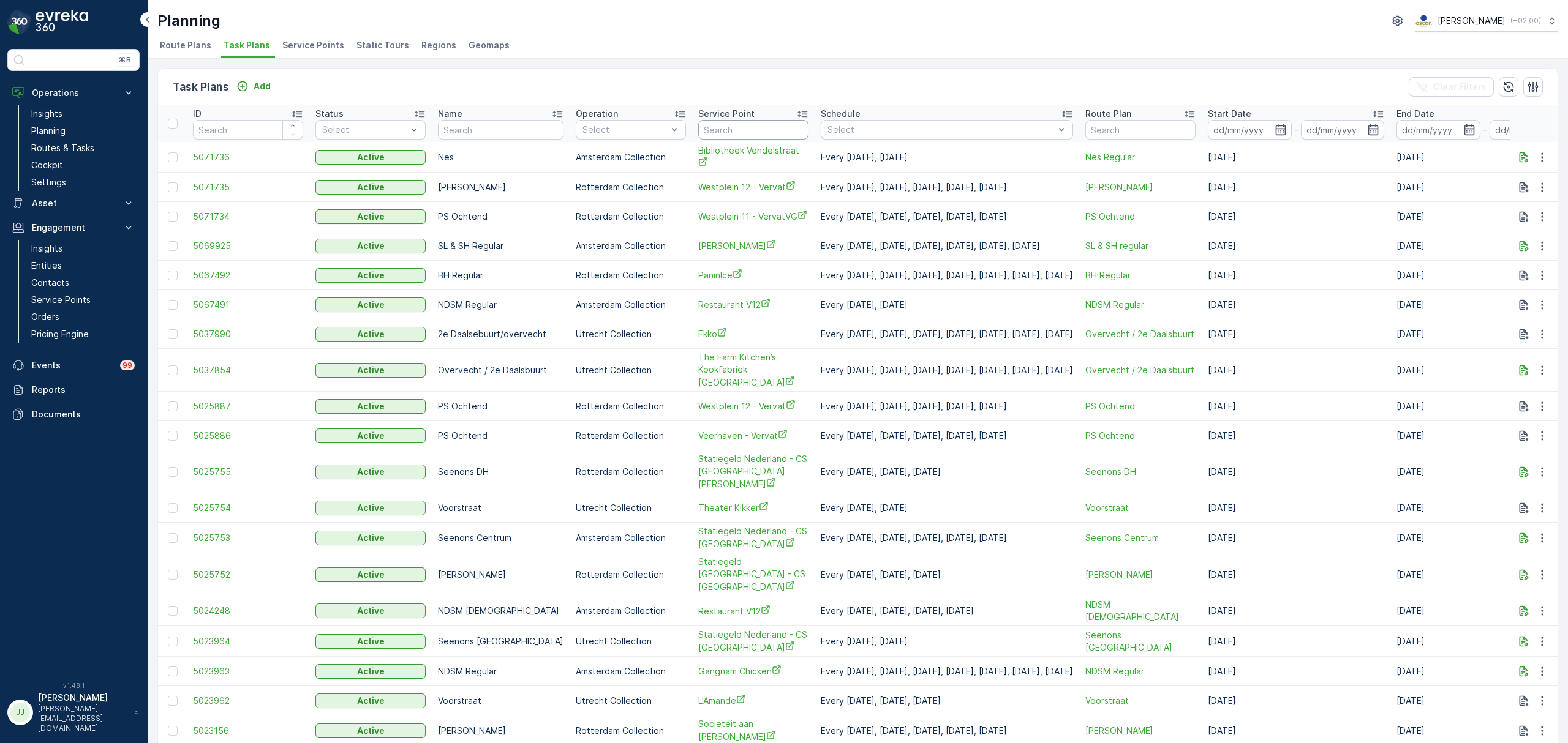
click at [725, 128] on input "text" at bounding box center [753, 130] width 110 height 19
type input "muzen"
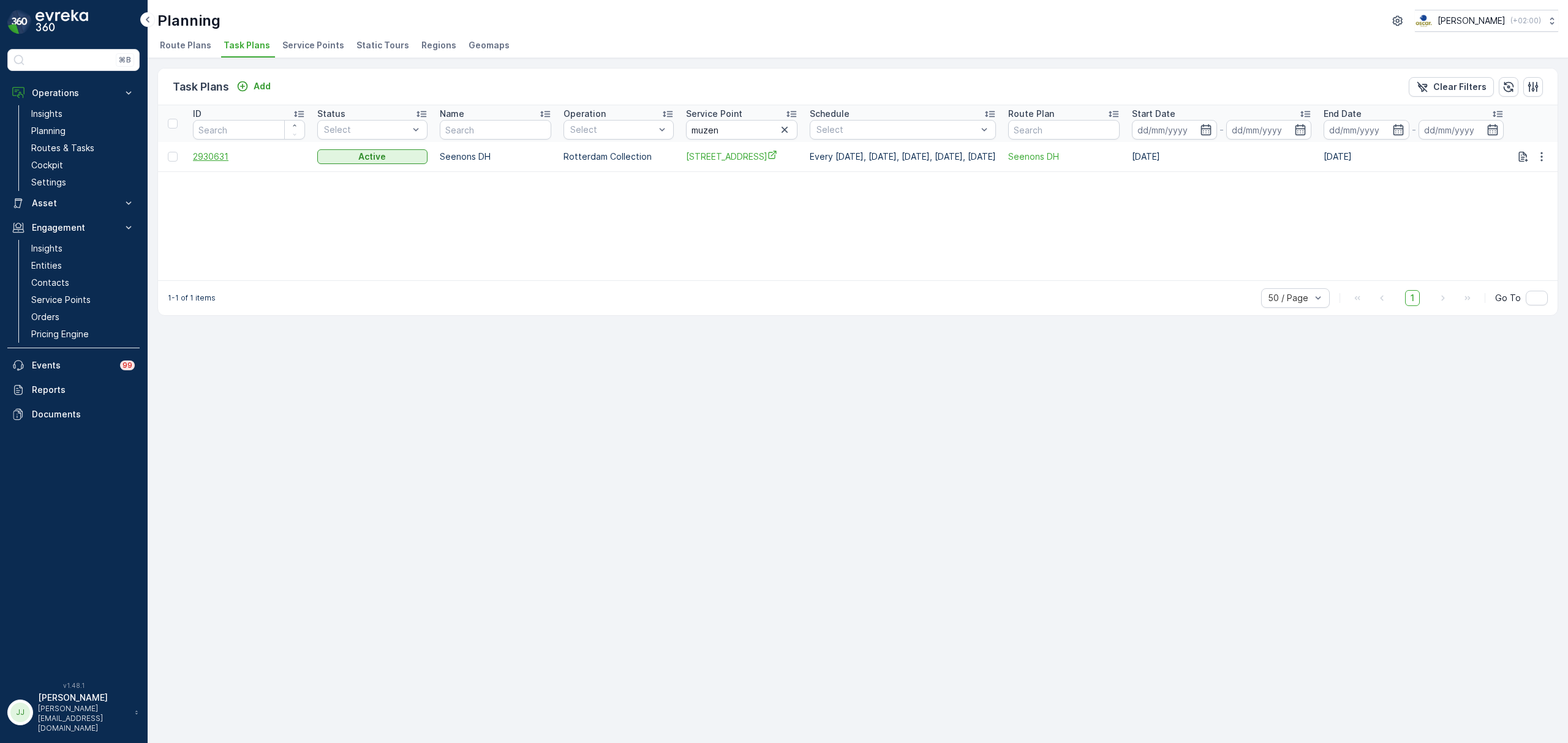
click at [224, 153] on span "2930631" at bounding box center [249, 156] width 112 height 12
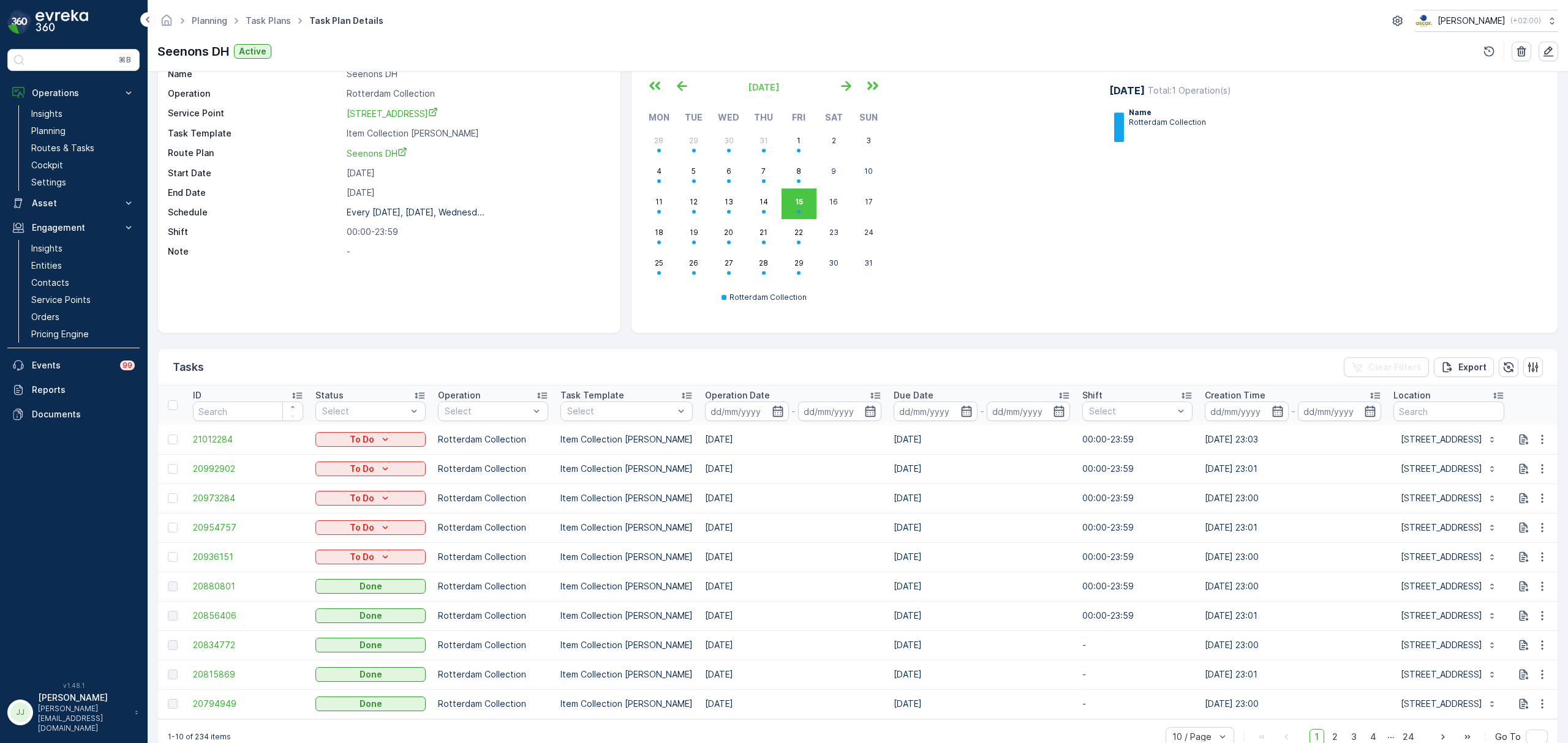
scroll to position [82, 0]
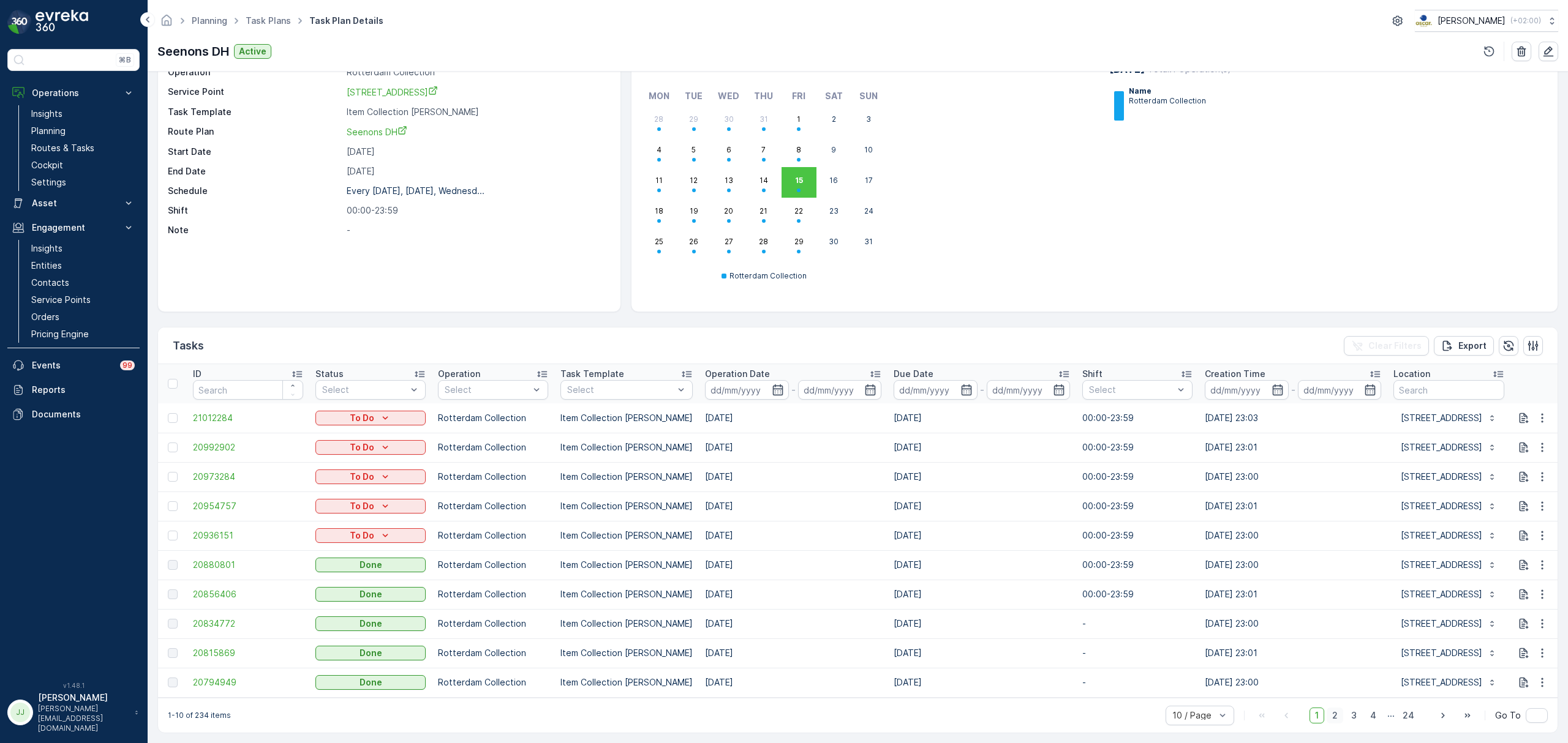
click at [1335, 718] on span "2" at bounding box center [1335, 716] width 17 height 16
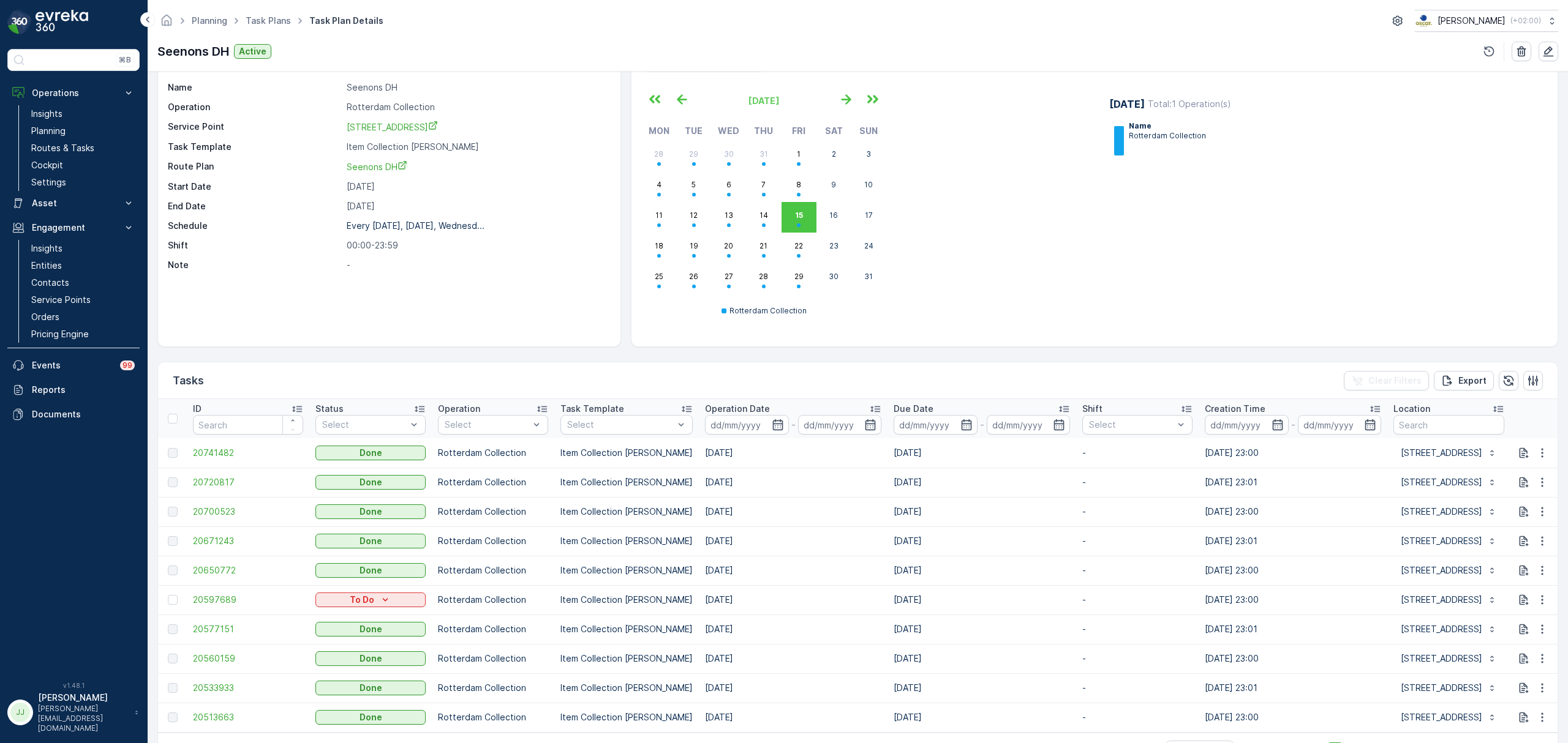
scroll to position [82, 0]
